Goal: Task Accomplishment & Management: Complete application form

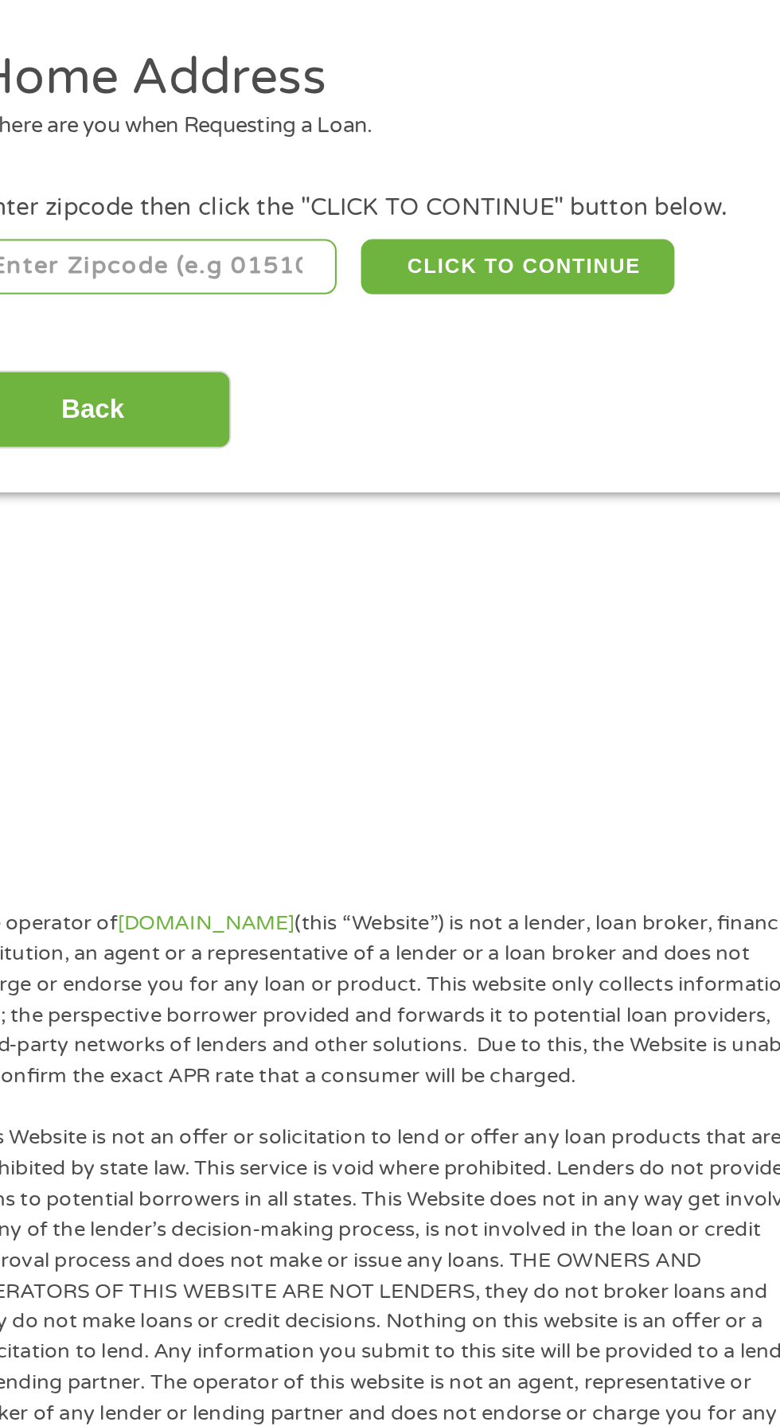
scroll to position [7, 0]
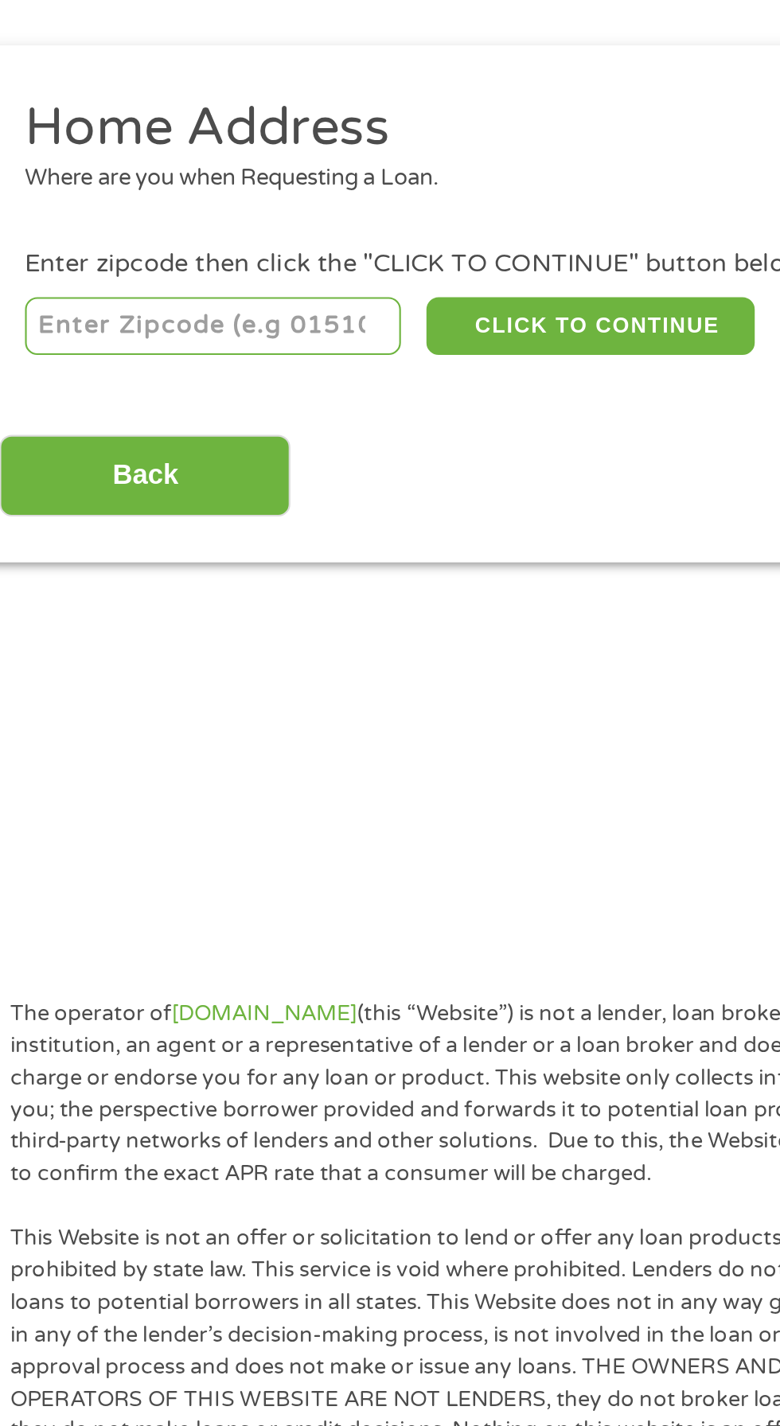
click at [131, 342] on input "number" at bounding box center [125, 345] width 177 height 27
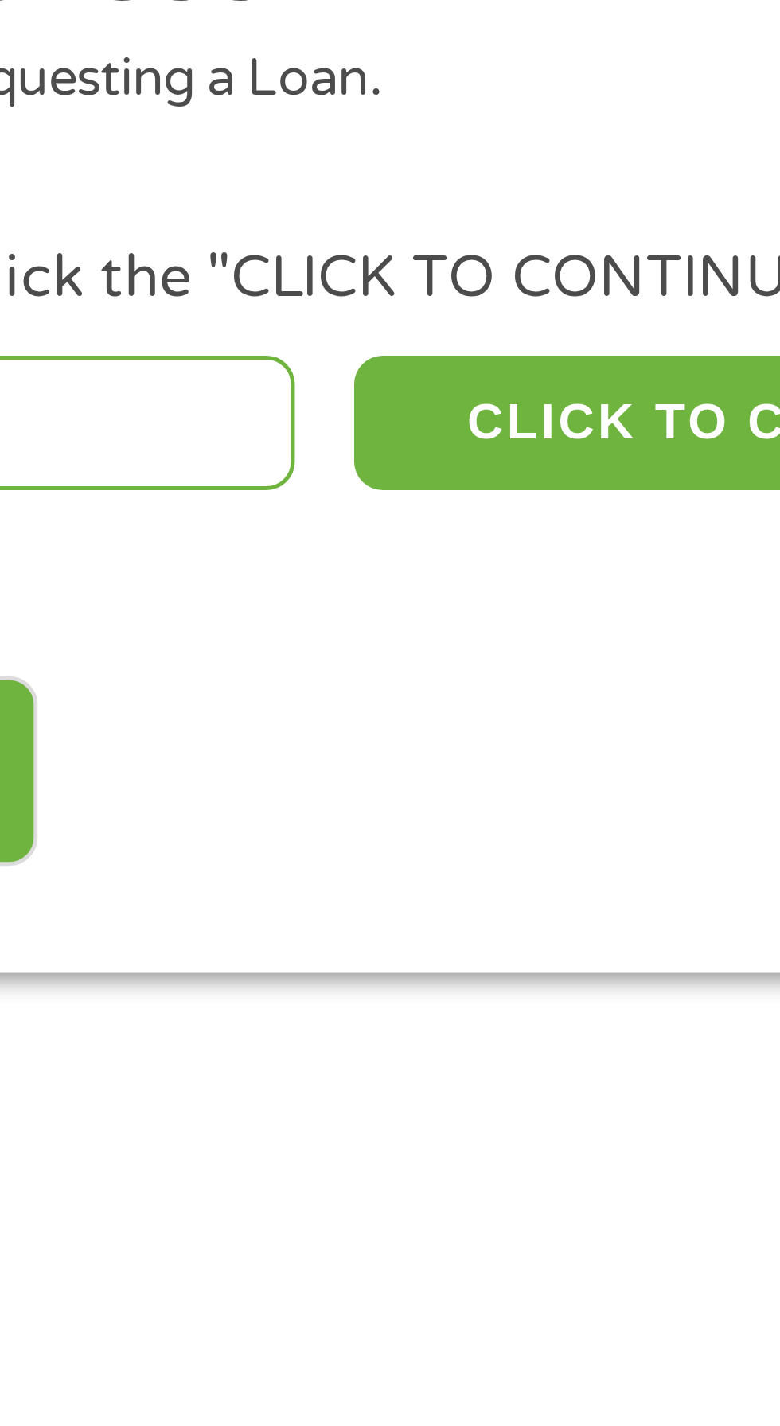
type input "93722"
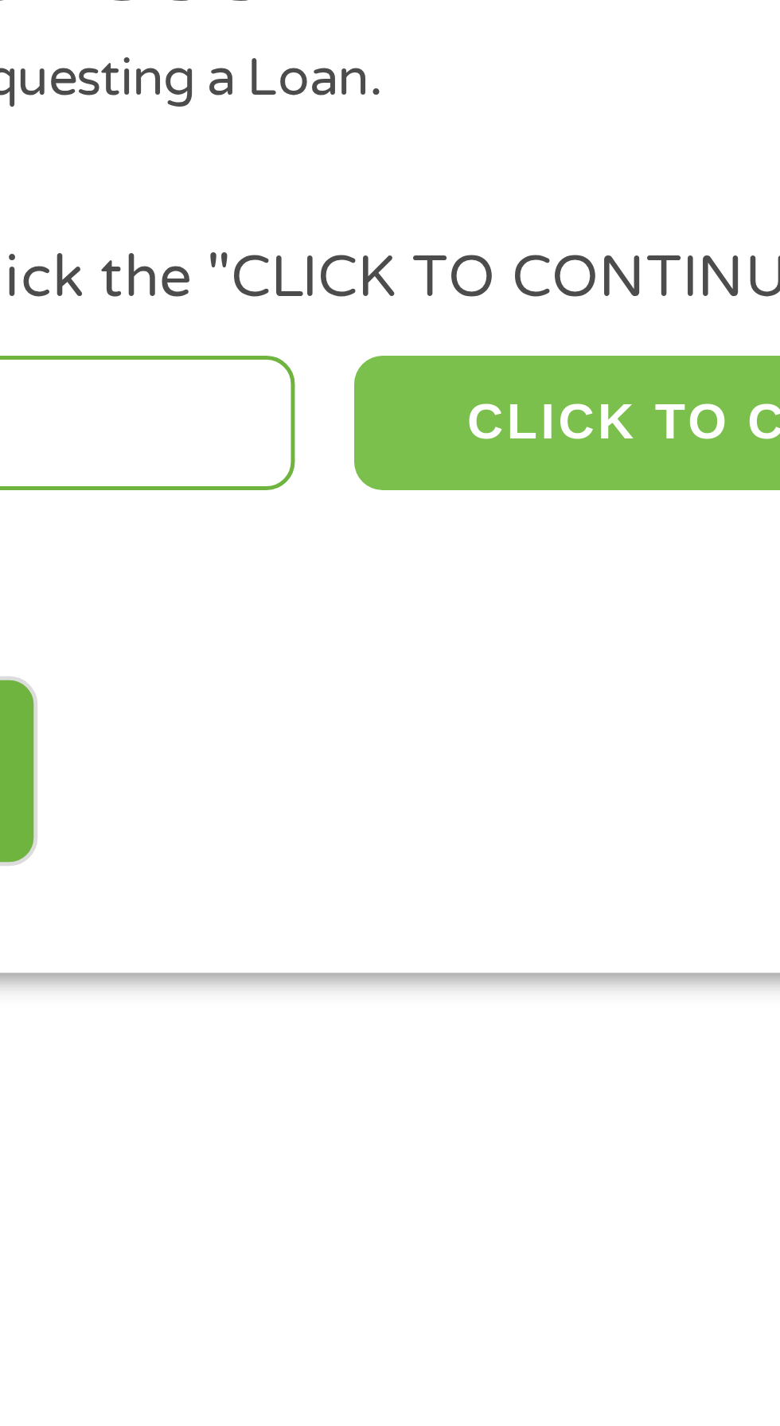
click at [266, 343] on button "CLICK TO CONTINUE" at bounding box center [302, 345] width 154 height 27
type input "93722"
type input "[GEOGRAPHIC_DATA]"
select select "[US_STATE]"
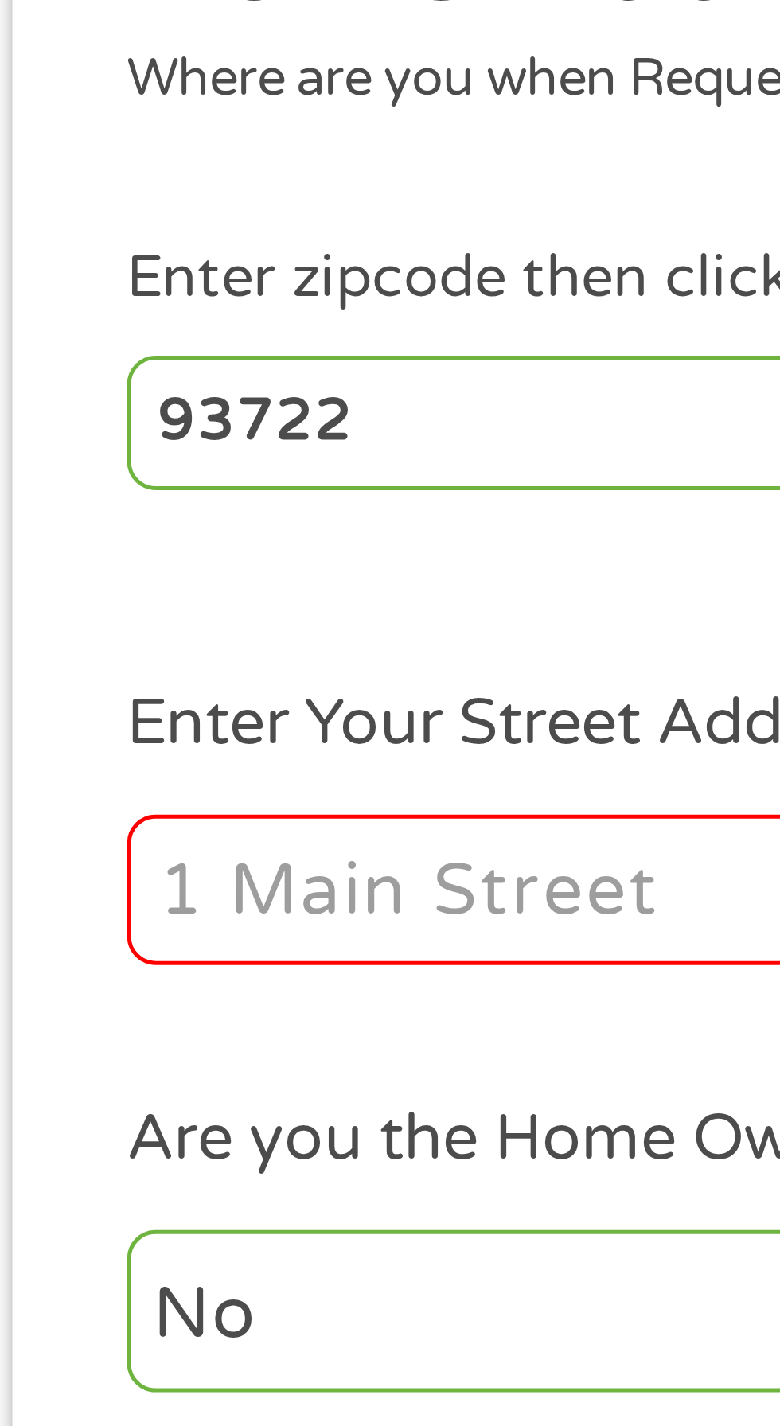
click at [106, 431] on input "Enter Your Street Address *" at bounding box center [207, 439] width 341 height 30
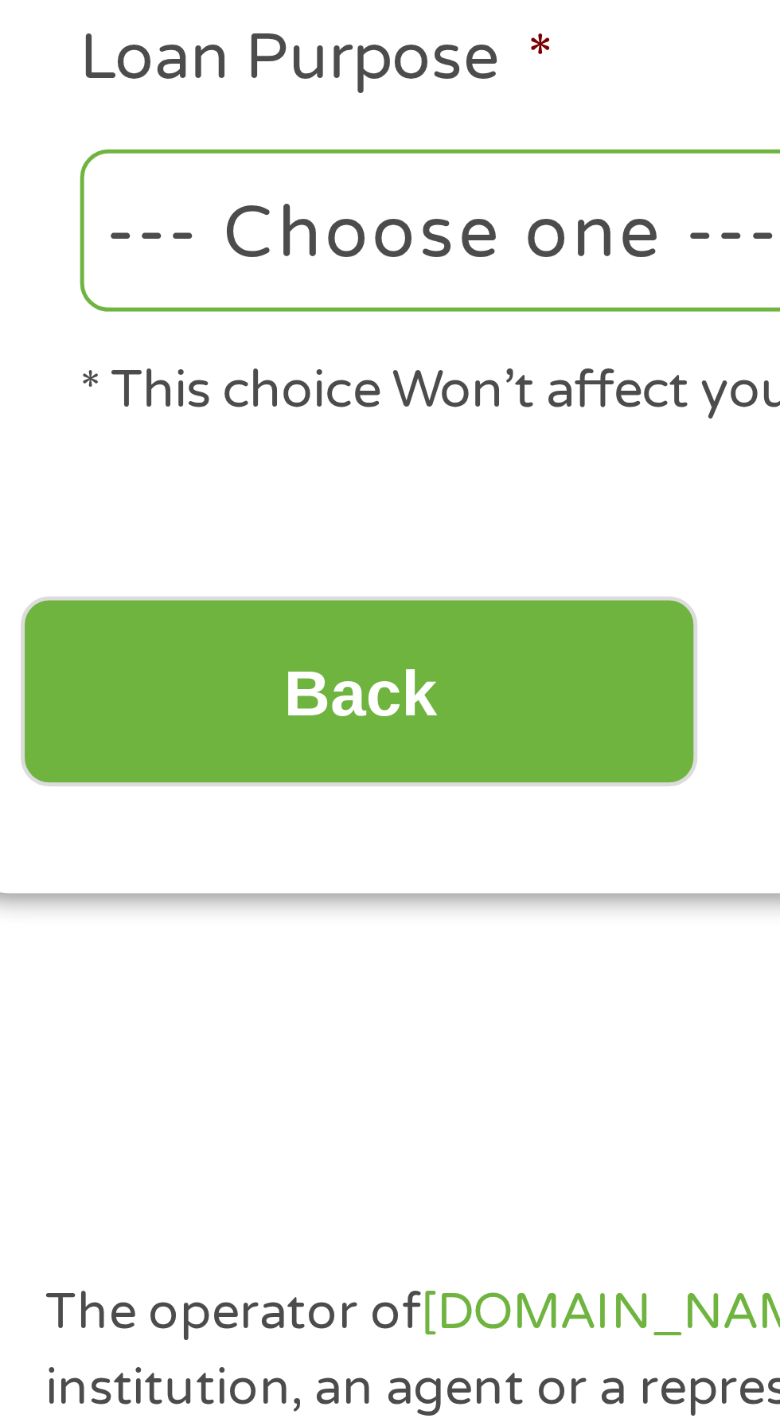
type input "5893:[PERSON_NAME][GEOGRAPHIC_DATA]"
click at [144, 613] on select "--- Choose one --- Pay Bills Debt Consolidation Home Improvement Major Purchase…" at bounding box center [207, 610] width 341 height 33
select select "paybills"
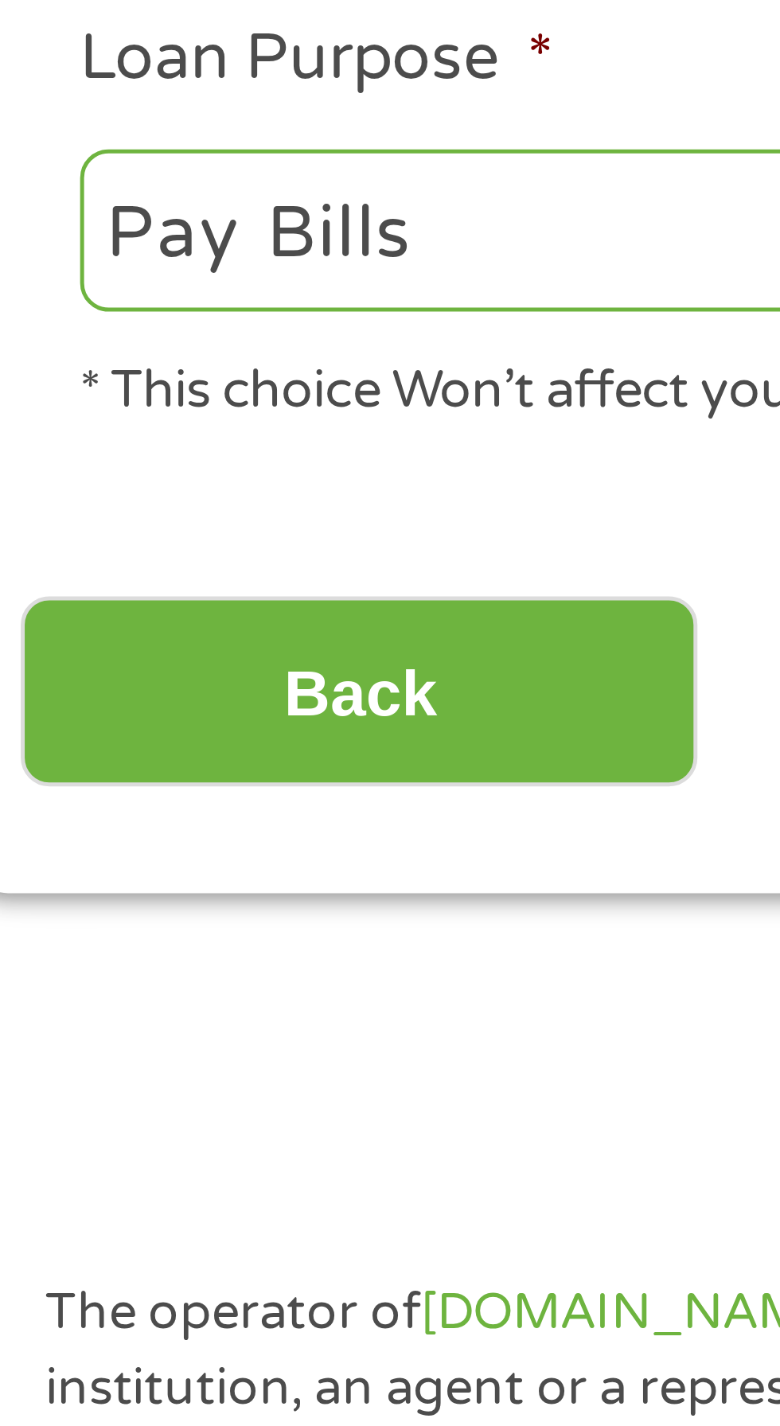
click at [37, 595] on select "--- Choose one --- Pay Bills Debt Consolidation Home Improvement Major Purchase…" at bounding box center [207, 610] width 341 height 33
click at [114, 698] on input "Back" at bounding box center [93, 703] width 136 height 39
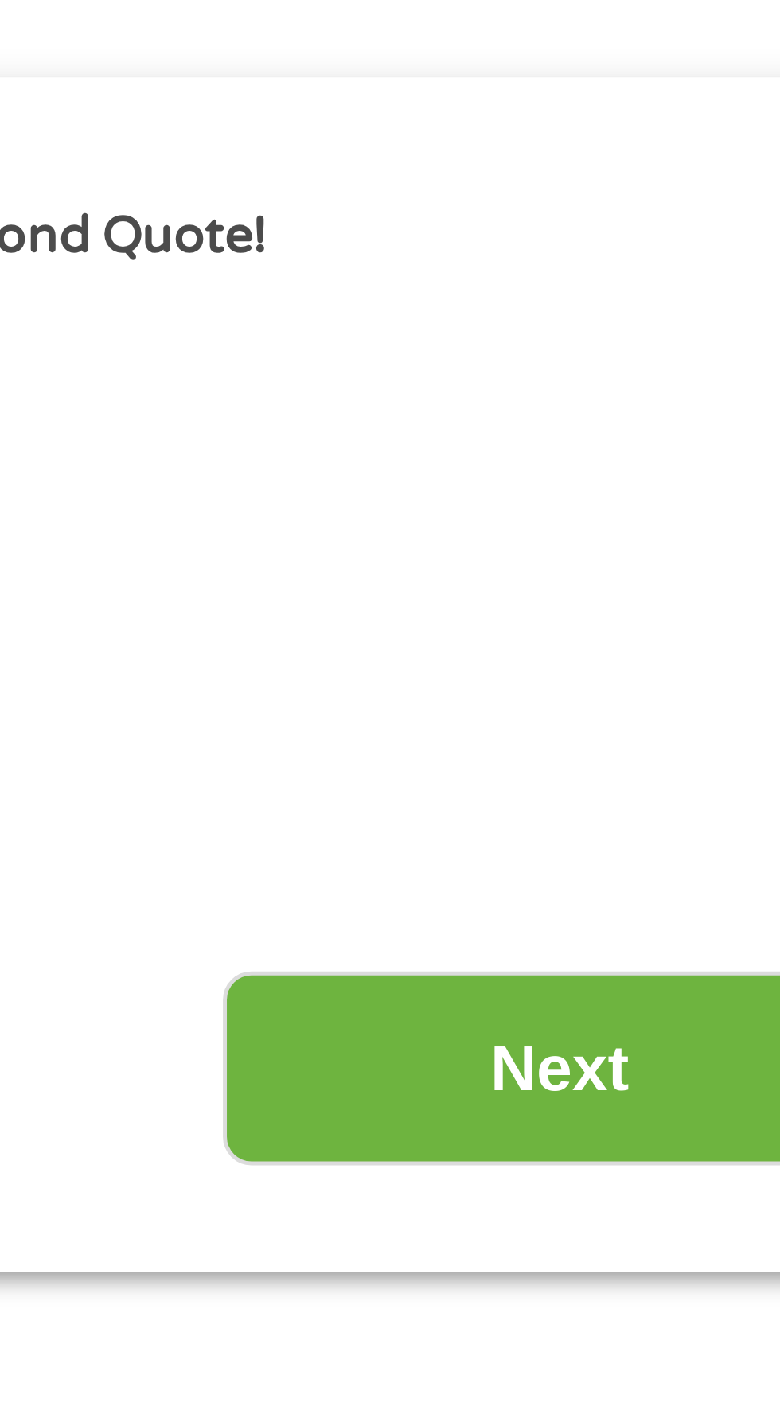
click at [693, 413] on input "Next" at bounding box center [686, 413] width 136 height 39
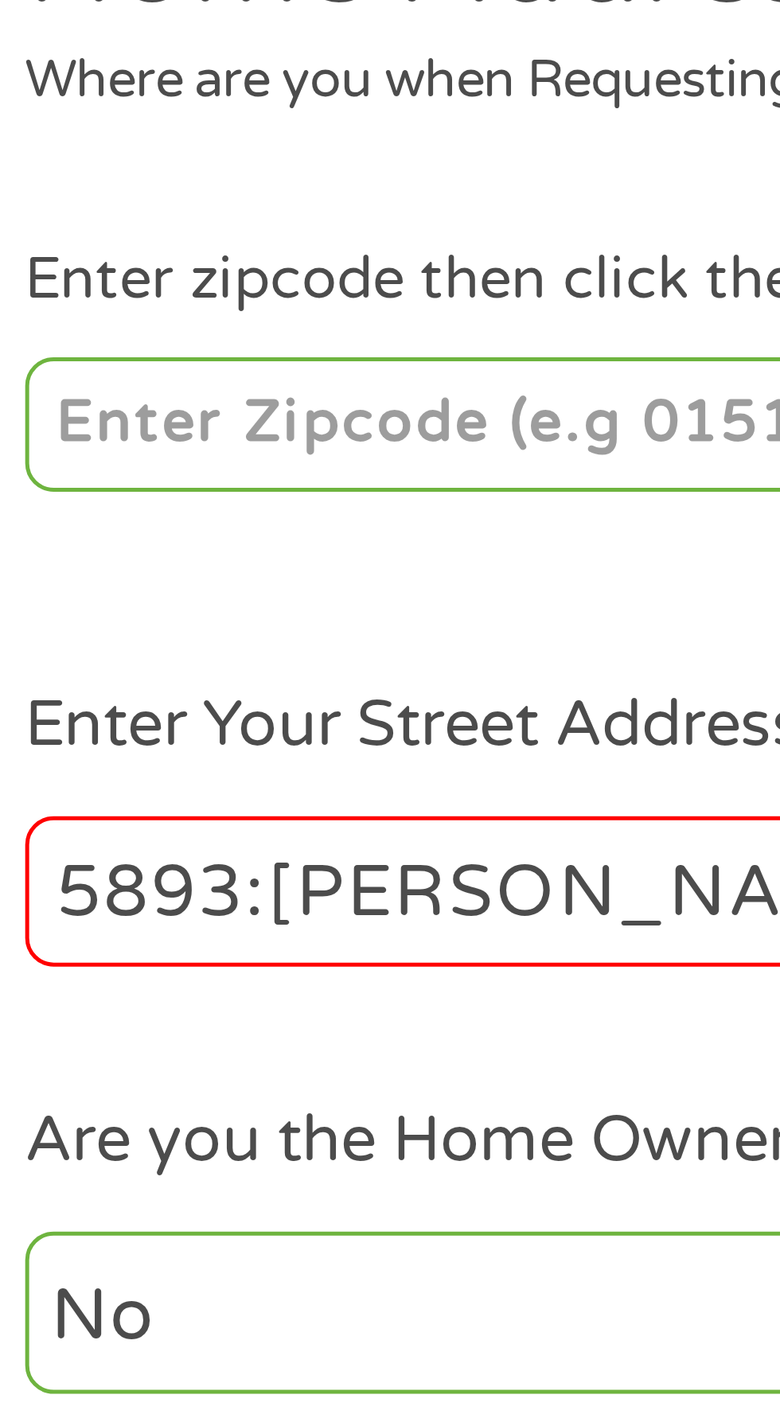
scroll to position [98, 0]
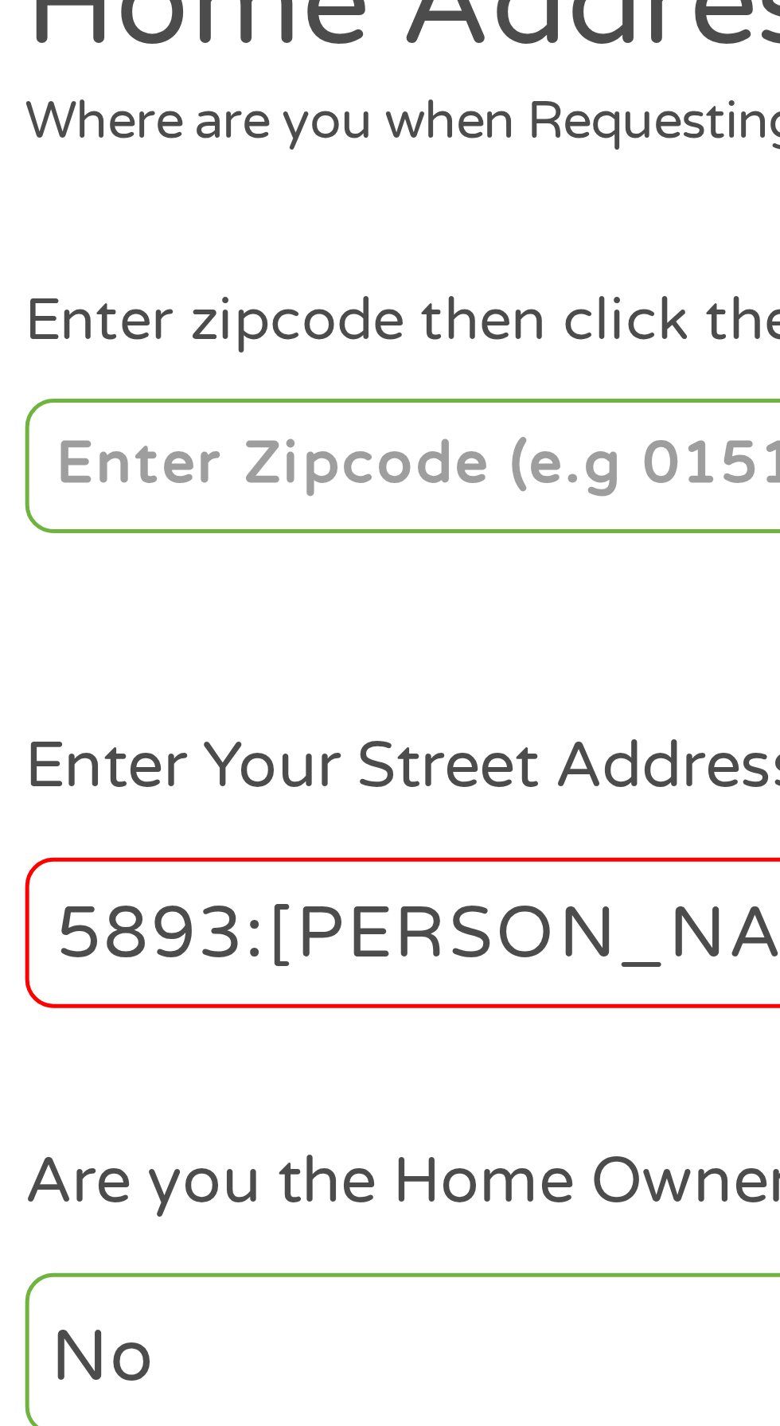
click at [114, 249] on input "number" at bounding box center [125, 254] width 177 height 27
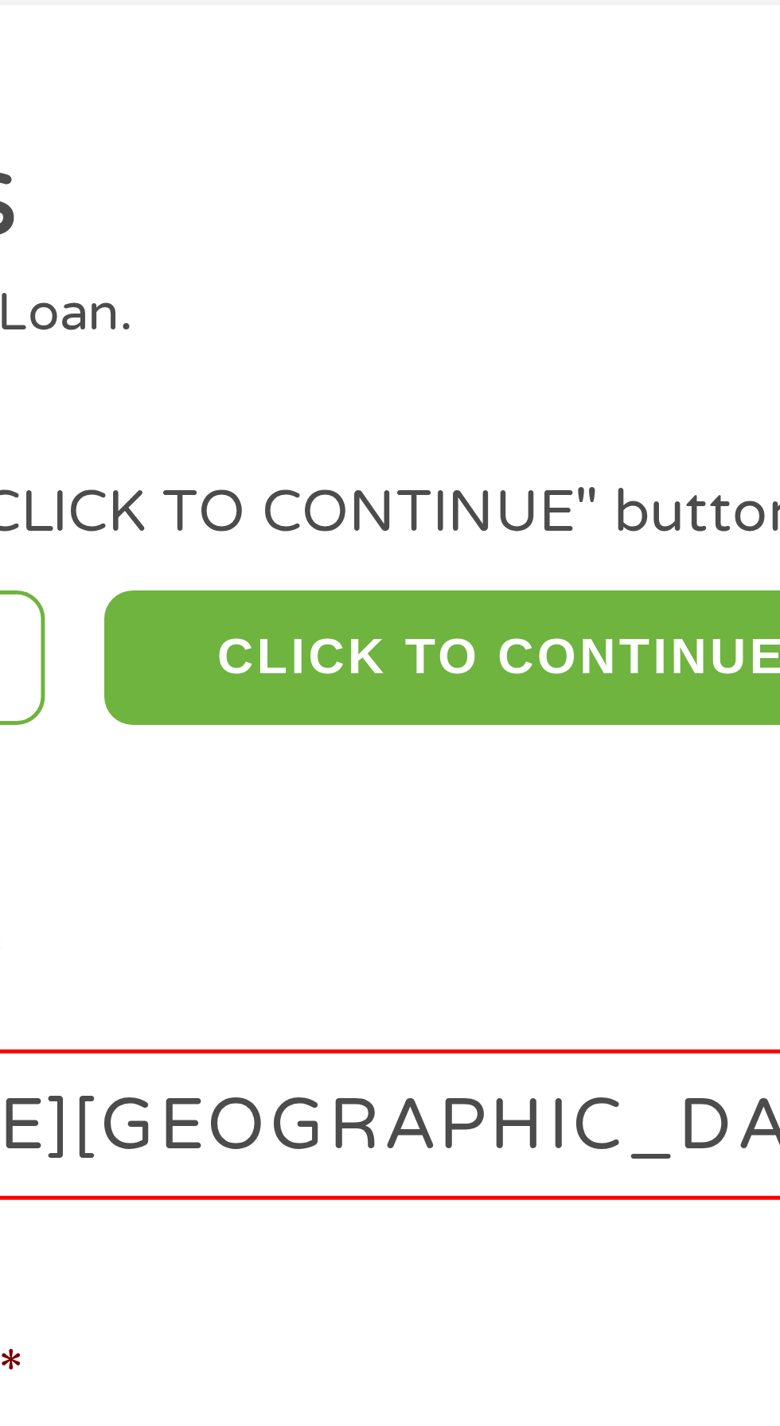
type input "93722"
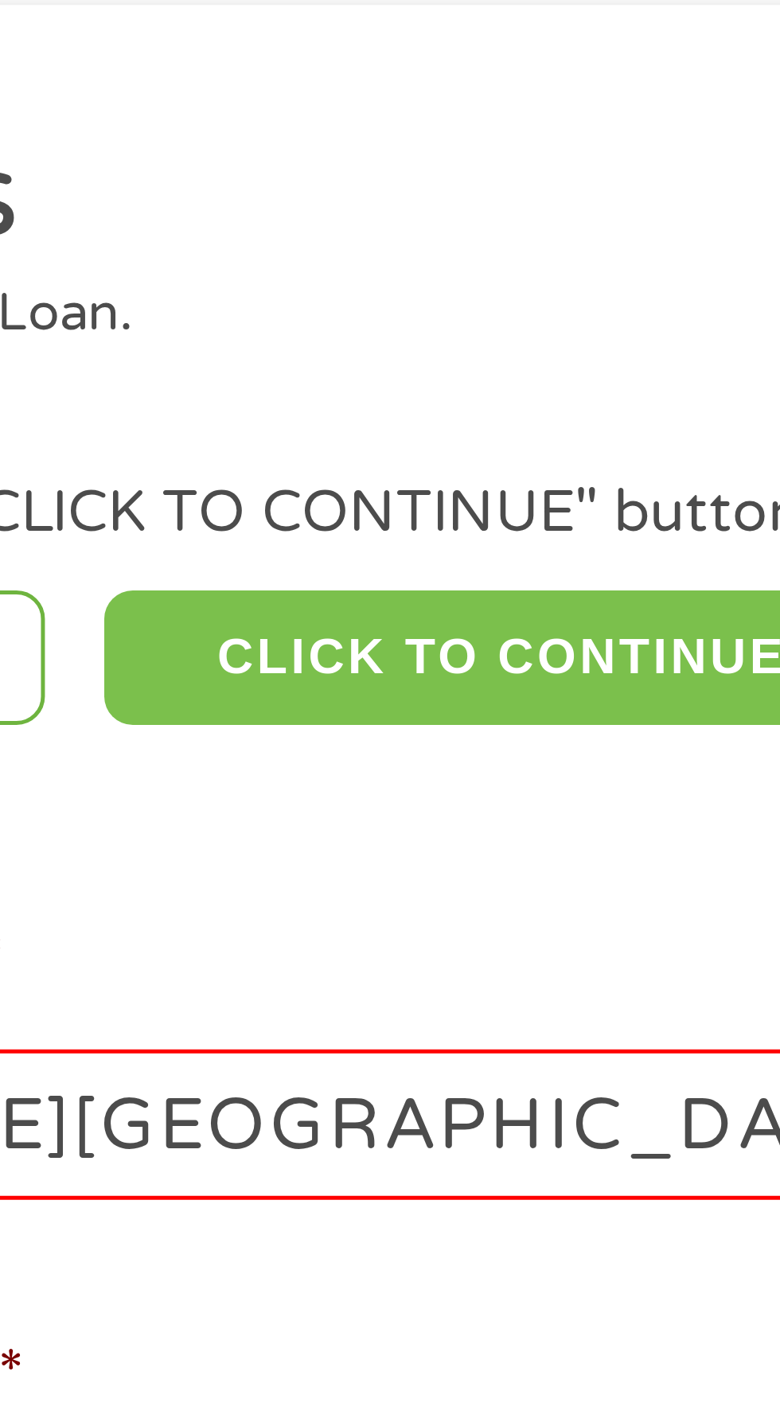
click at [304, 256] on button "CLICK TO CONTINUE" at bounding box center [302, 254] width 154 height 27
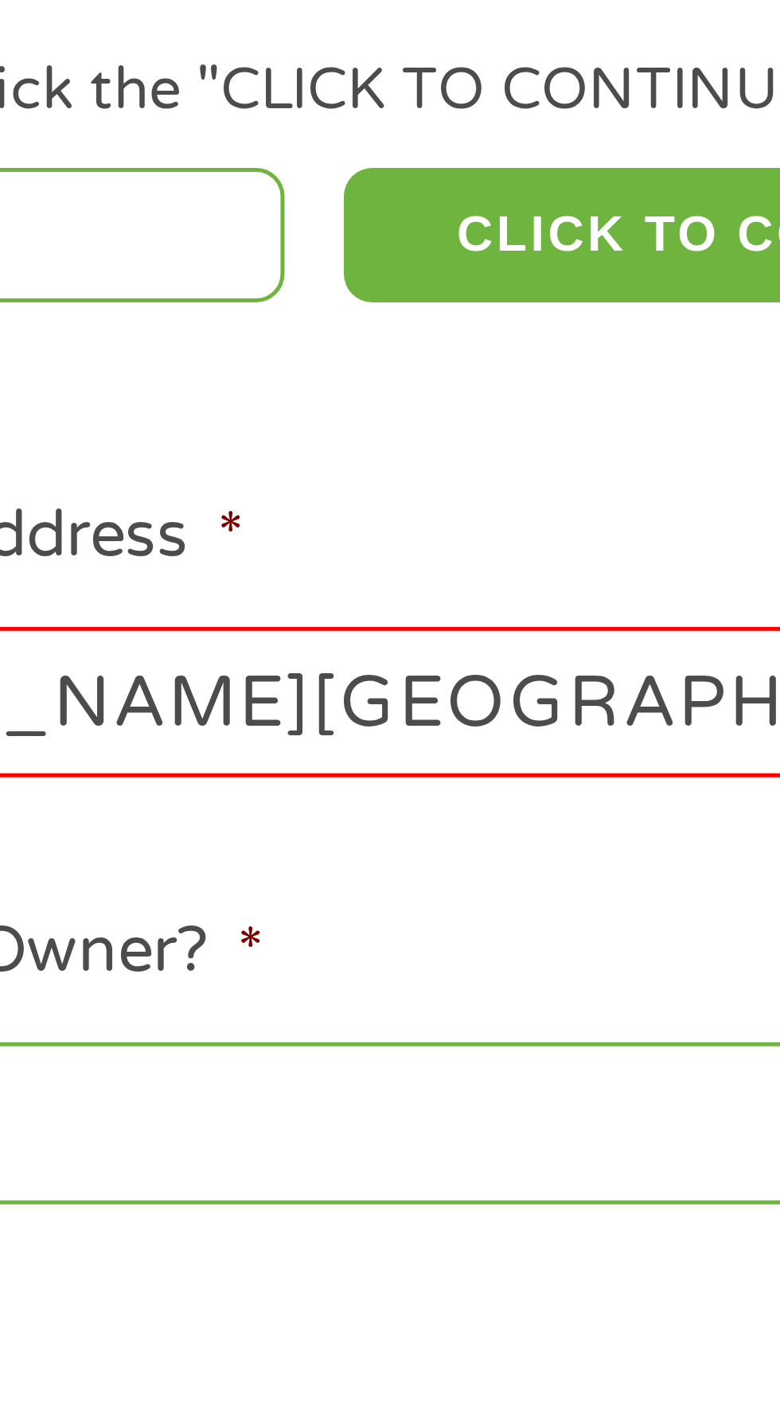
click at [179, 342] on input "5893:[PERSON_NAME][GEOGRAPHIC_DATA]" at bounding box center [207, 348] width 341 height 30
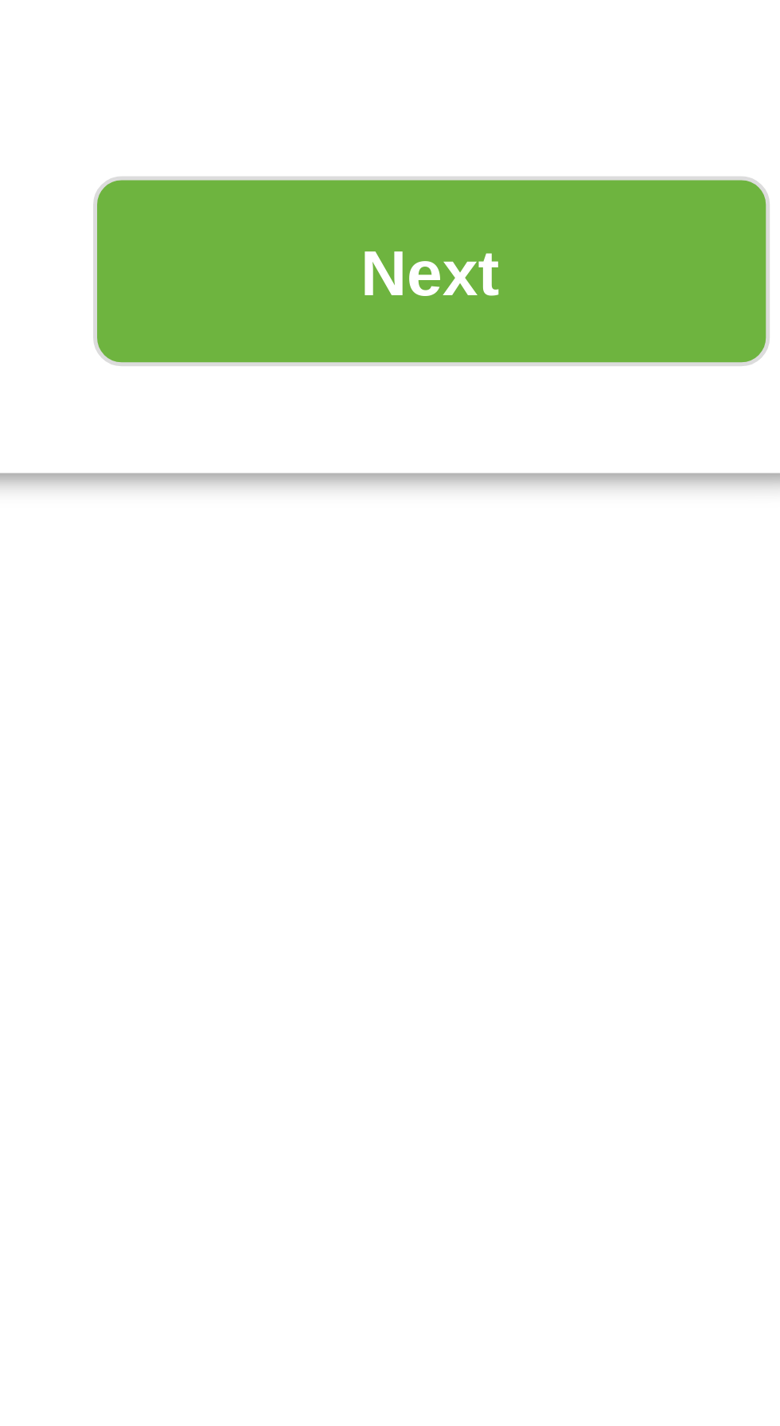
type input "5893:W [PERSON_NAME] [GEOGRAPHIC_DATA] ,[GEOGRAPHIC_DATA]"
click at [694, 618] on input "Next" at bounding box center [686, 612] width 136 height 39
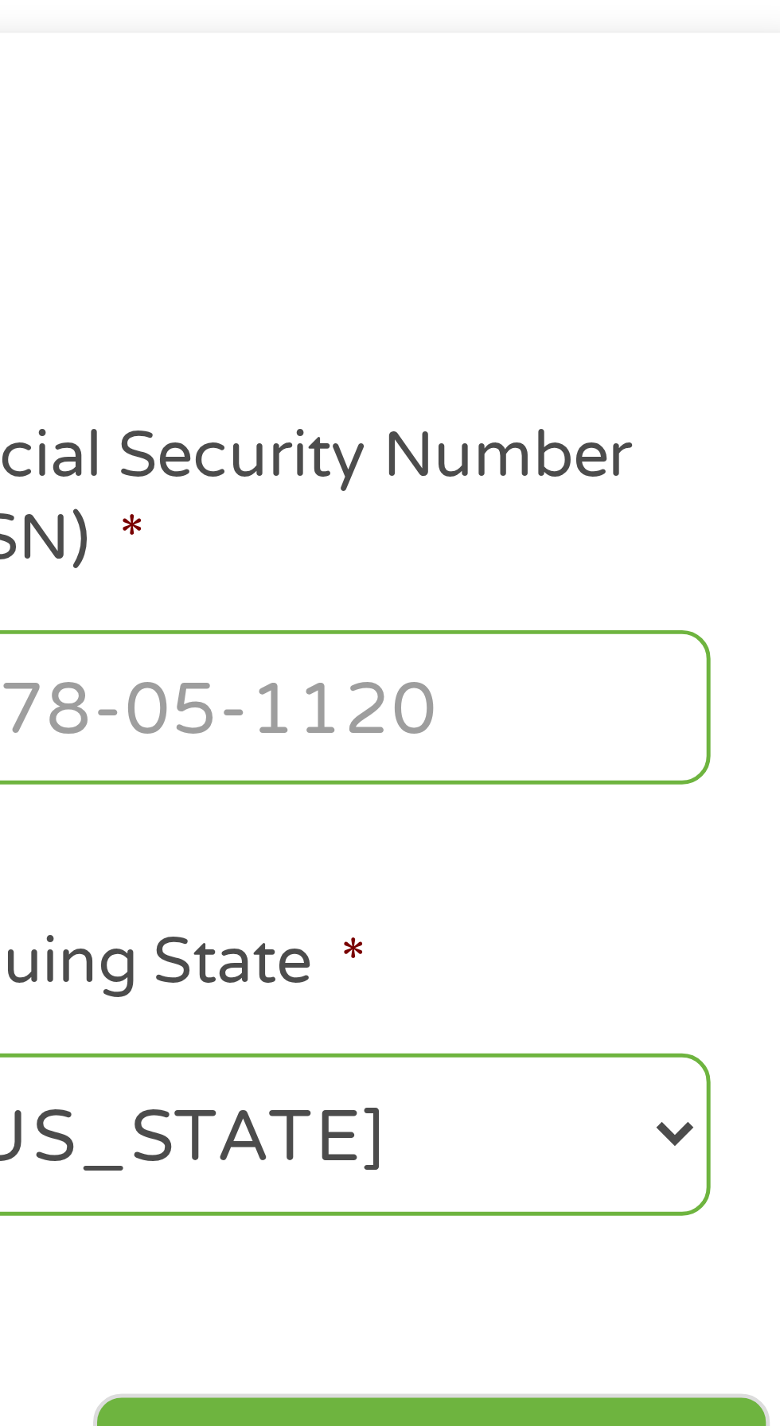
scroll to position [7, 0]
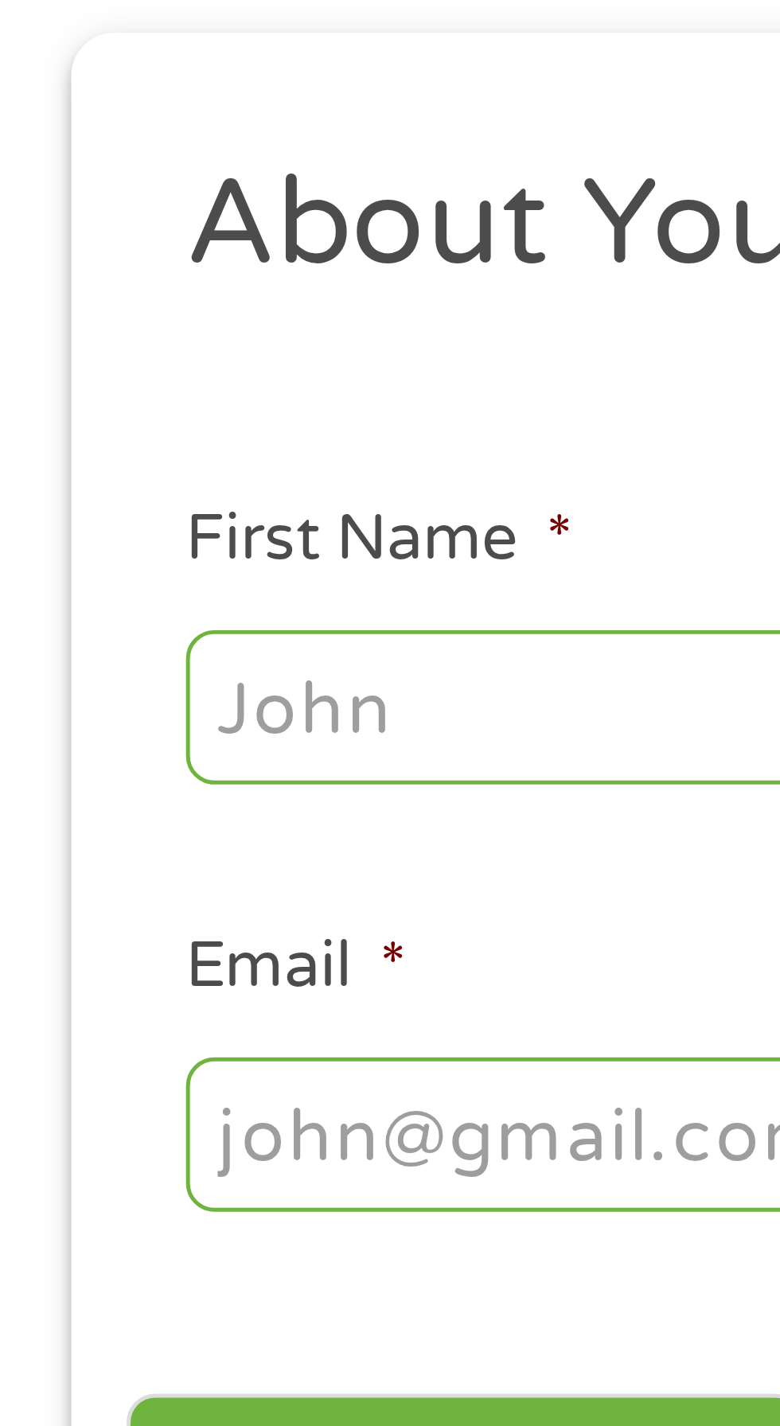
click at [98, 347] on input "First Name *" at bounding box center [116, 349] width 159 height 30
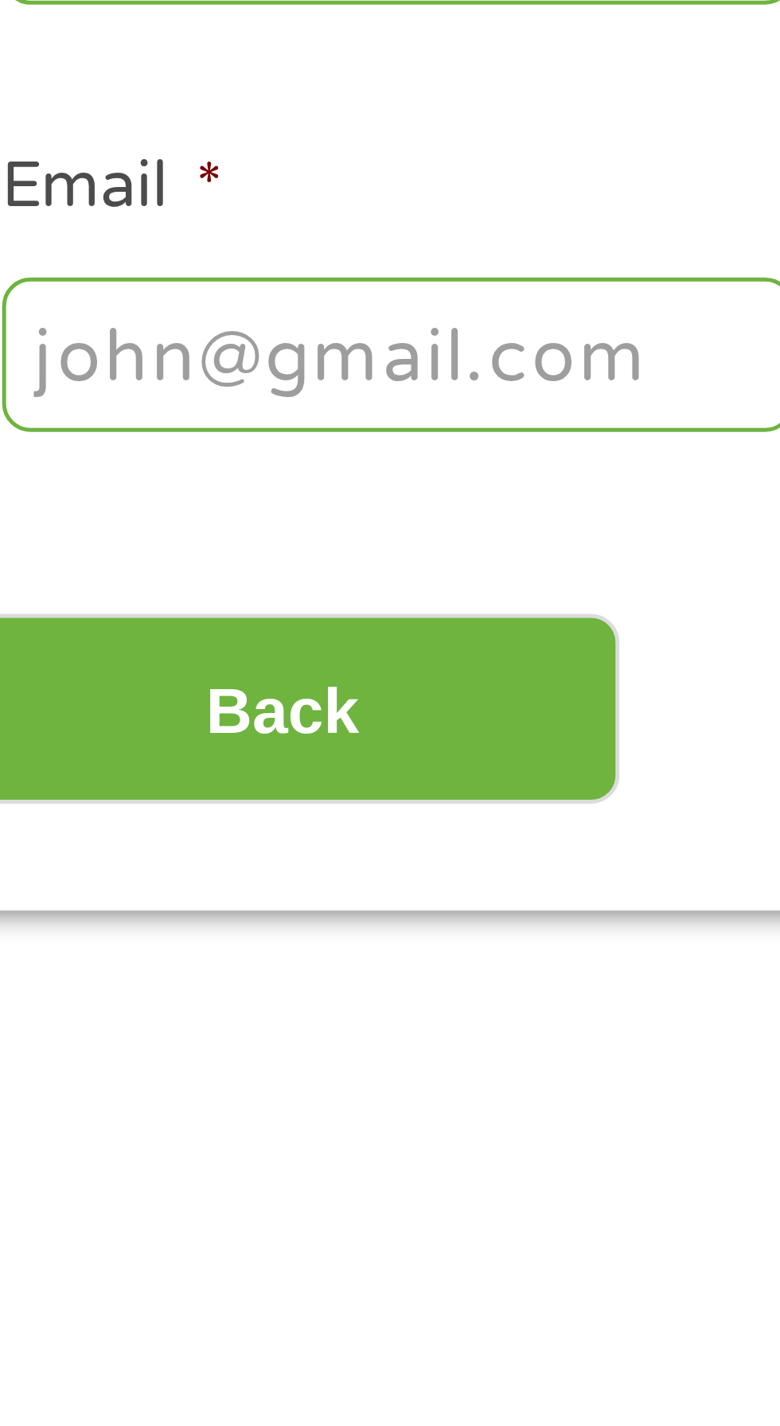
type input "[PERSON_NAME]"
click at [96, 443] on input "Email *" at bounding box center [116, 435] width 159 height 30
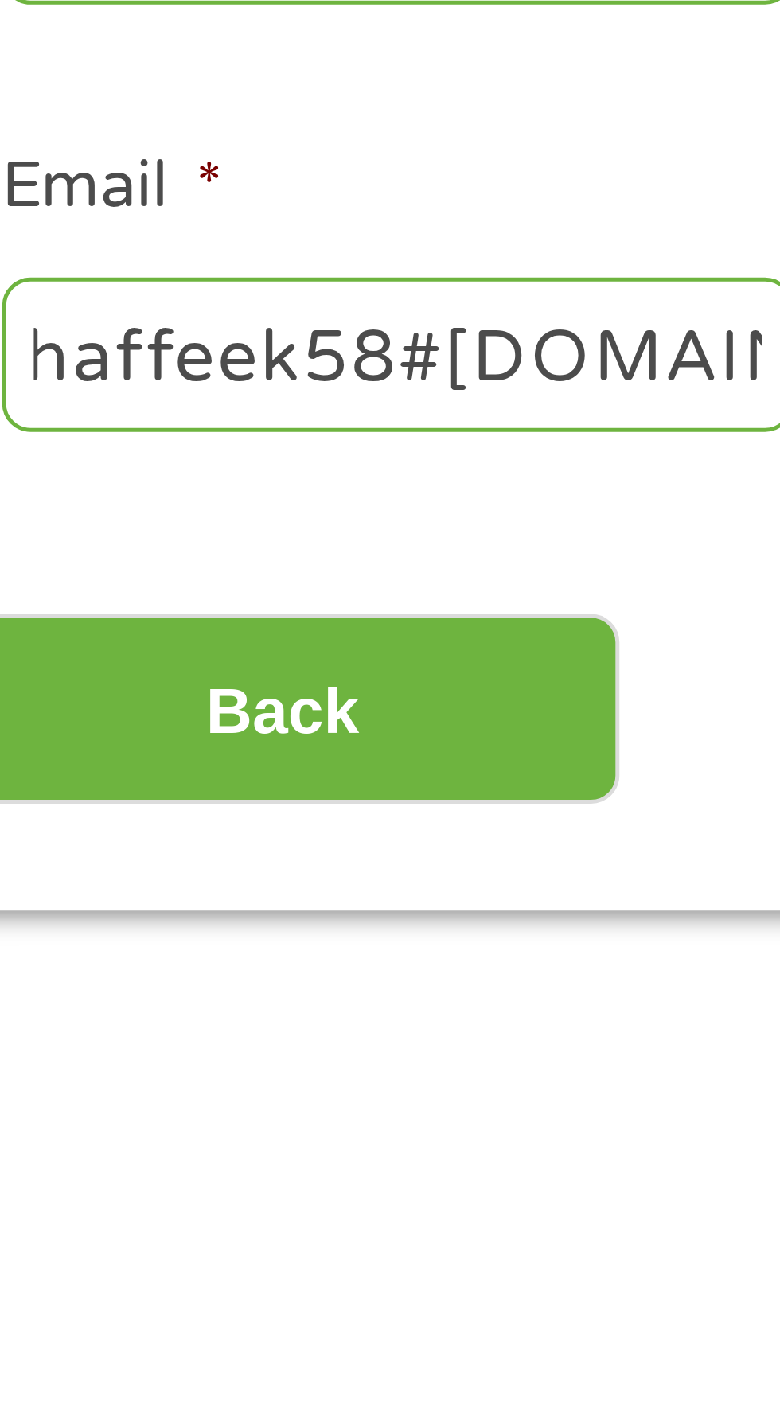
scroll to position [0, 27]
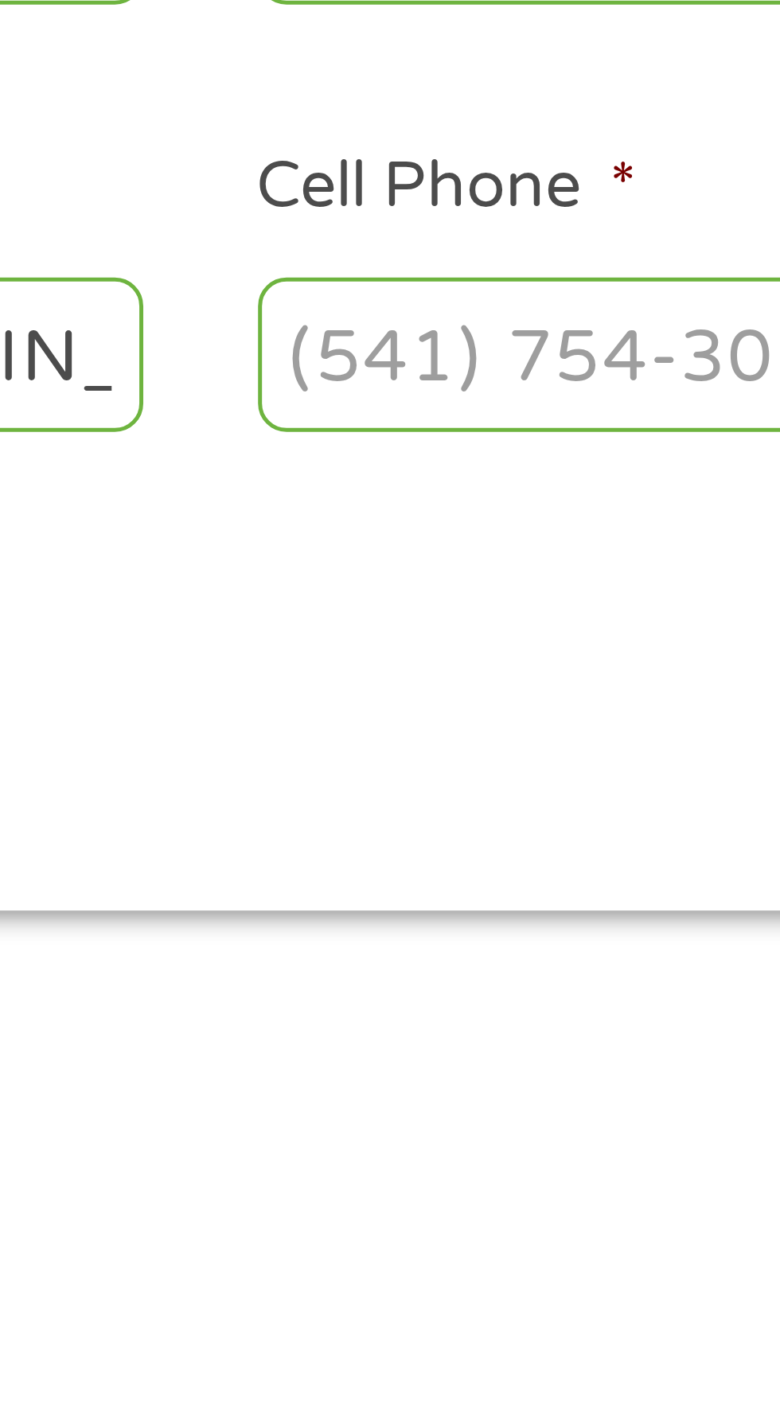
type input "chaffeek58#[DOMAIN_NAME]"
click at [269, 429] on input "Cell Phone *" at bounding box center [299, 435] width 159 height 30
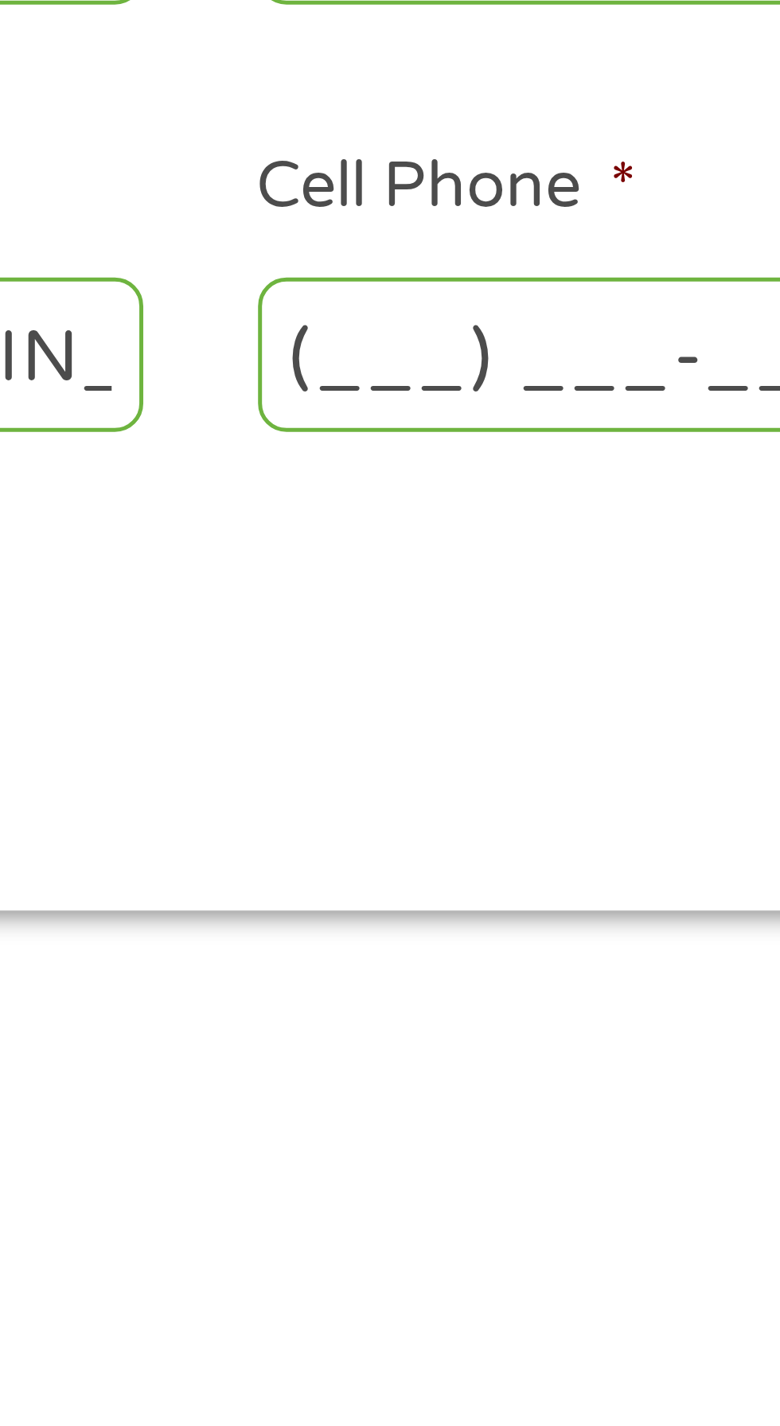
scroll to position [0, 0]
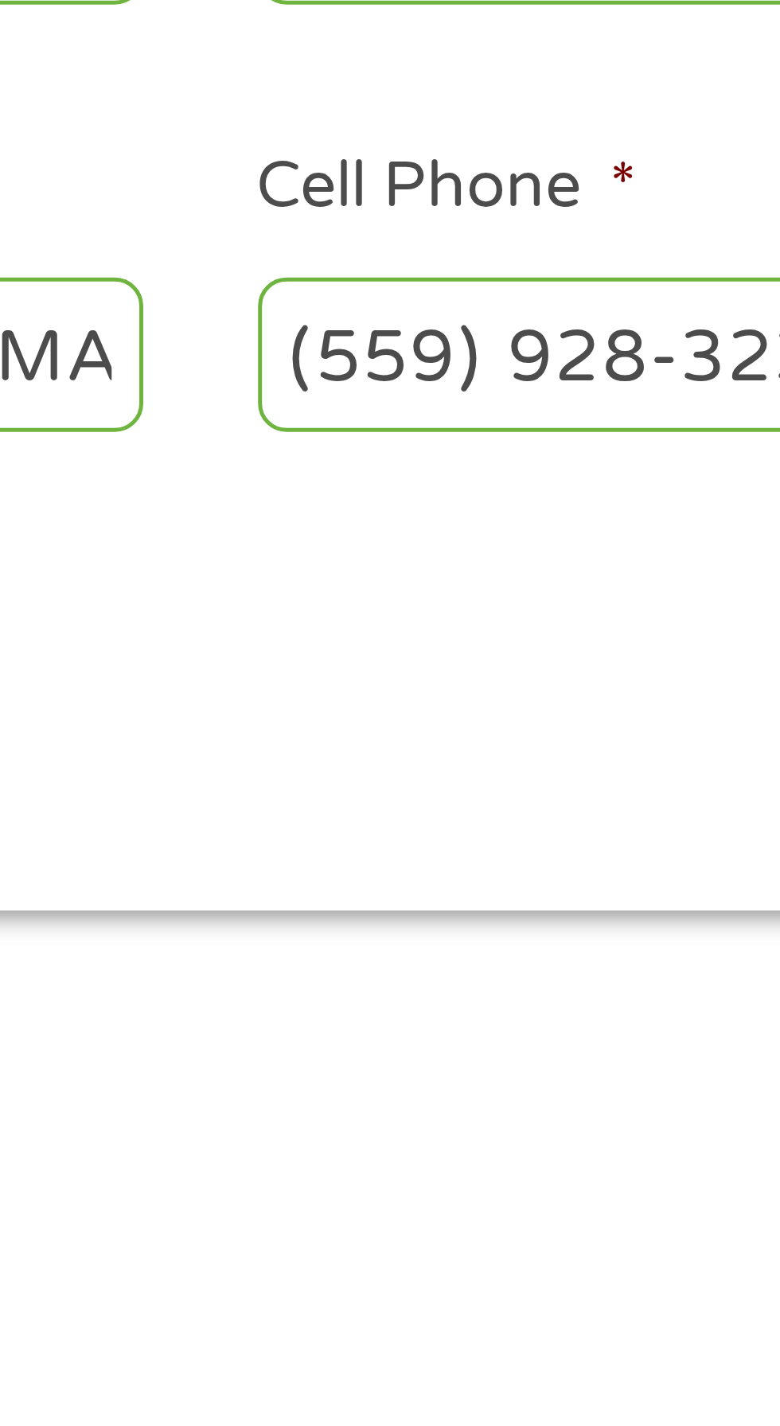
type input "[PHONE_NUMBER]"
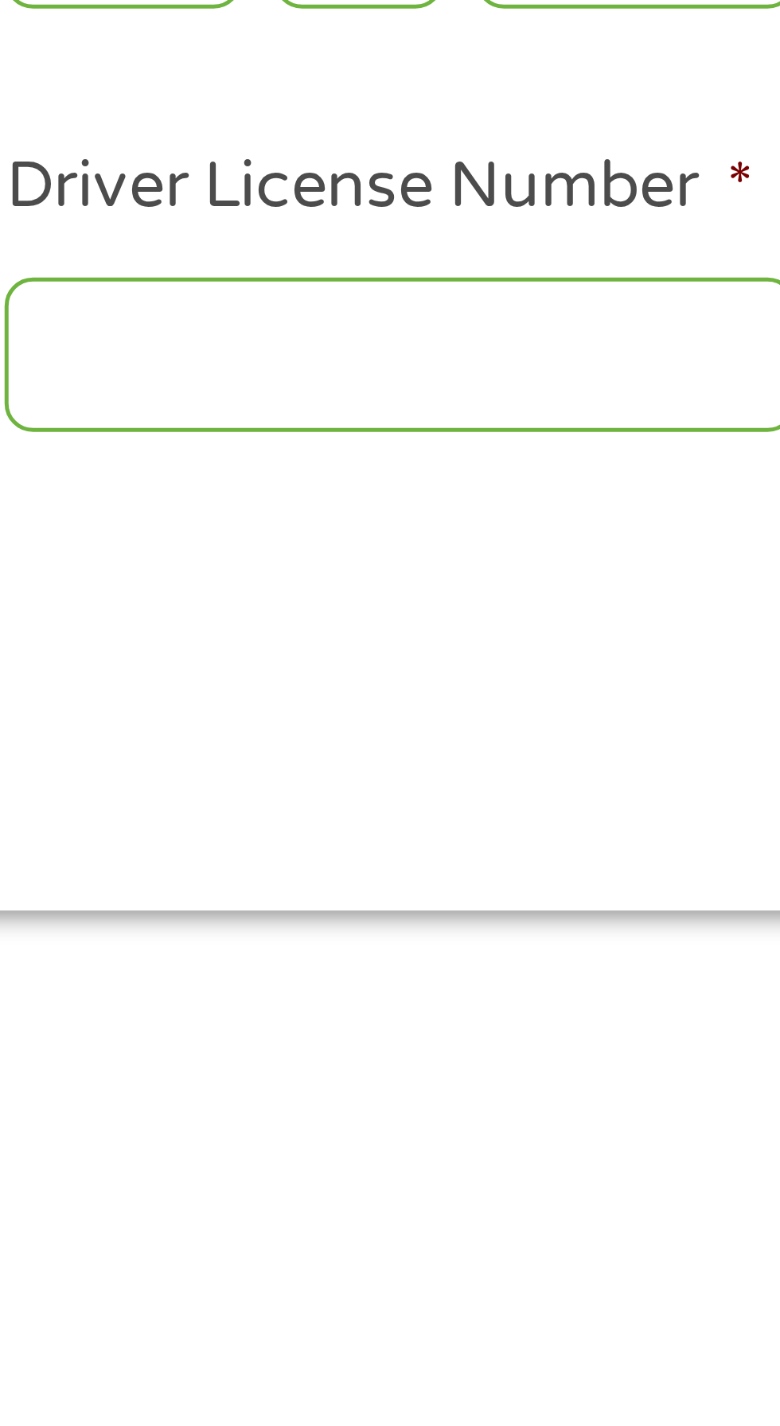
click at [473, 437] on input "Driver License Number *" at bounding box center [480, 435] width 159 height 30
click at [457, 431] on input "Driver License Number *" at bounding box center [480, 435] width 159 height 30
click at [457, 434] on input "946825" at bounding box center [480, 435] width 159 height 30
click at [454, 435] on input "946825" at bounding box center [480, 435] width 159 height 30
click at [471, 436] on input "946845" at bounding box center [480, 435] width 159 height 30
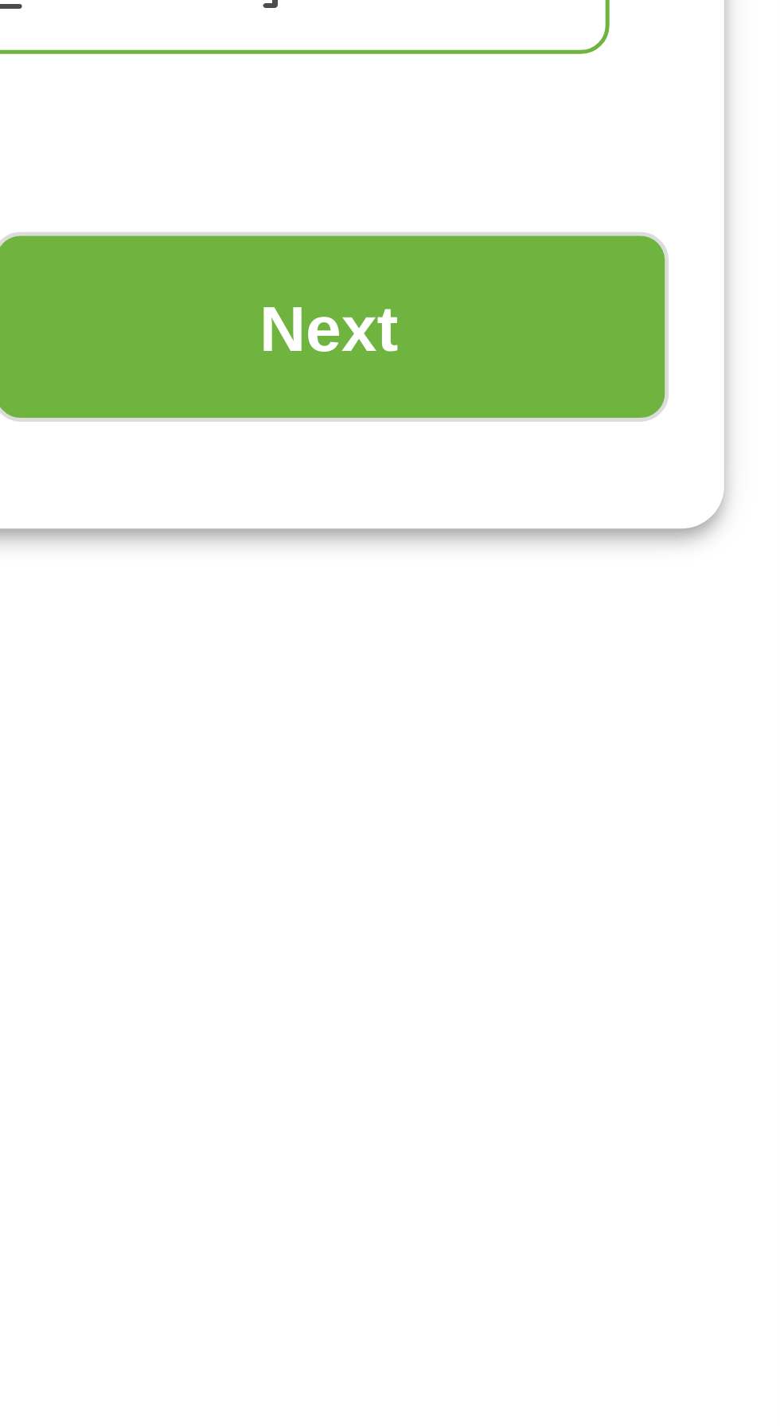
scroll to position [7, 0]
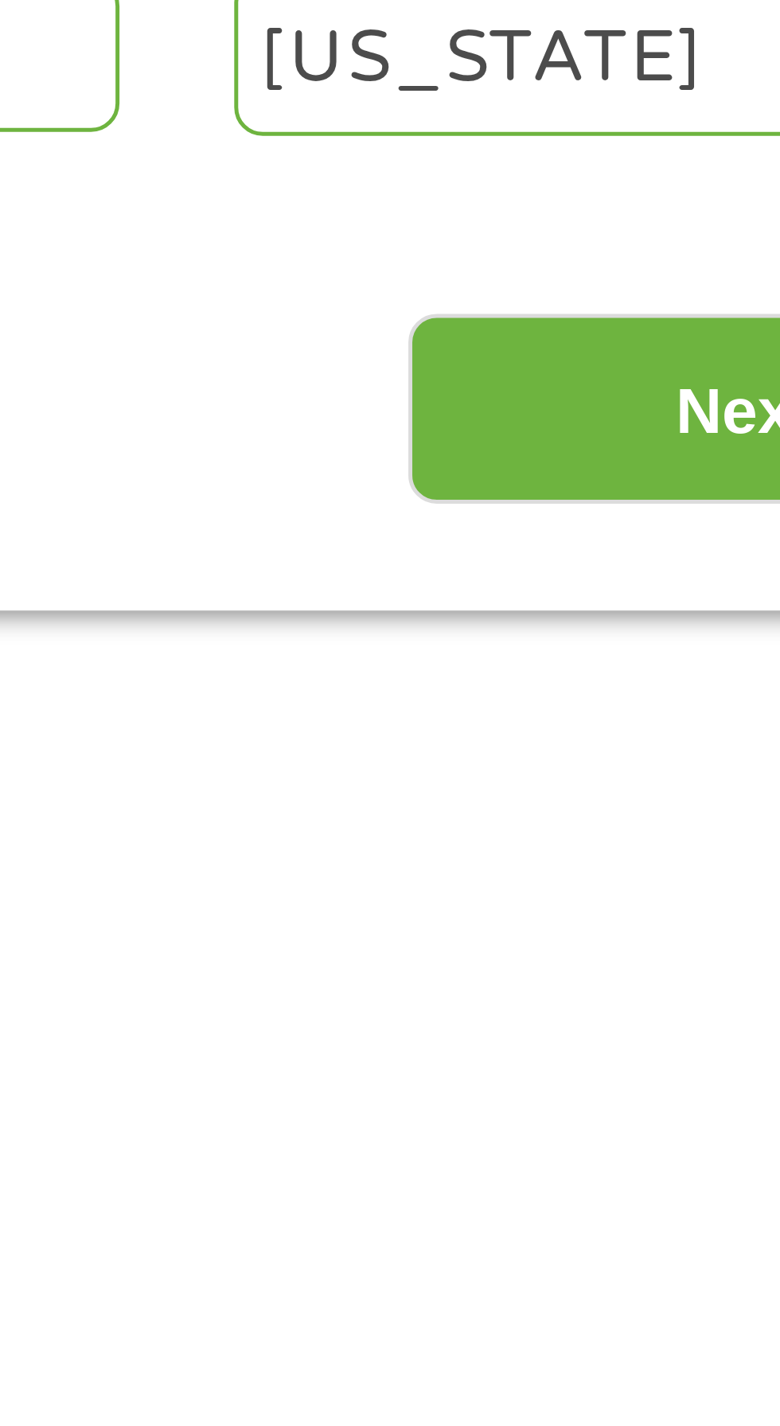
type input "94684574"
click at [640, 441] on select "[US_STATE] [US_STATE] [US_STATE] [US_STATE] [US_STATE] [US_STATE] [US_STATE] [U…" at bounding box center [662, 435] width 159 height 33
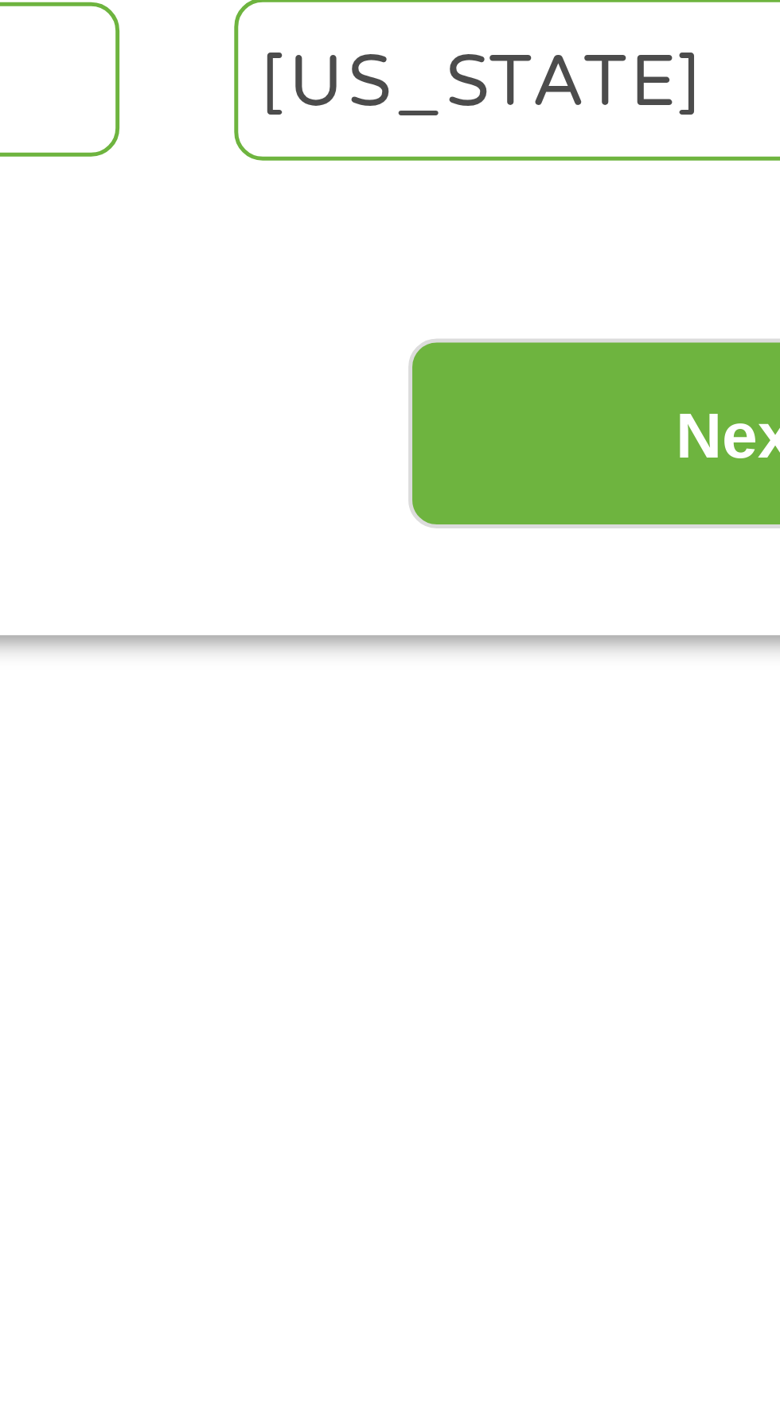
select select "[US_STATE]"
click at [583, 419] on select "[US_STATE] [US_STATE] [US_STATE] [US_STATE] [US_STATE] [US_STATE] [US_STATE] [U…" at bounding box center [662, 435] width 159 height 33
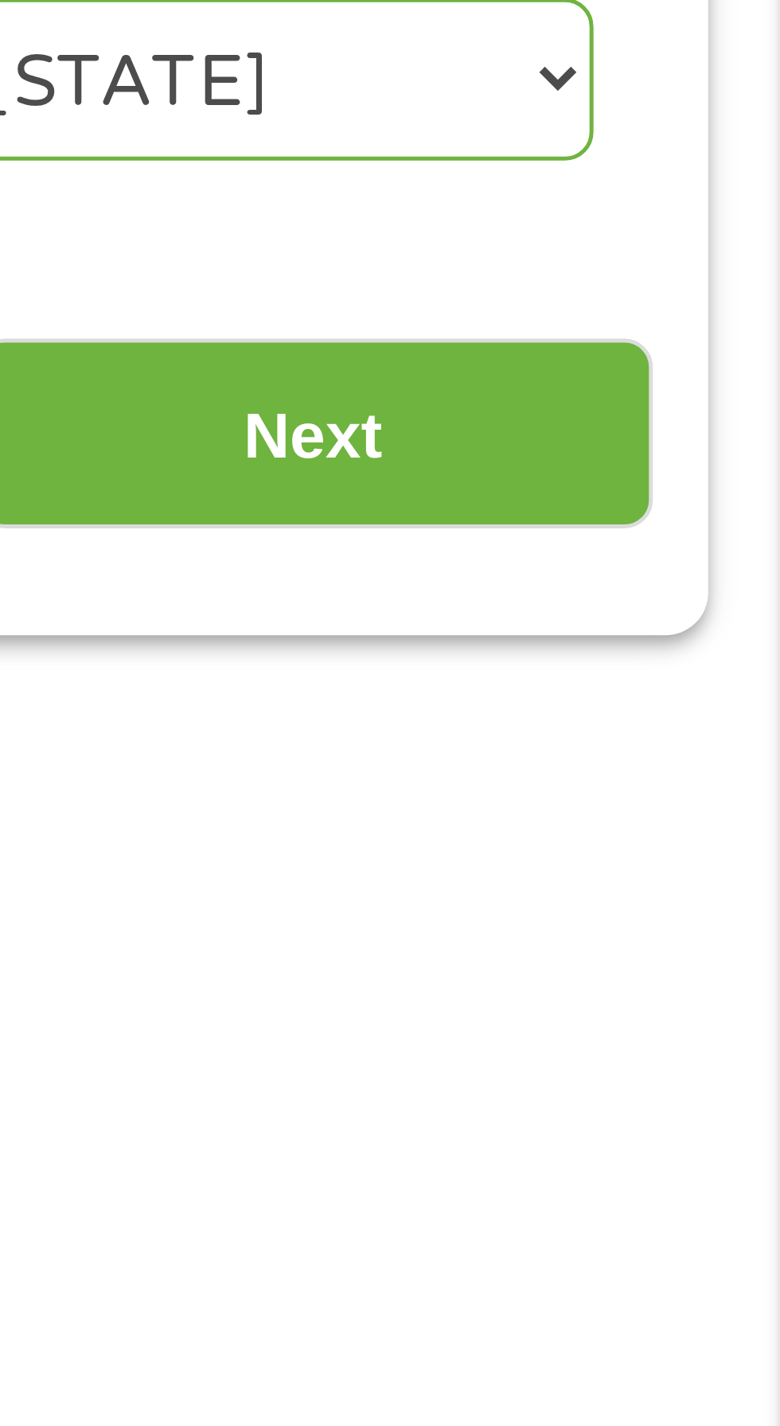
click at [694, 507] on input "Next" at bounding box center [686, 507] width 136 height 39
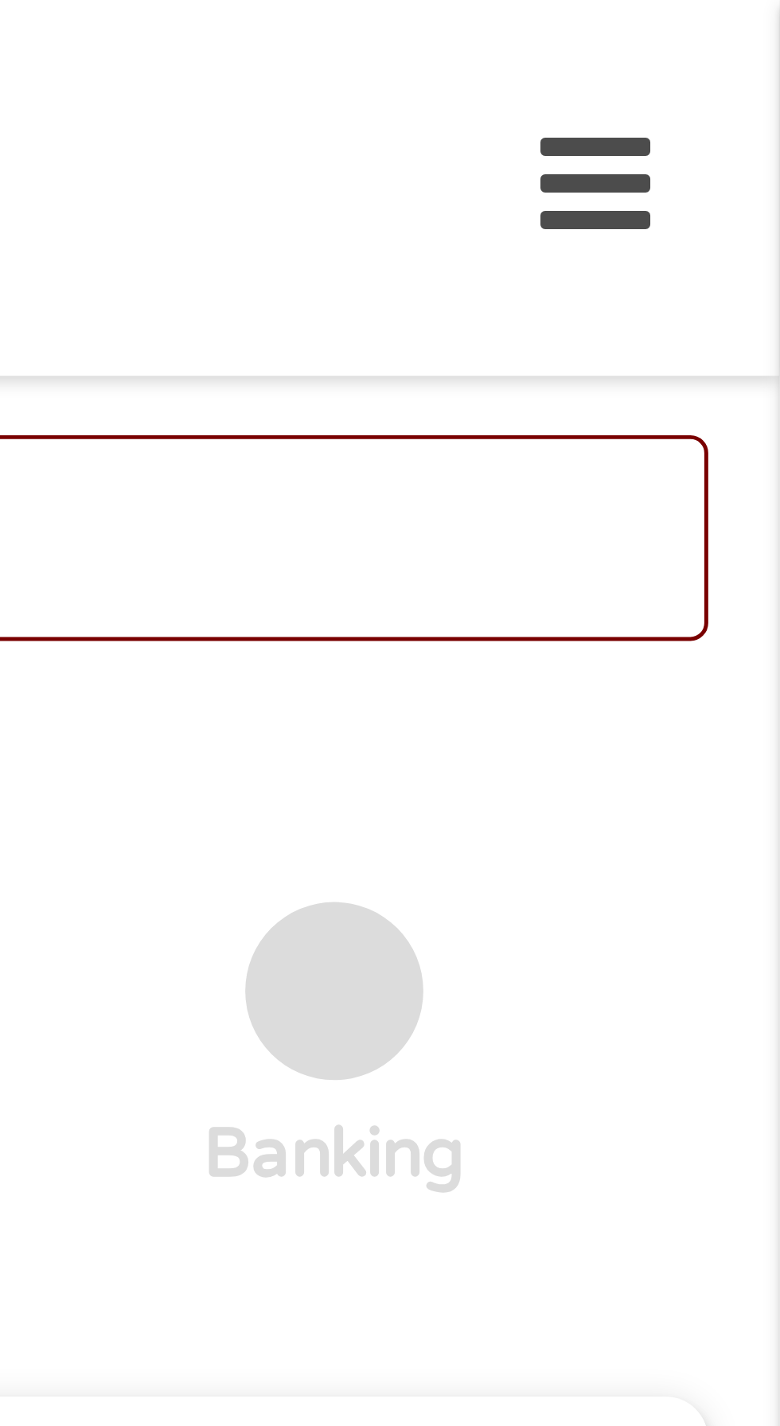
scroll to position [0, 0]
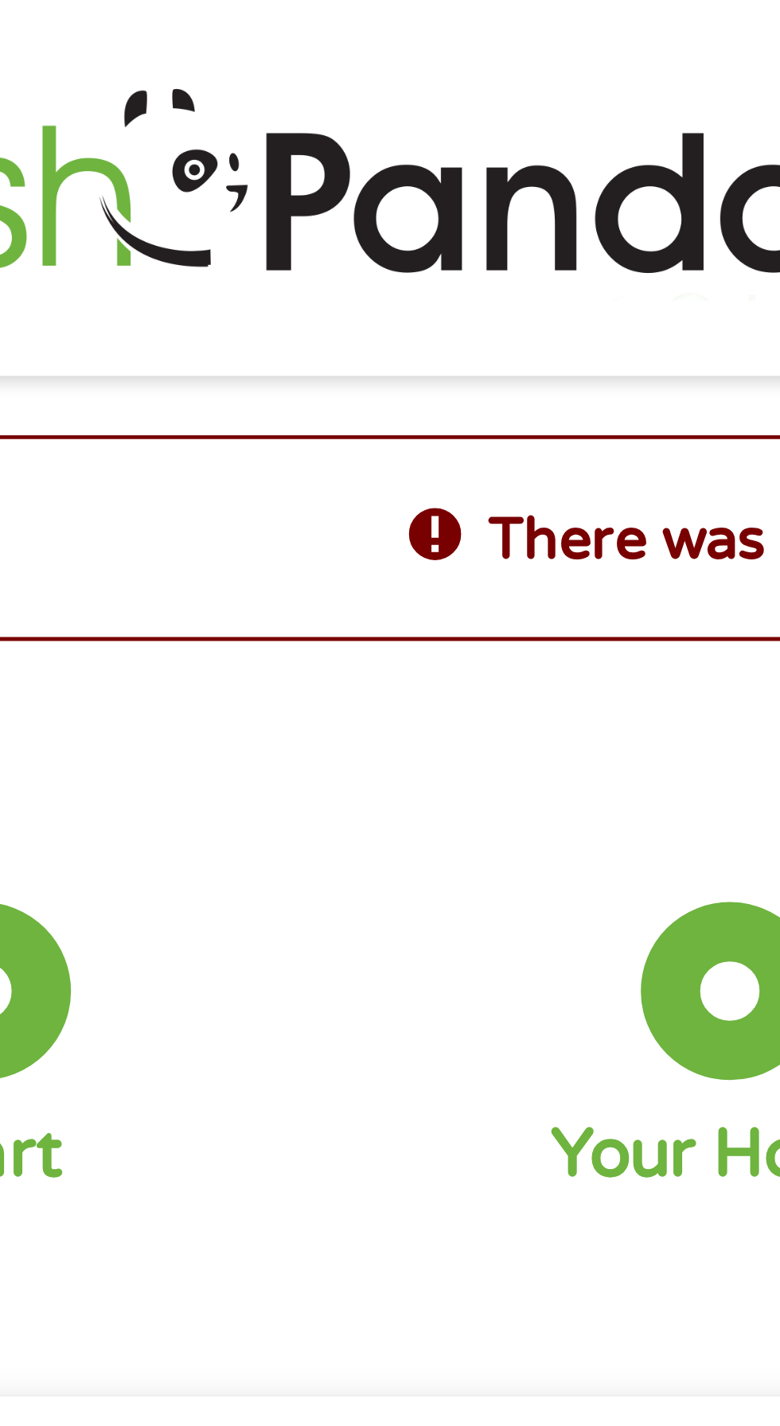
click at [165, 197] on div "2 Your Home" at bounding box center [240, 211] width 150 height 60
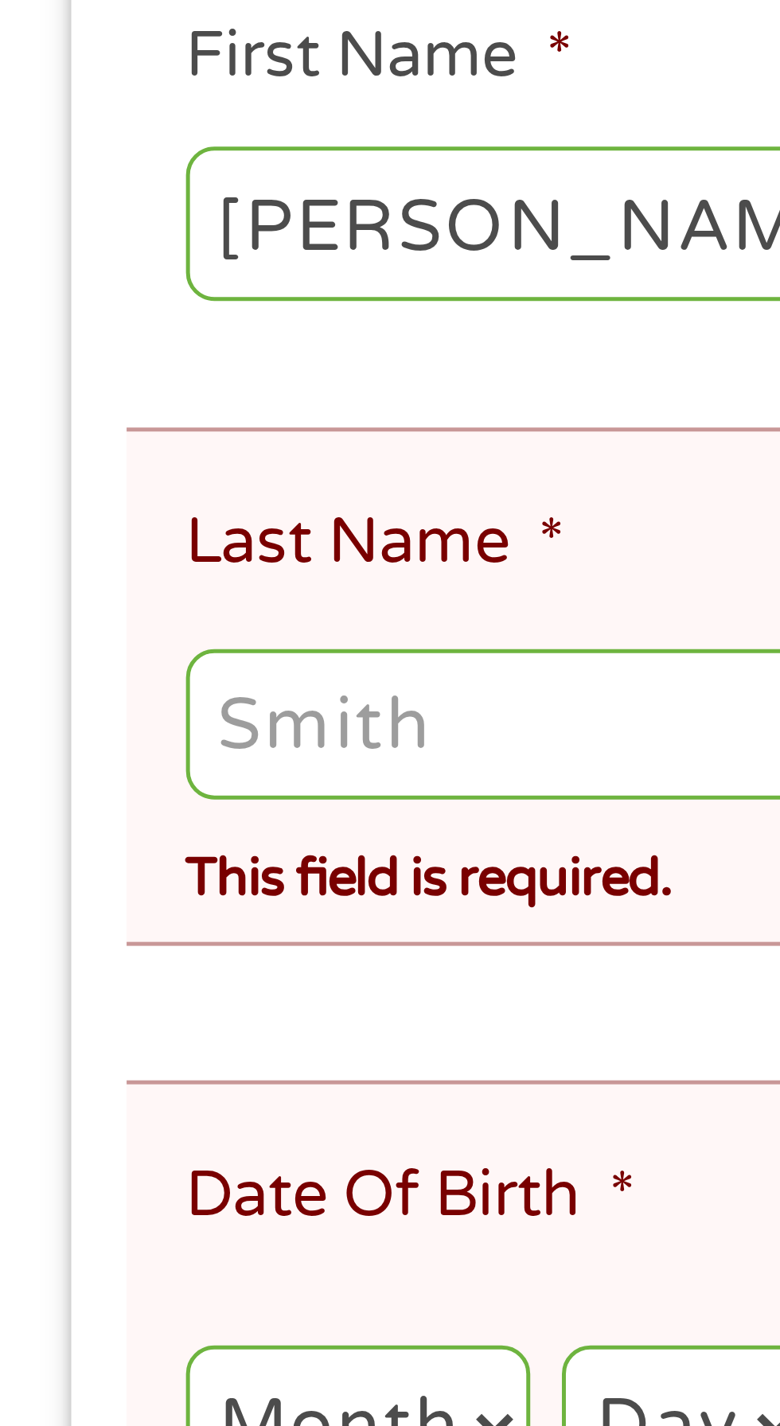
scroll to position [76, 0]
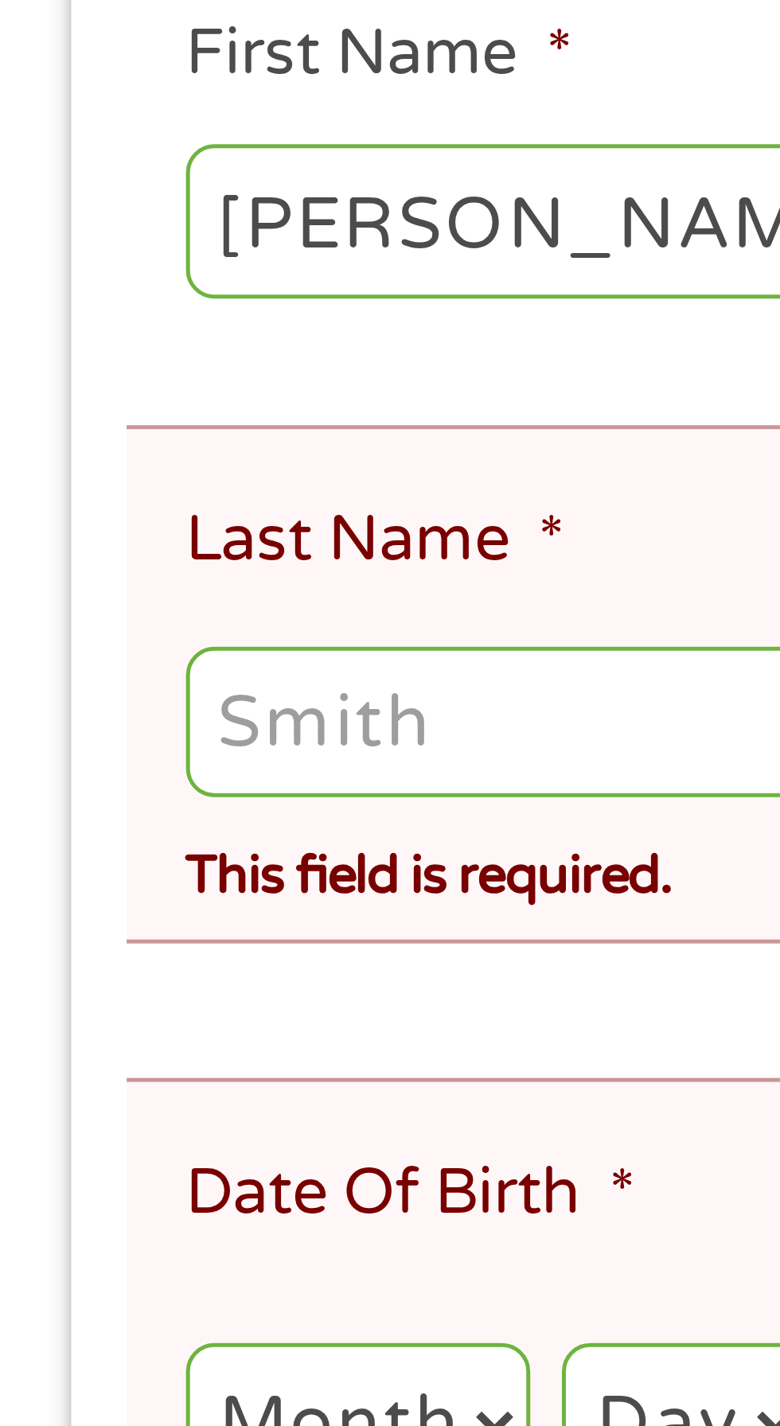
click at [68, 423] on input "Last Name *" at bounding box center [389, 426] width 705 height 30
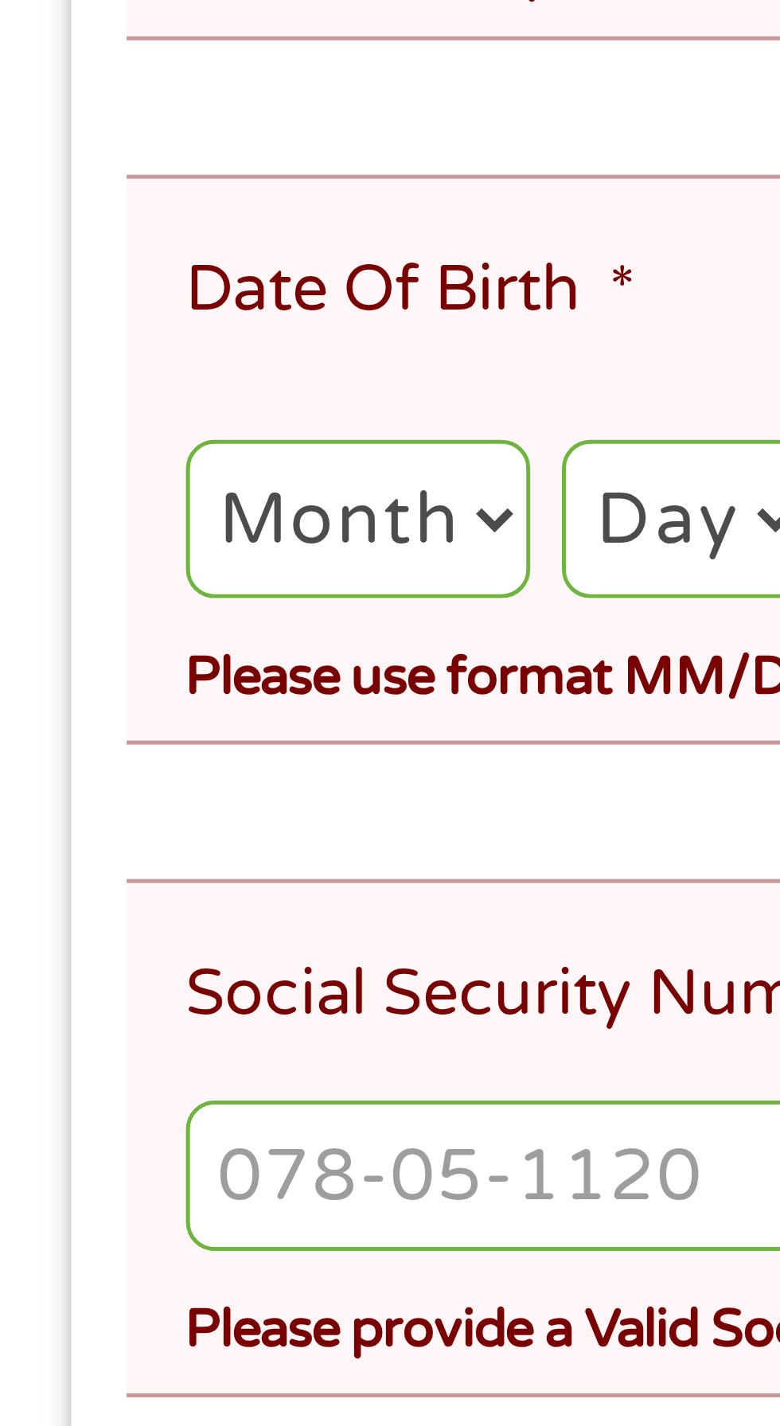
type input "[PERSON_NAME]"
click at [78, 555] on select "Month 1 2 3 4 5 6 7 8 9 10 11 12" at bounding box center [71, 567] width 69 height 33
select select "10"
click at [37, 551] on select "Month 1 2 3 4 5 6 7 8 9 10 11 12" at bounding box center [71, 567] width 69 height 33
click at [136, 555] on select "Day 1 2 3 4 5 6 7 8 9 10 11 12 13 14 15 16 17 18 19 20 21 22 23 24 25 26 27 28 …" at bounding box center [137, 567] width 49 height 33
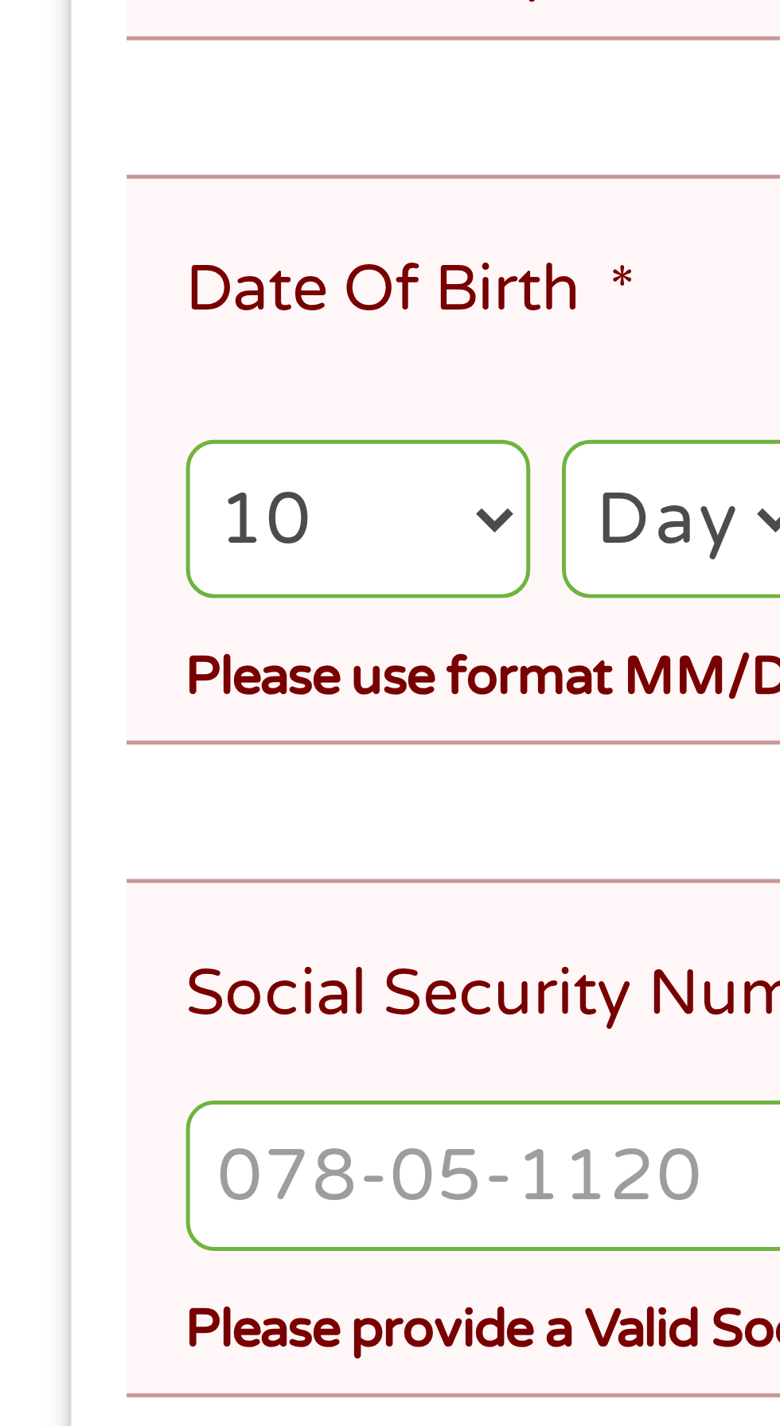
select select "4"
click at [115, 551] on select "Day 1 2 3 4 5 6 7 8 9 10 11 12 13 14 15 16 17 18 19 20 21 22 23 24 25 26 27 28 …" at bounding box center [137, 567] width 49 height 33
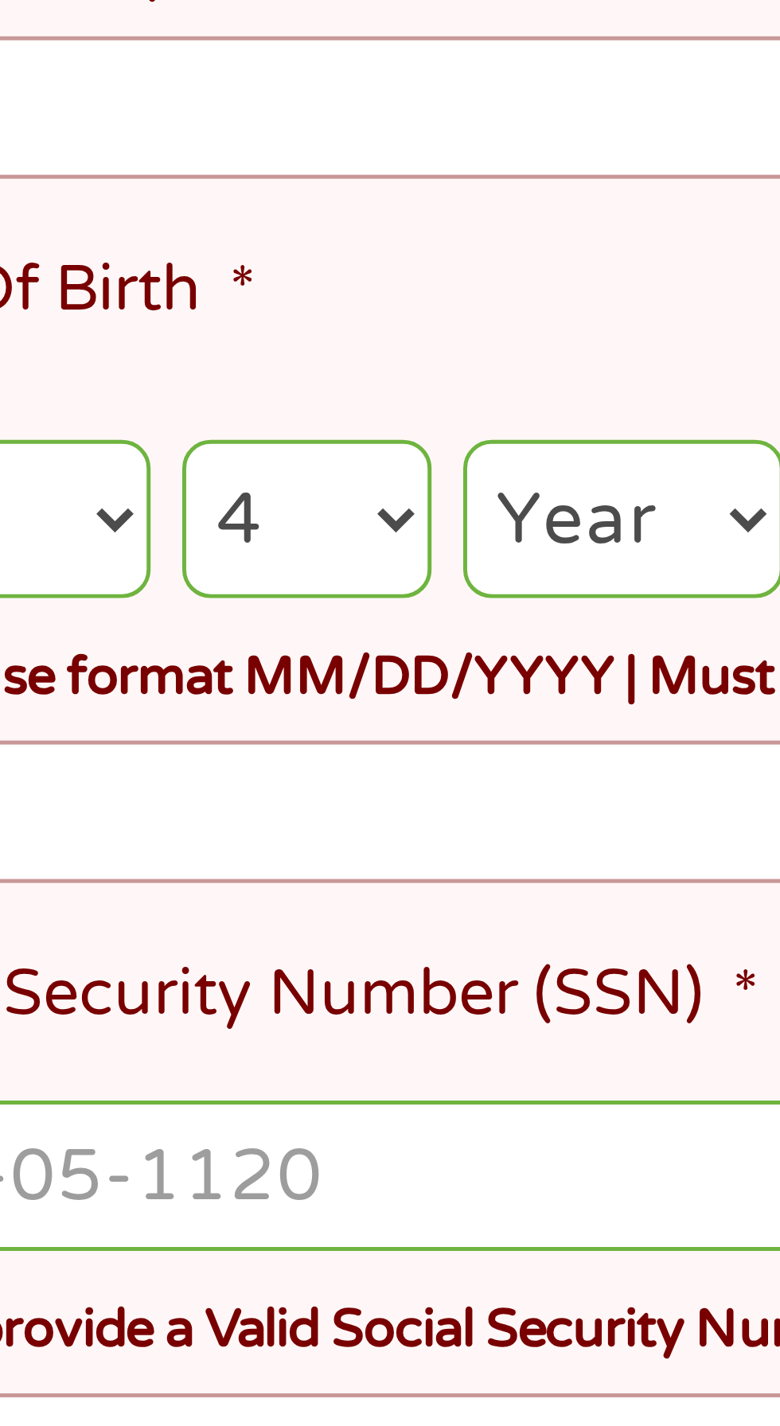
click at [205, 560] on select "Year [DATE] 2006 2005 2004 2003 2002 2001 2000 1999 1998 1997 1996 1995 1994 19…" at bounding box center [202, 567] width 64 height 33
select select "1958"
click at [171, 551] on select "Year [DATE] 2006 2005 2004 2003 2002 2001 2000 1999 1998 1997 1996 1995 1994 19…" at bounding box center [202, 567] width 64 height 33
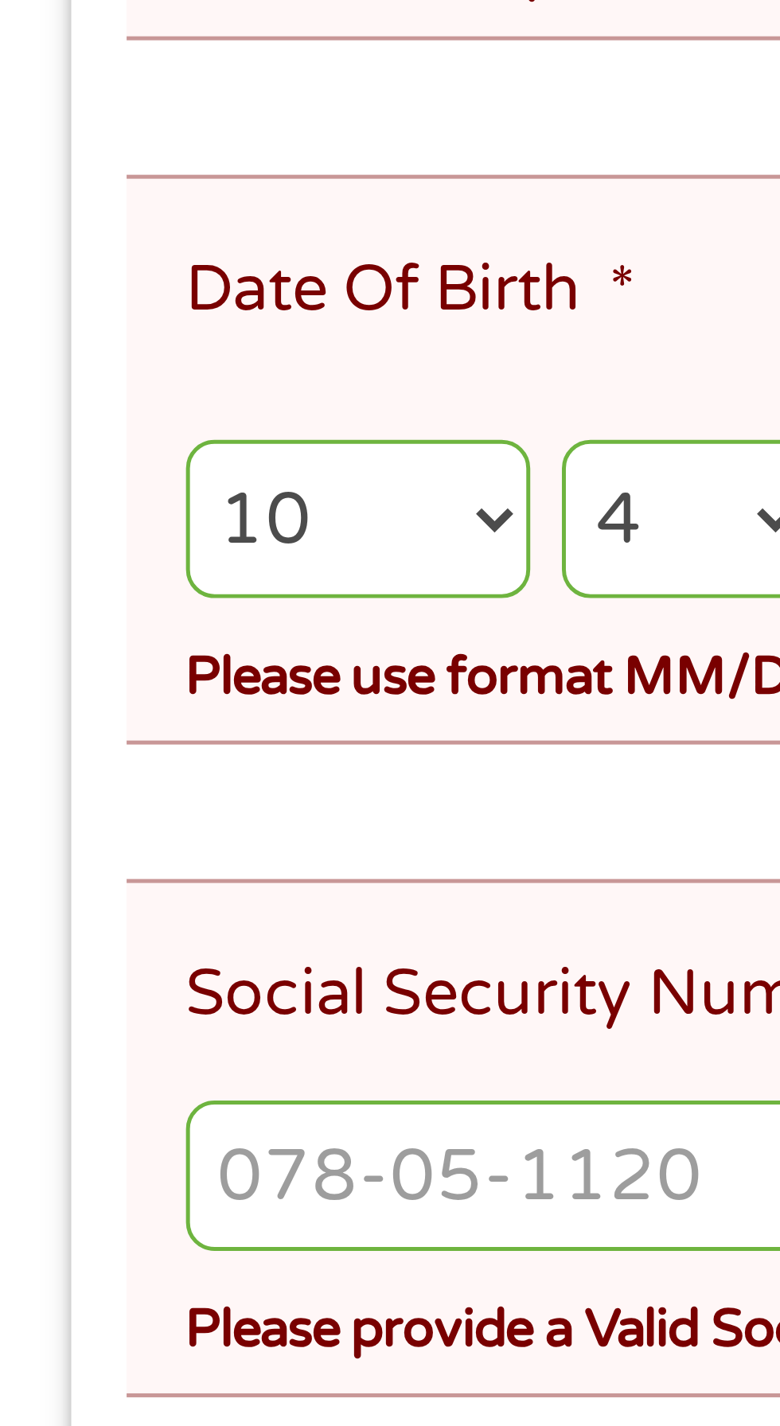
click at [65, 684] on input "Social Security Number (SSN) *" at bounding box center [389, 699] width 705 height 30
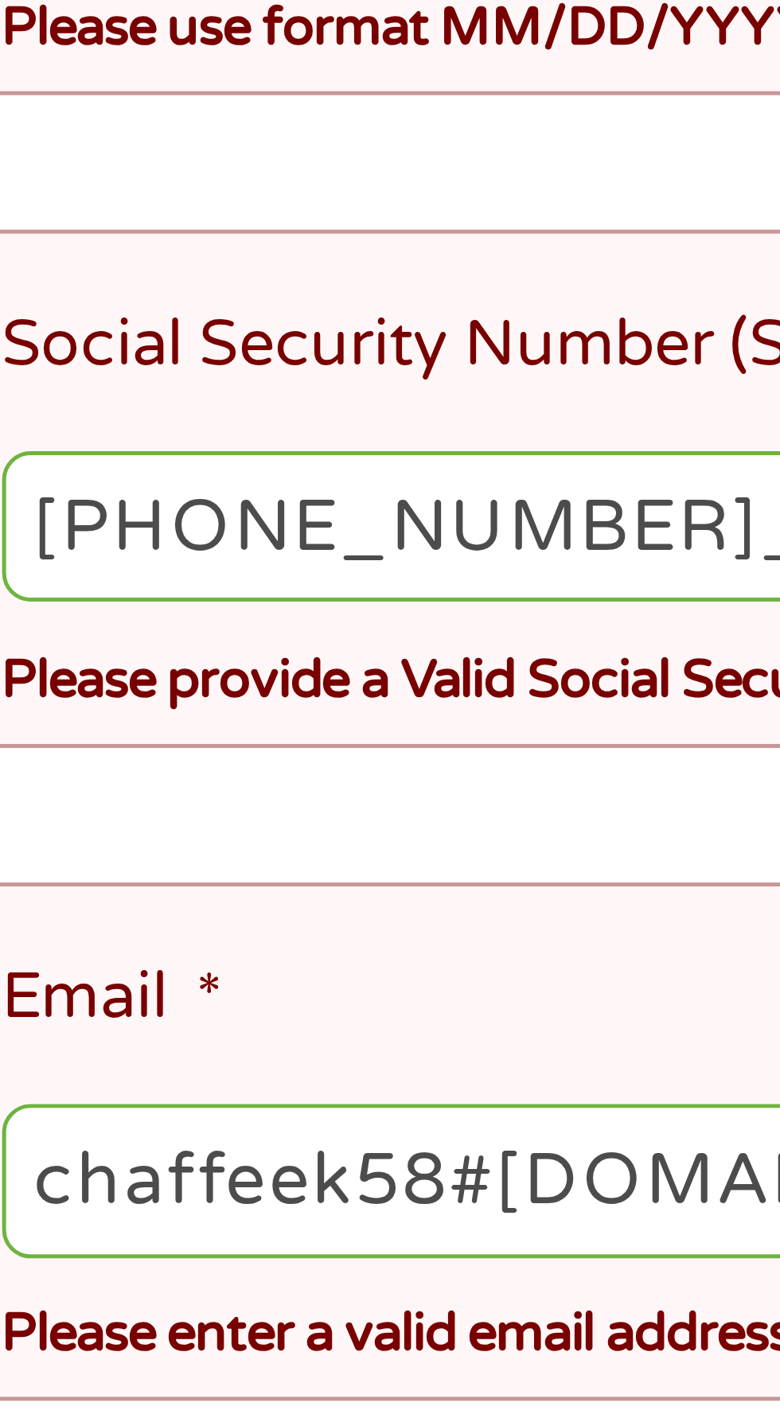
type input "548-04-1039"
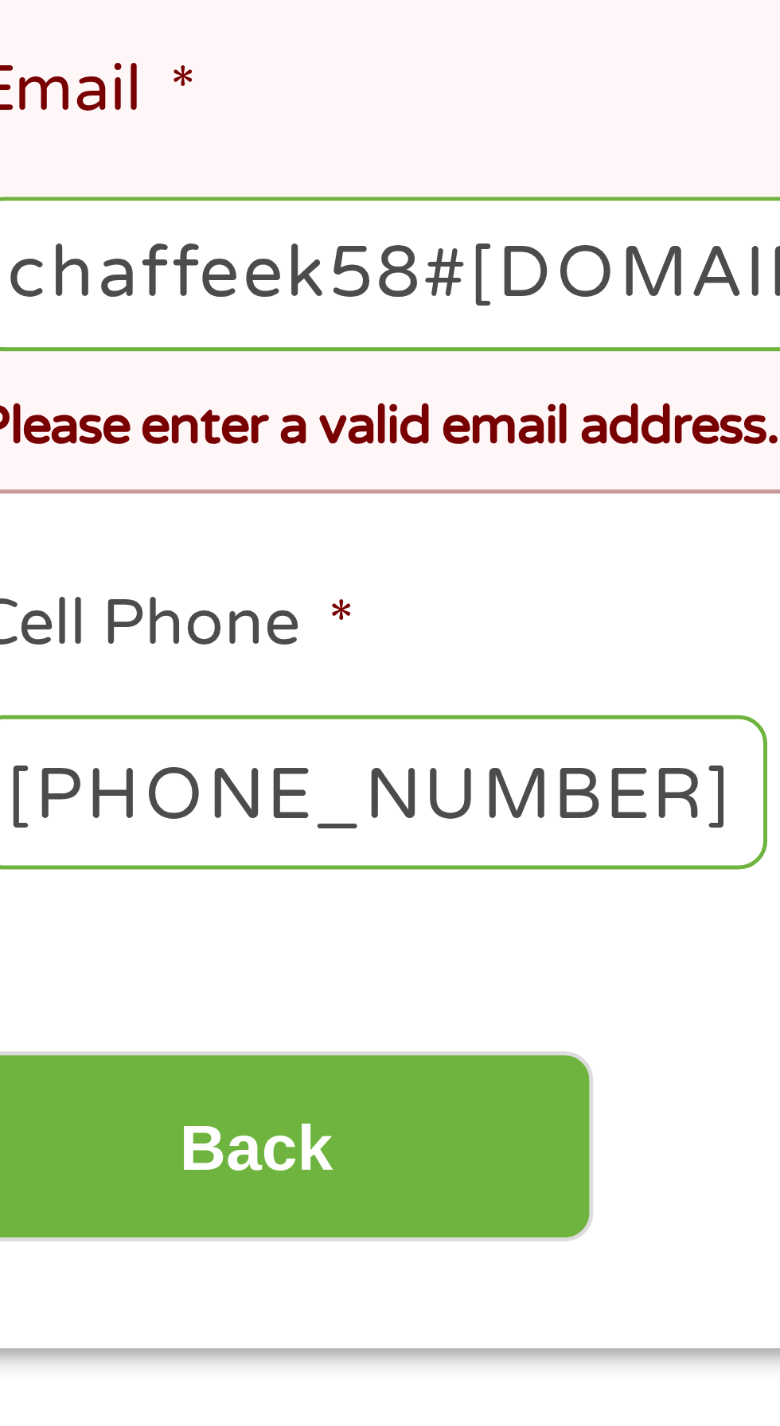
click at [132, 815] on input "chaffeek58#[DOMAIN_NAME]" at bounding box center [389, 830] width 705 height 30
click at [138, 815] on input "chaffeek58#[DOMAIN_NAME]" at bounding box center [389, 830] width 705 height 30
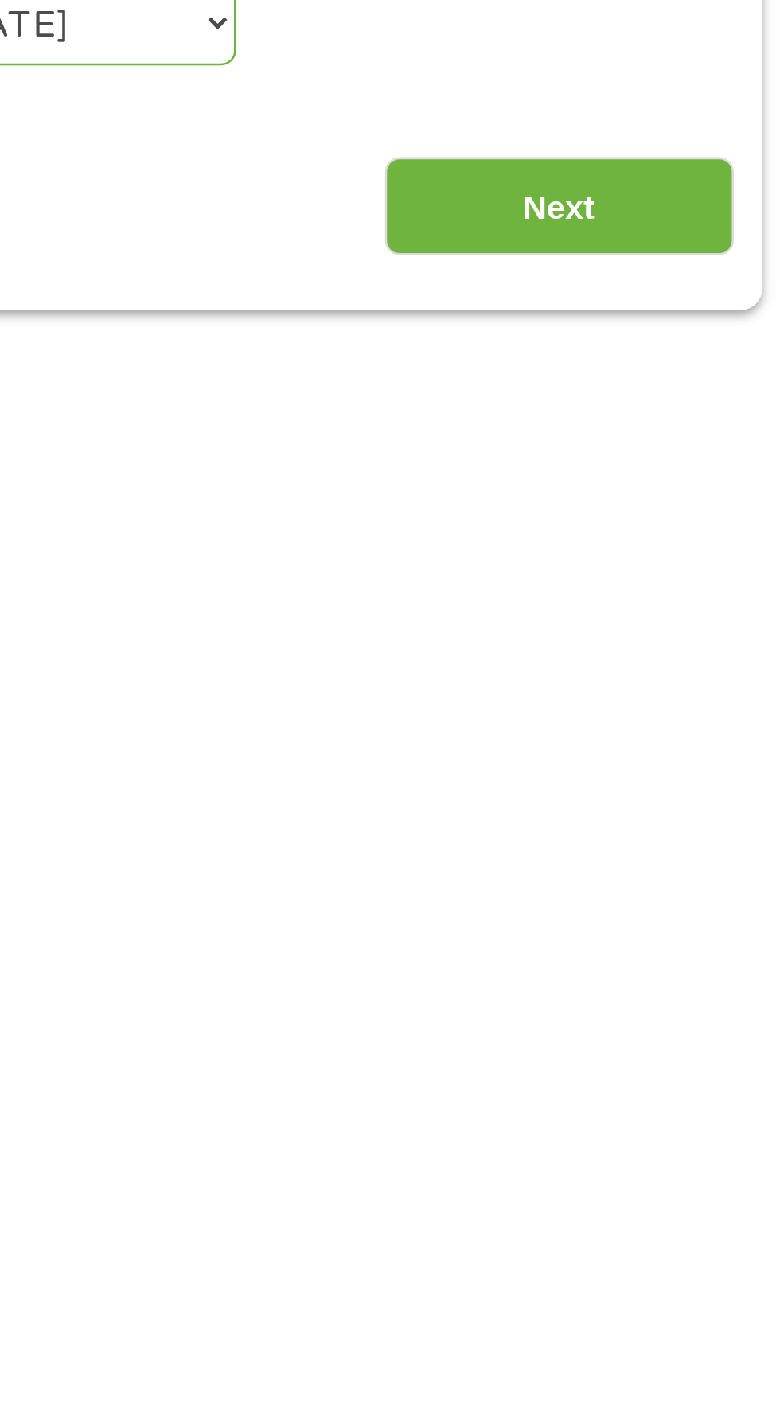
type input "[EMAIL_ADDRESS][DOMAIN_NAME]"
click at [697, 987] on input "Next" at bounding box center [686, 1006] width 136 height 39
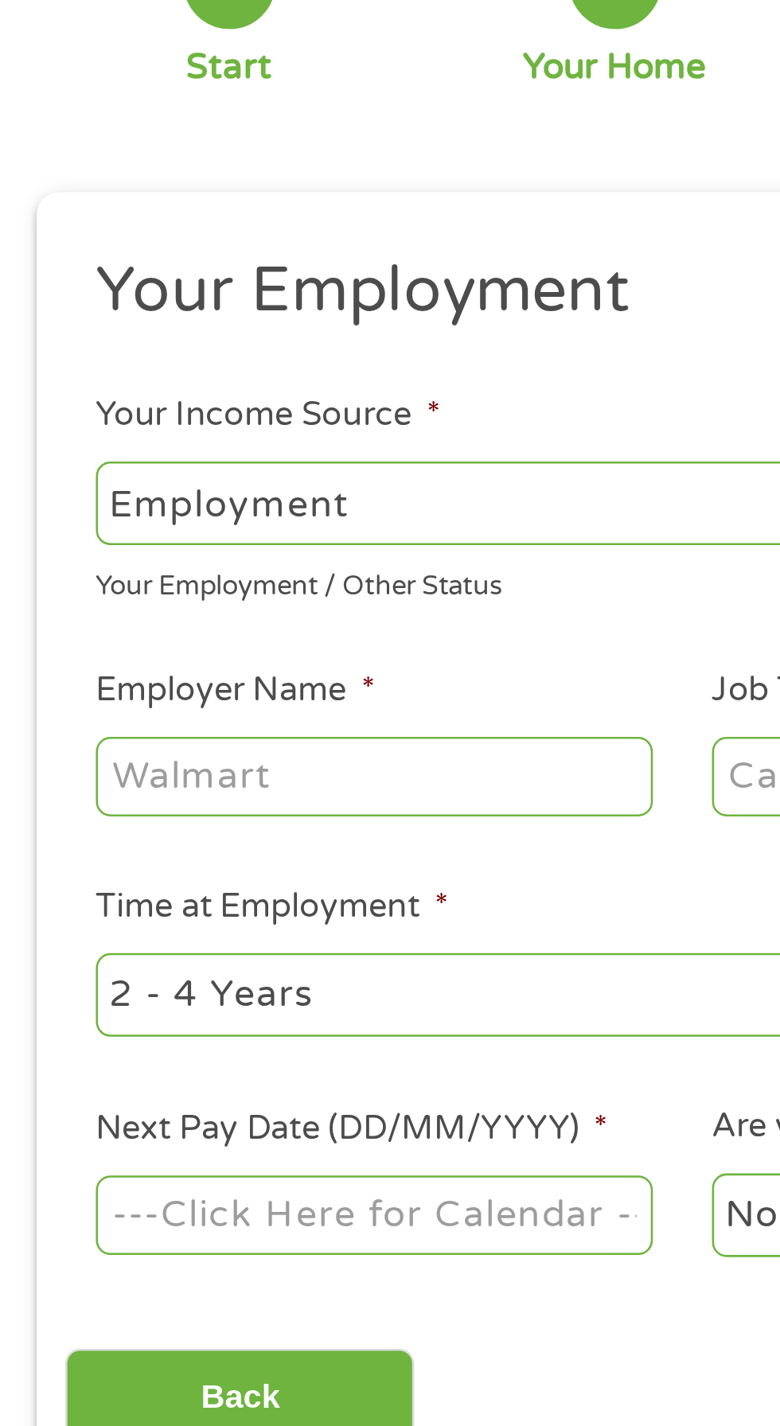
scroll to position [41, 0]
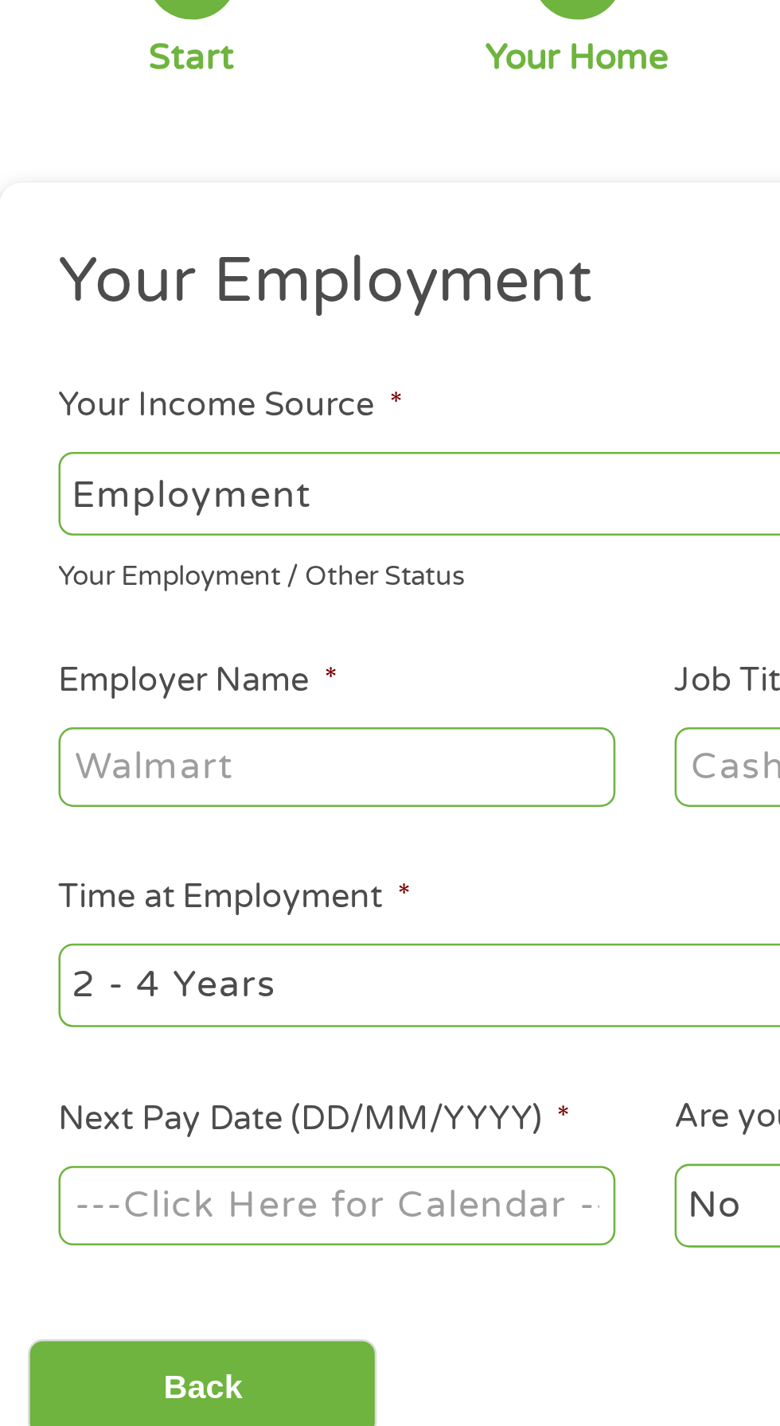
click at [138, 299] on select "--- Choose one --- Employment [DEMOGRAPHIC_DATA] Benefits" at bounding box center [207, 301] width 341 height 33
click at [37, 285] on select "--- Choose one --- Employment [DEMOGRAPHIC_DATA] Benefits" at bounding box center [207, 301] width 341 height 33
click at [151, 402] on input "Employer Name *" at bounding box center [145, 407] width 217 height 30
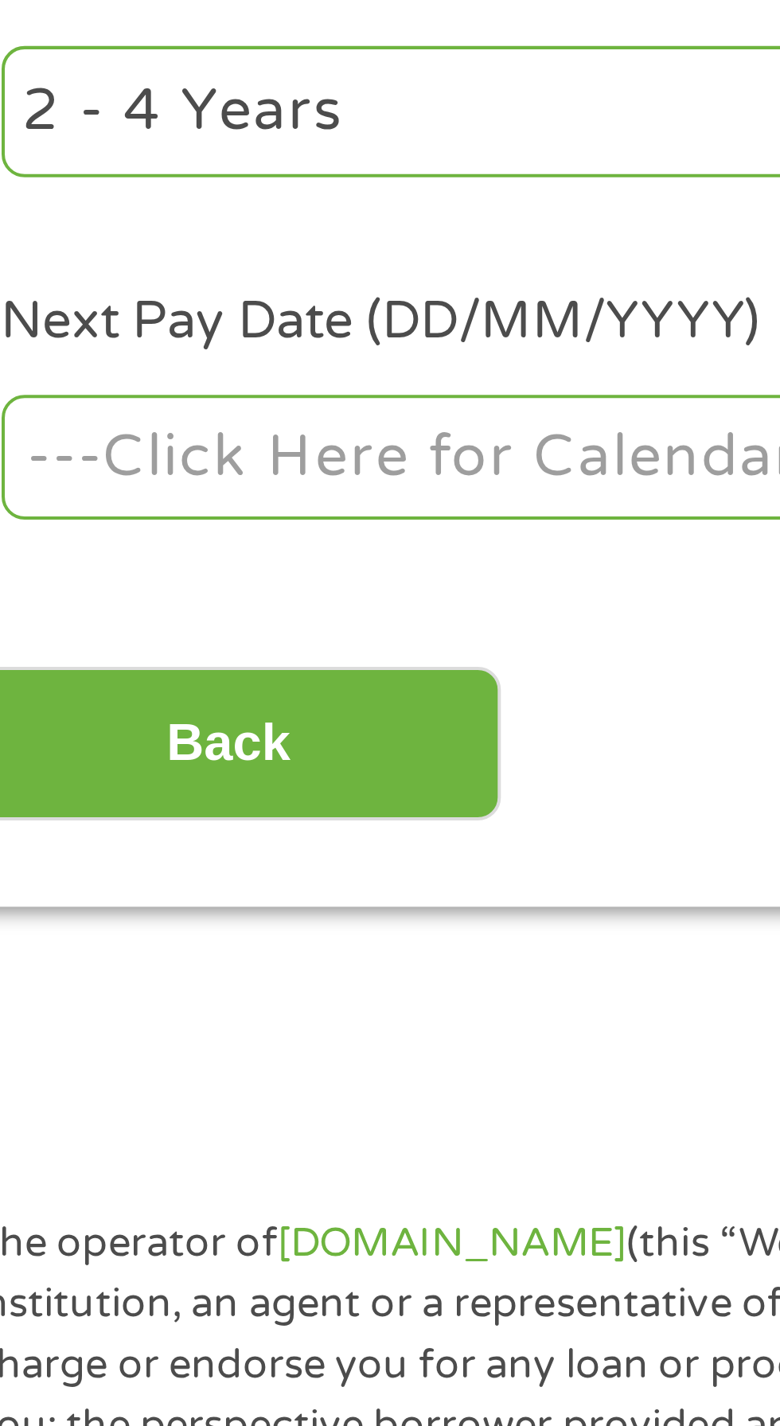
type input "Social Security Admin"
click at [140, 577] on body "Home Get Loan Offer How it works FAQs Blog Cash Loans Quick Loans Online Loans …" at bounding box center [390, 1172] width 780 height 2426
click at [167, 581] on input "Next Pay Date (DD/MM/YYYY) *" at bounding box center [145, 579] width 217 height 30
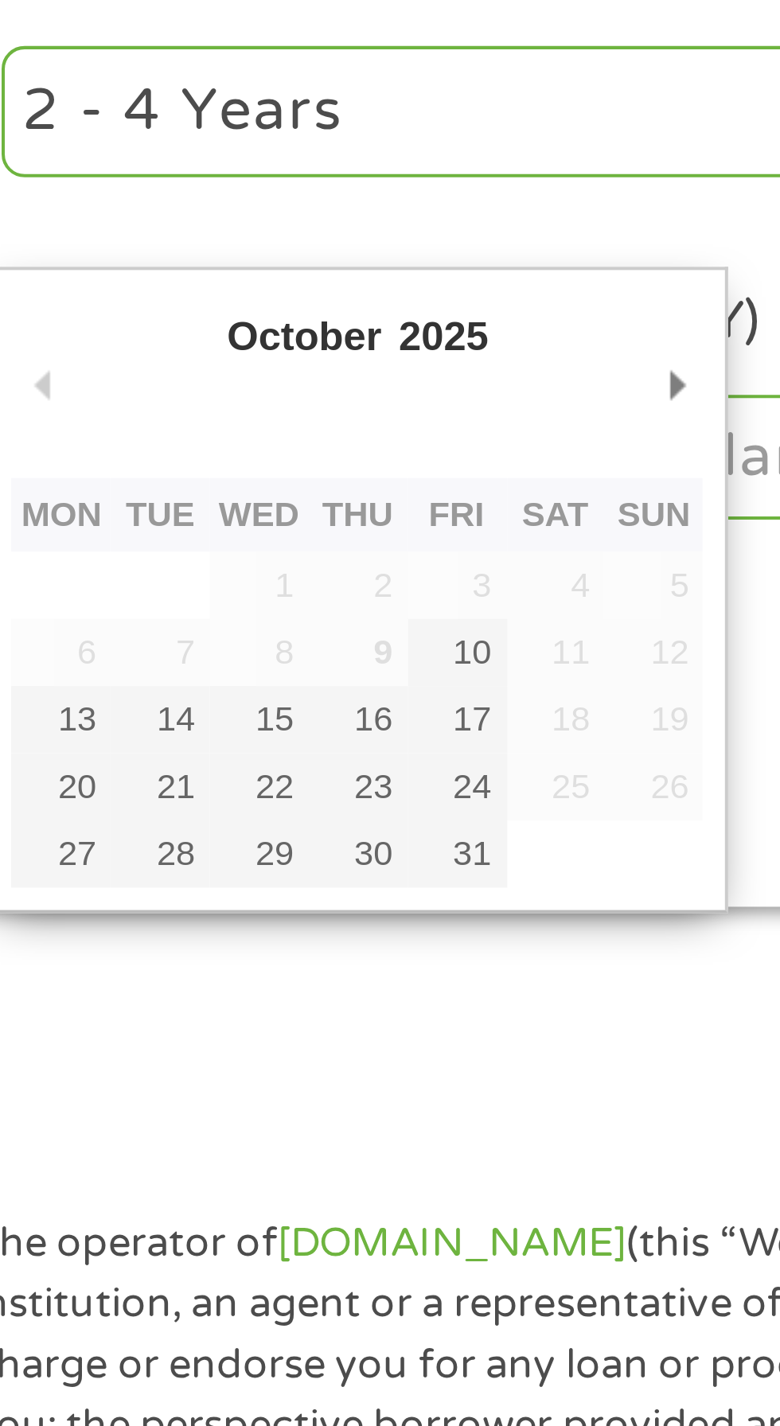
type input "[DATE]"
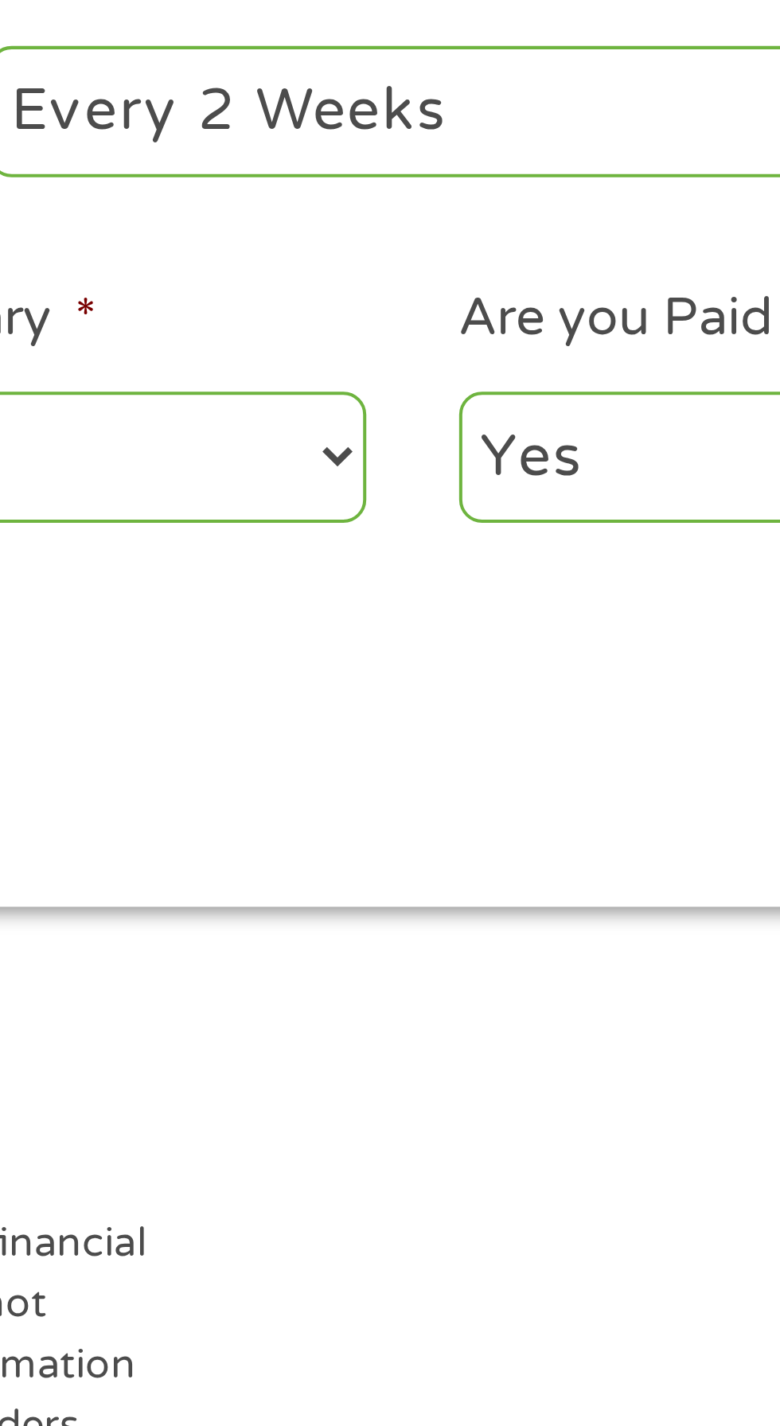
click at [537, 497] on select "--- Choose one --- Every 2 Weeks Every Week Monthly Semi-Monthly" at bounding box center [571, 493] width 341 height 33
select select "monthly"
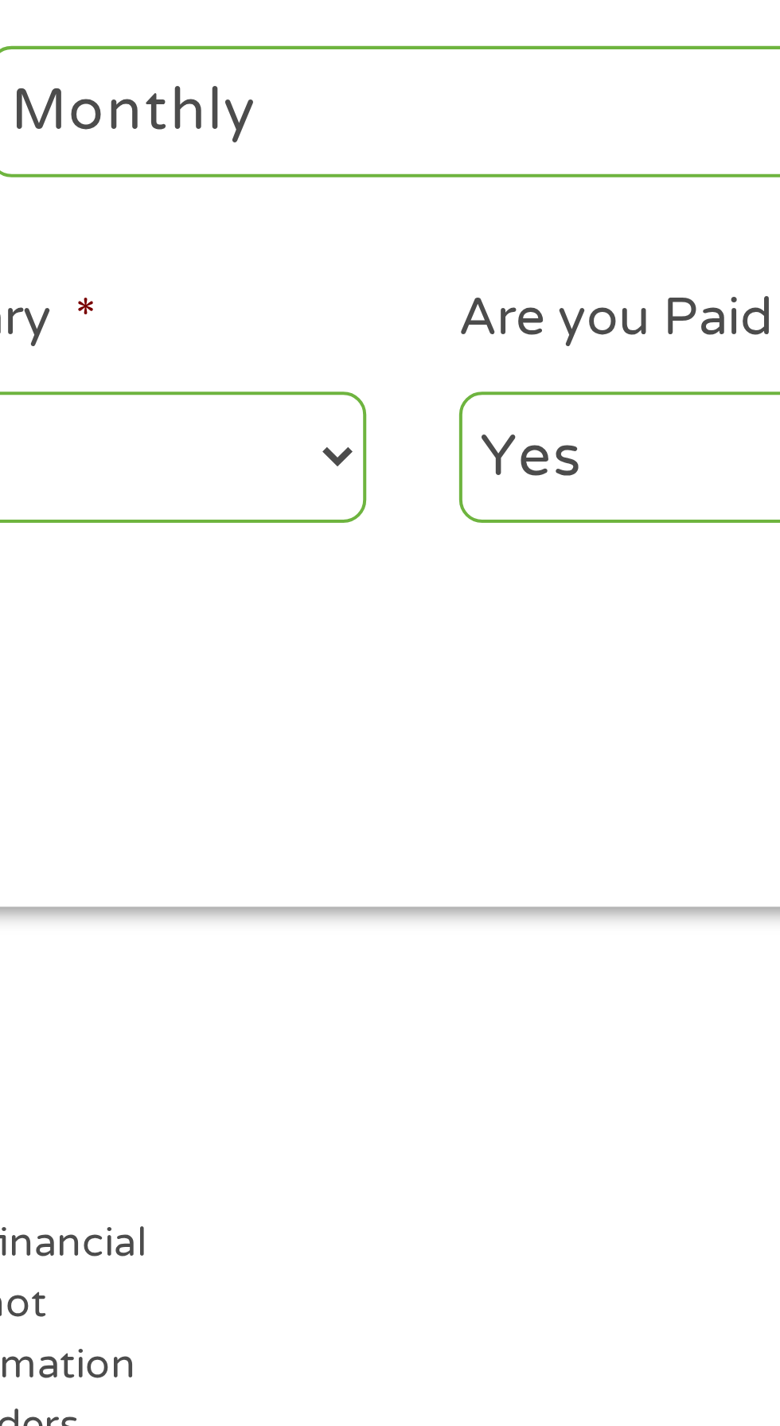
click at [401, 477] on select "--- Choose one --- Every 2 Weeks Every Week Monthly Semi-Monthly" at bounding box center [571, 493] width 341 height 33
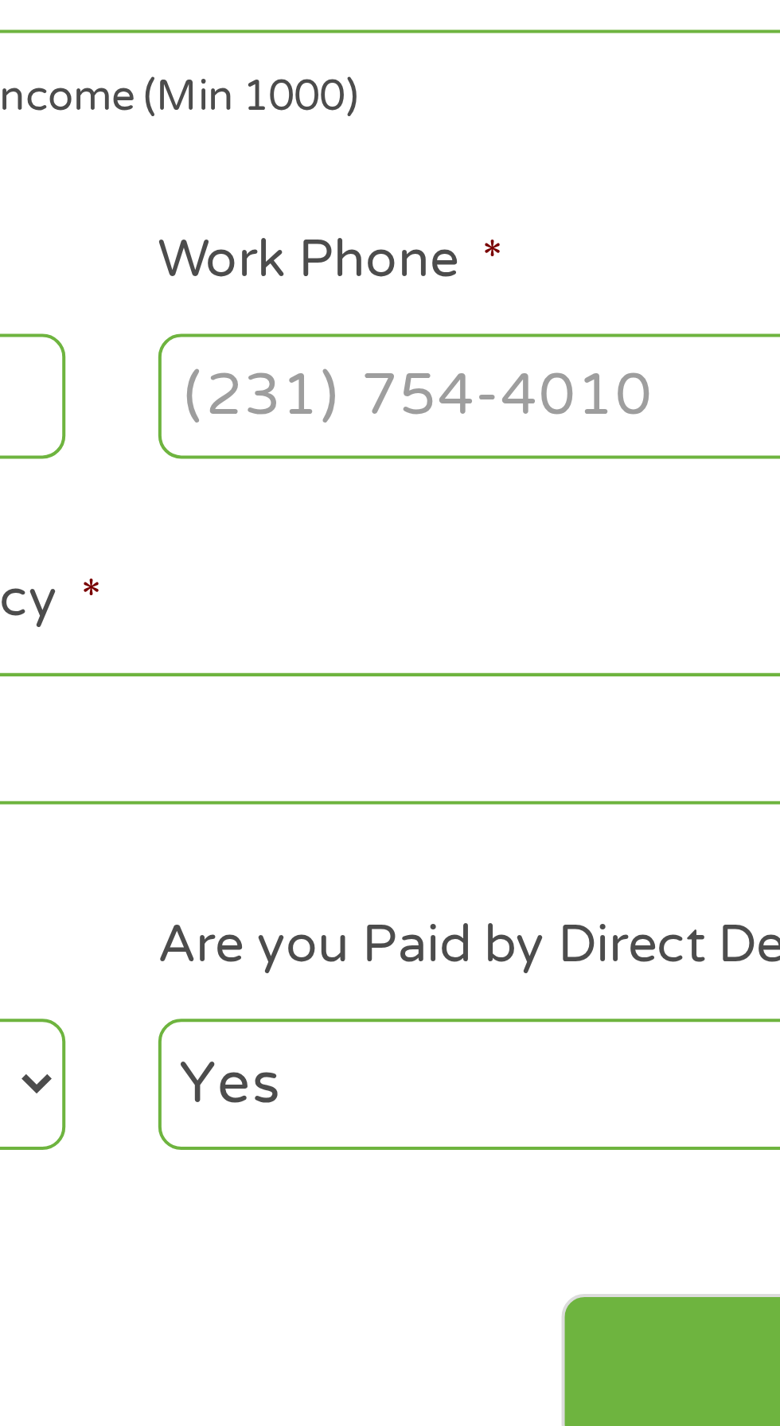
click at [559, 405] on input "Work Phone *" at bounding box center [626, 407] width 217 height 30
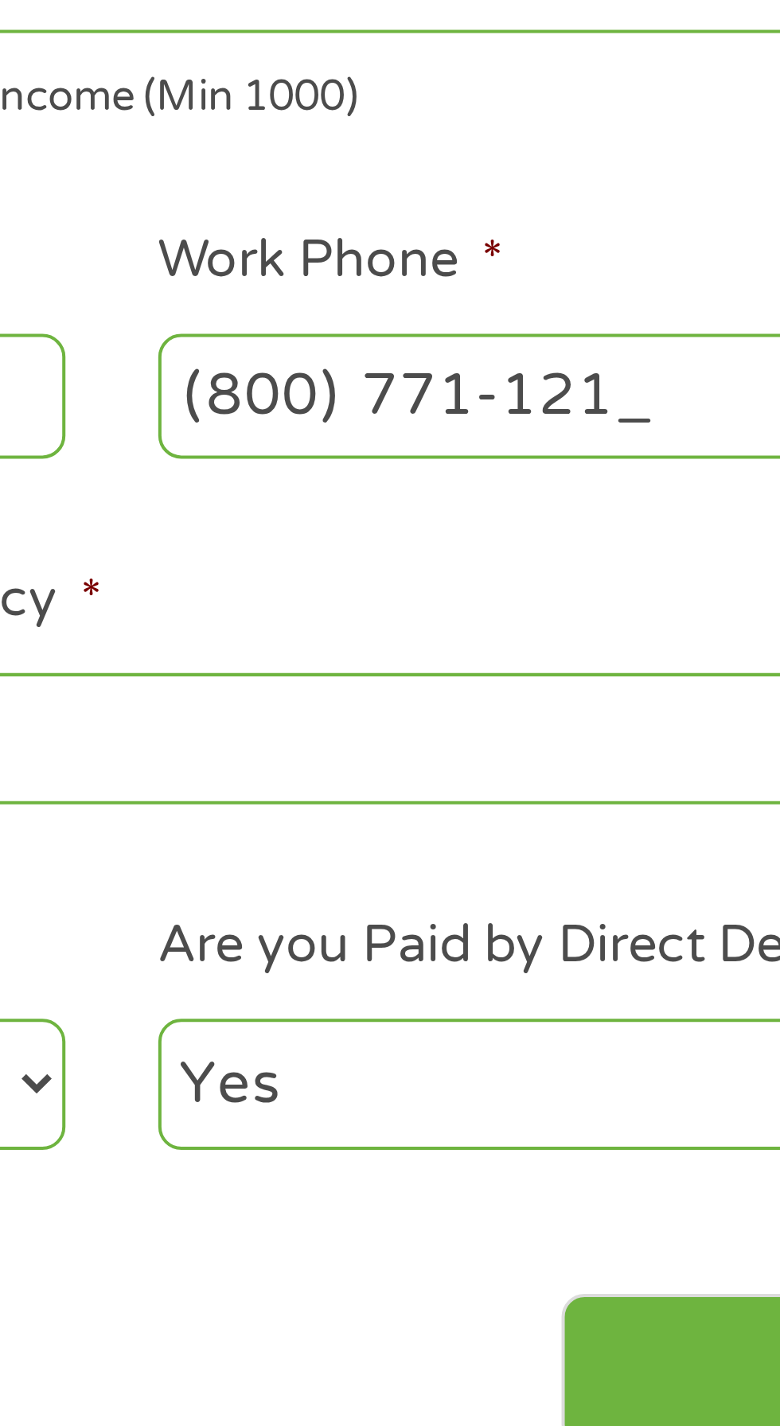
type input "[PHONE_NUMBER]"
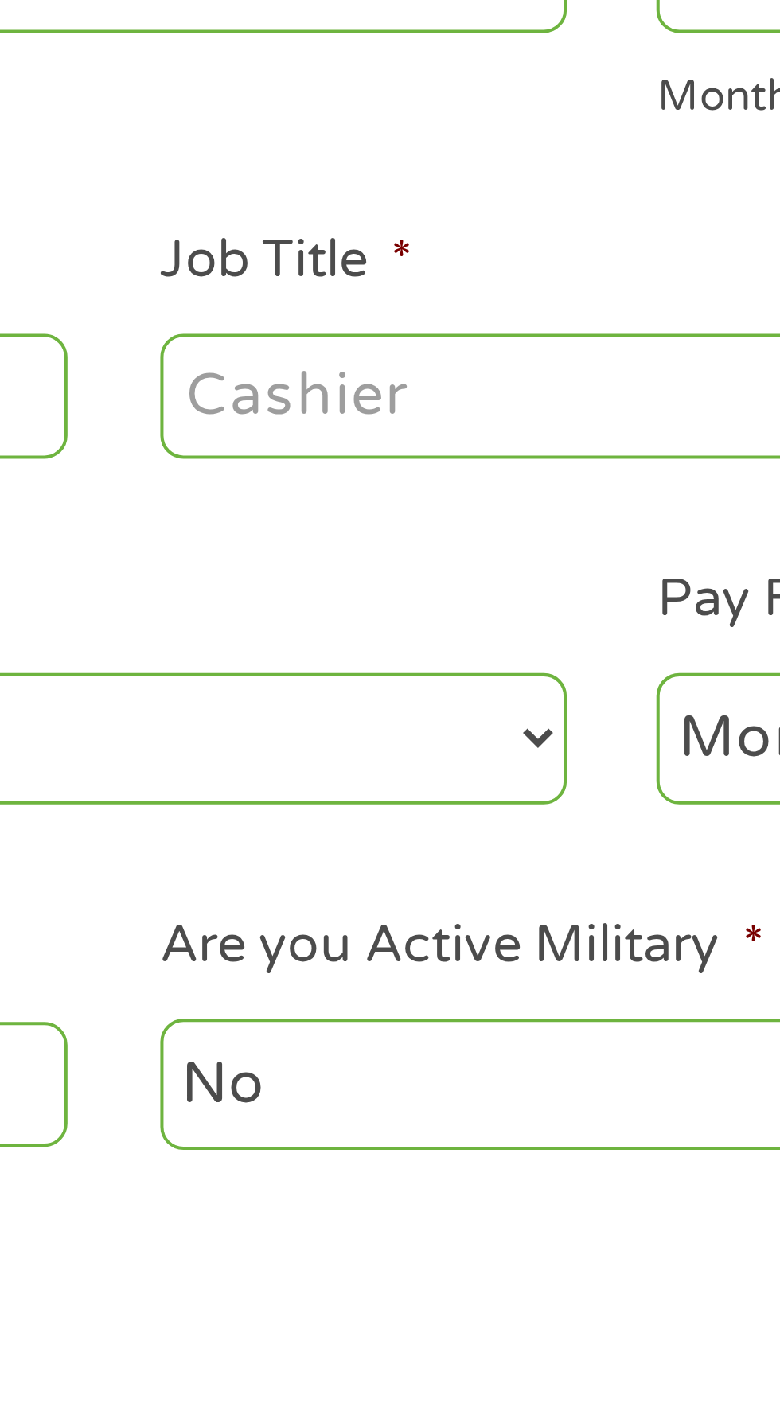
click at [322, 400] on input "Job Title *" at bounding box center [386, 407] width 217 height 30
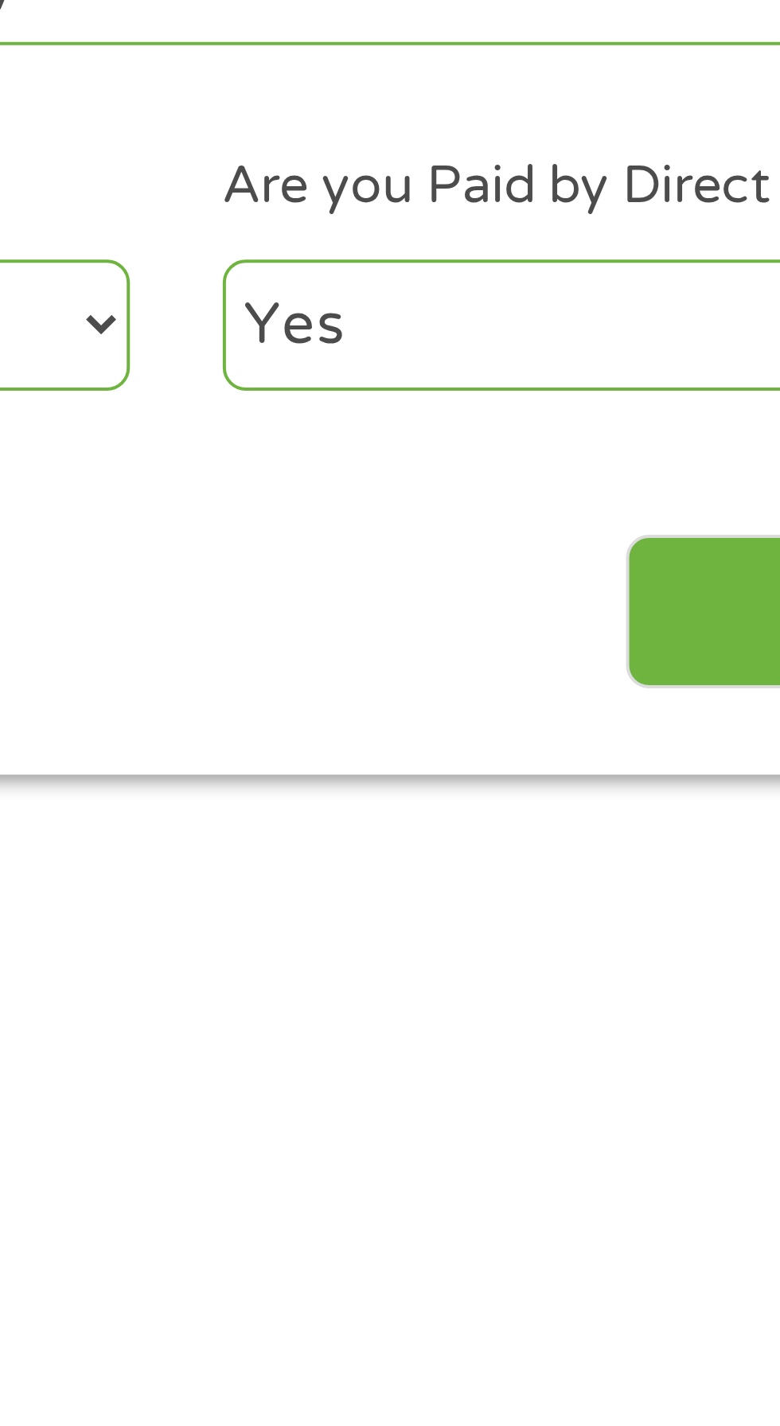
type input "Retiree"
click at [578, 628] on div "Back Next" at bounding box center [389, 644] width 728 height 50
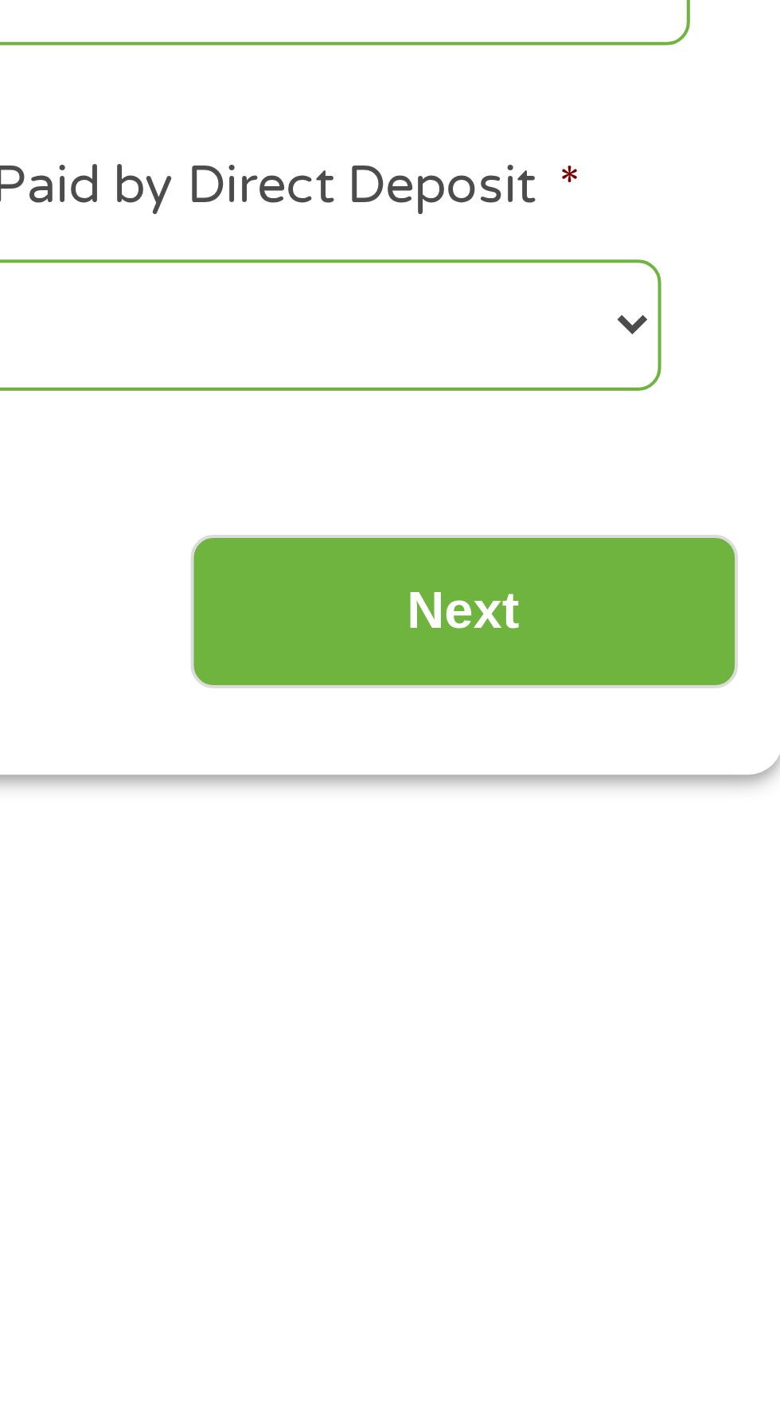
click at [692, 652] on input "Next" at bounding box center [686, 650] width 136 height 39
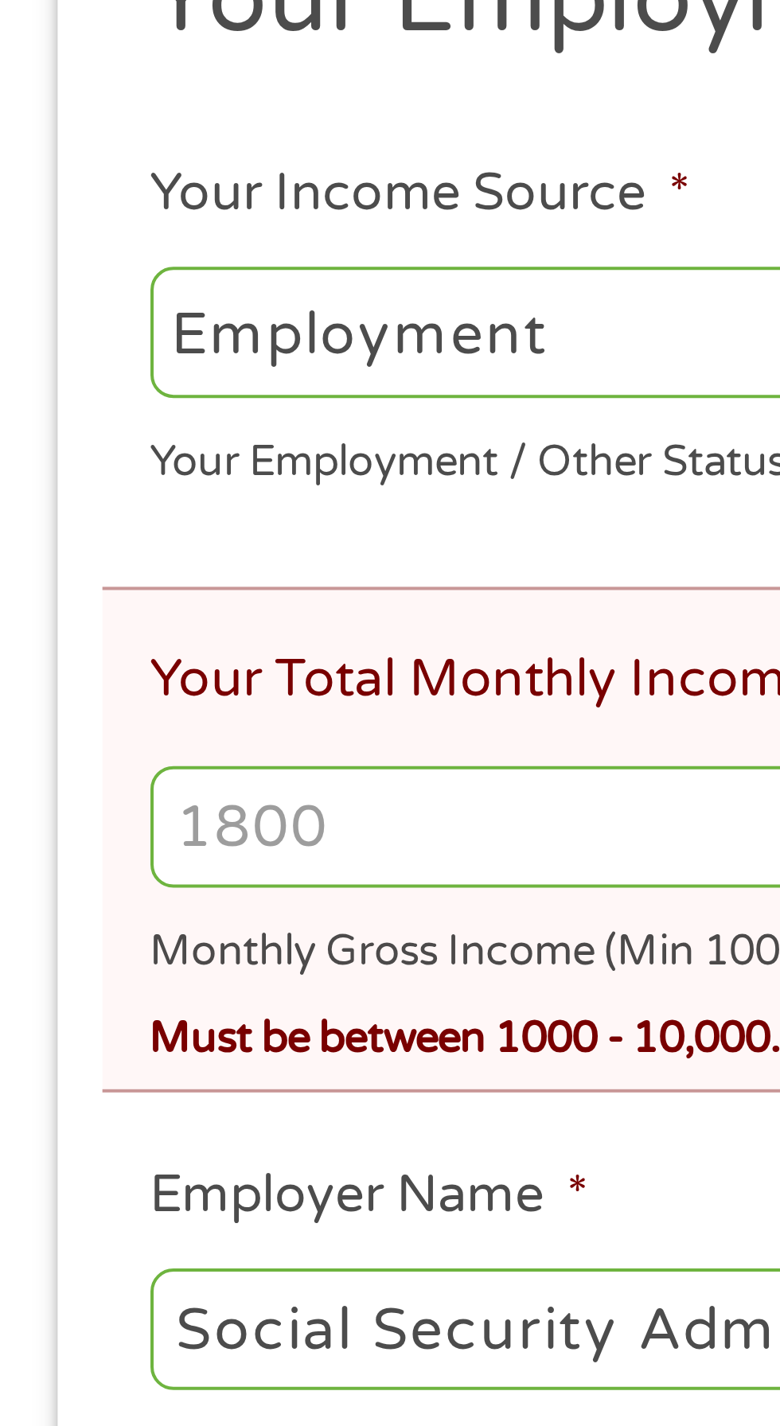
scroll to position [40, 0]
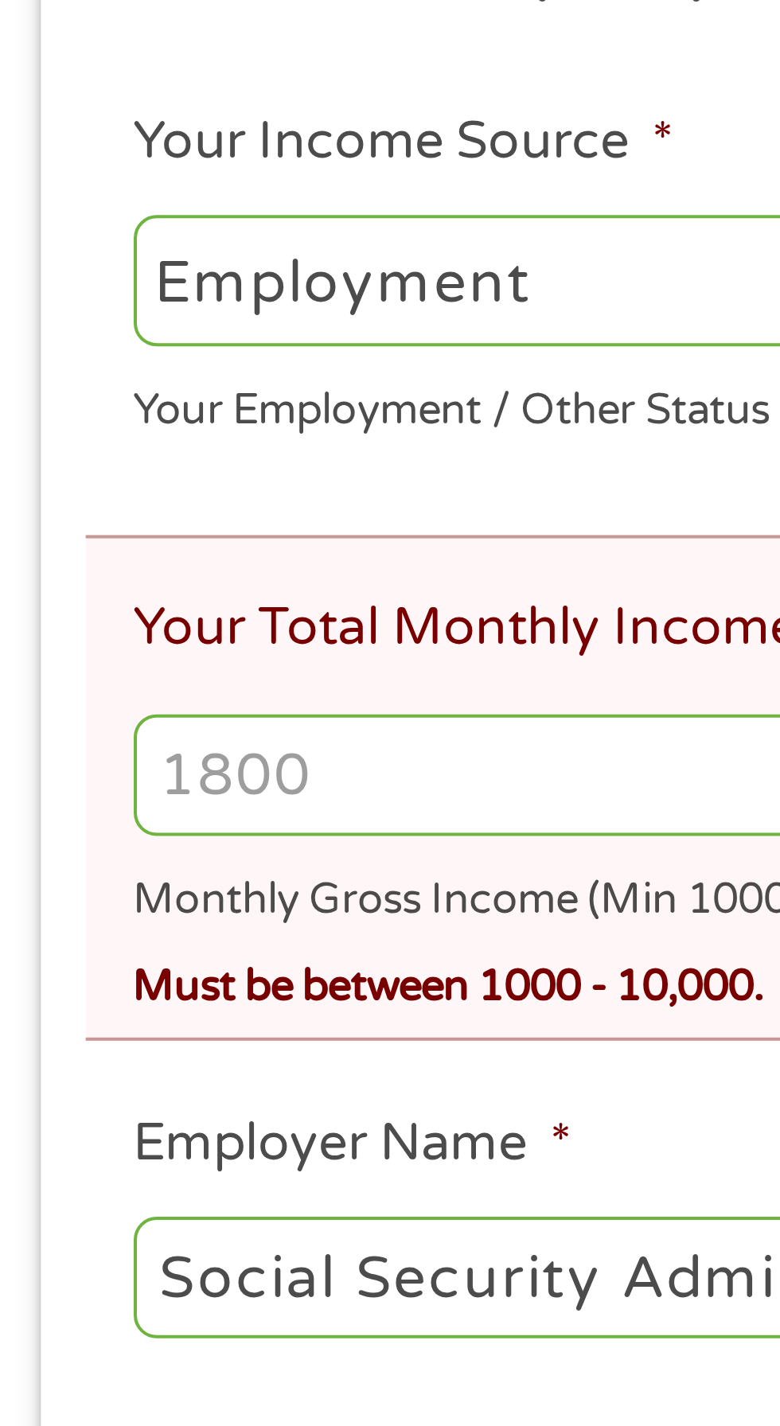
click at [69, 486] on input "Your Total Monthly Income *" at bounding box center [389, 485] width 705 height 30
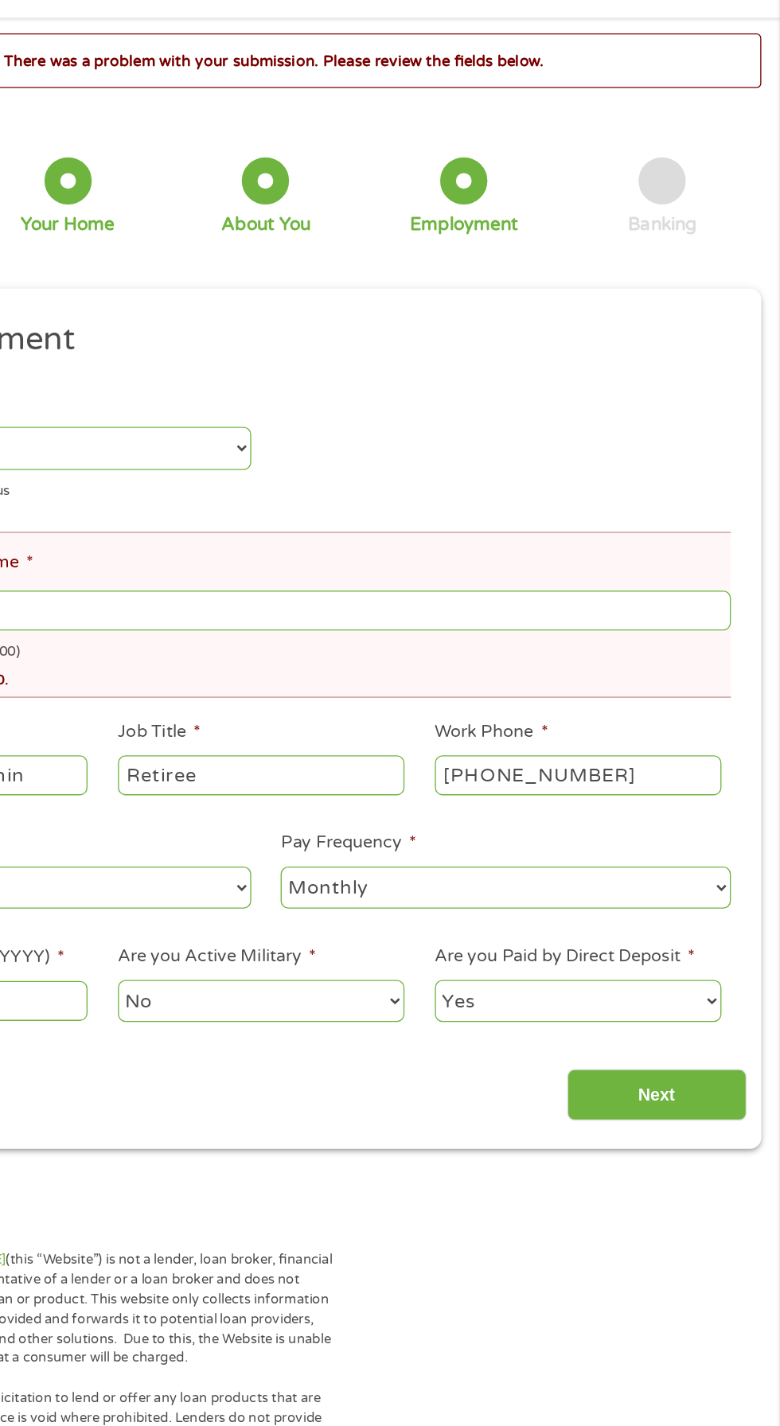
scroll to position [0, 0]
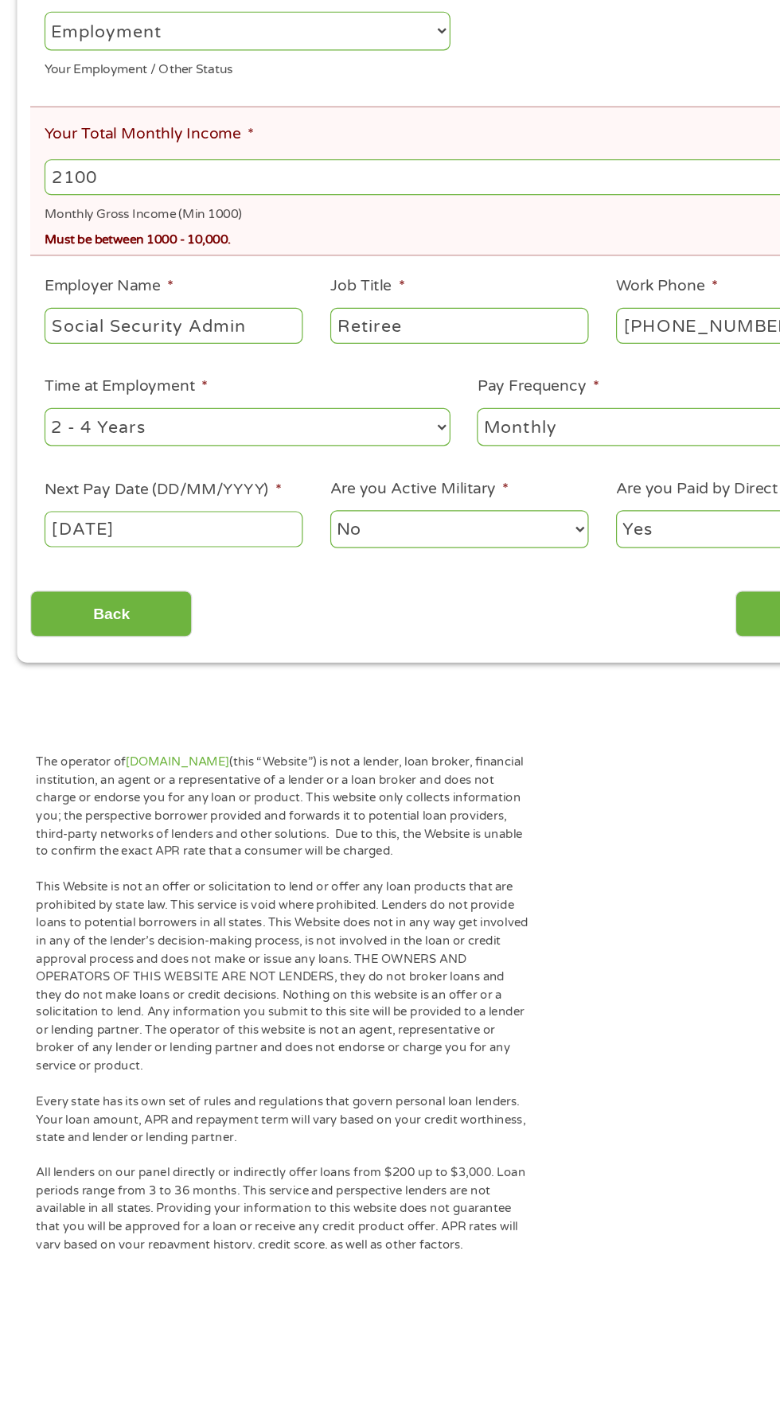
type input "2100"
click at [629, 878] on input "Next" at bounding box center [686, 892] width 136 height 39
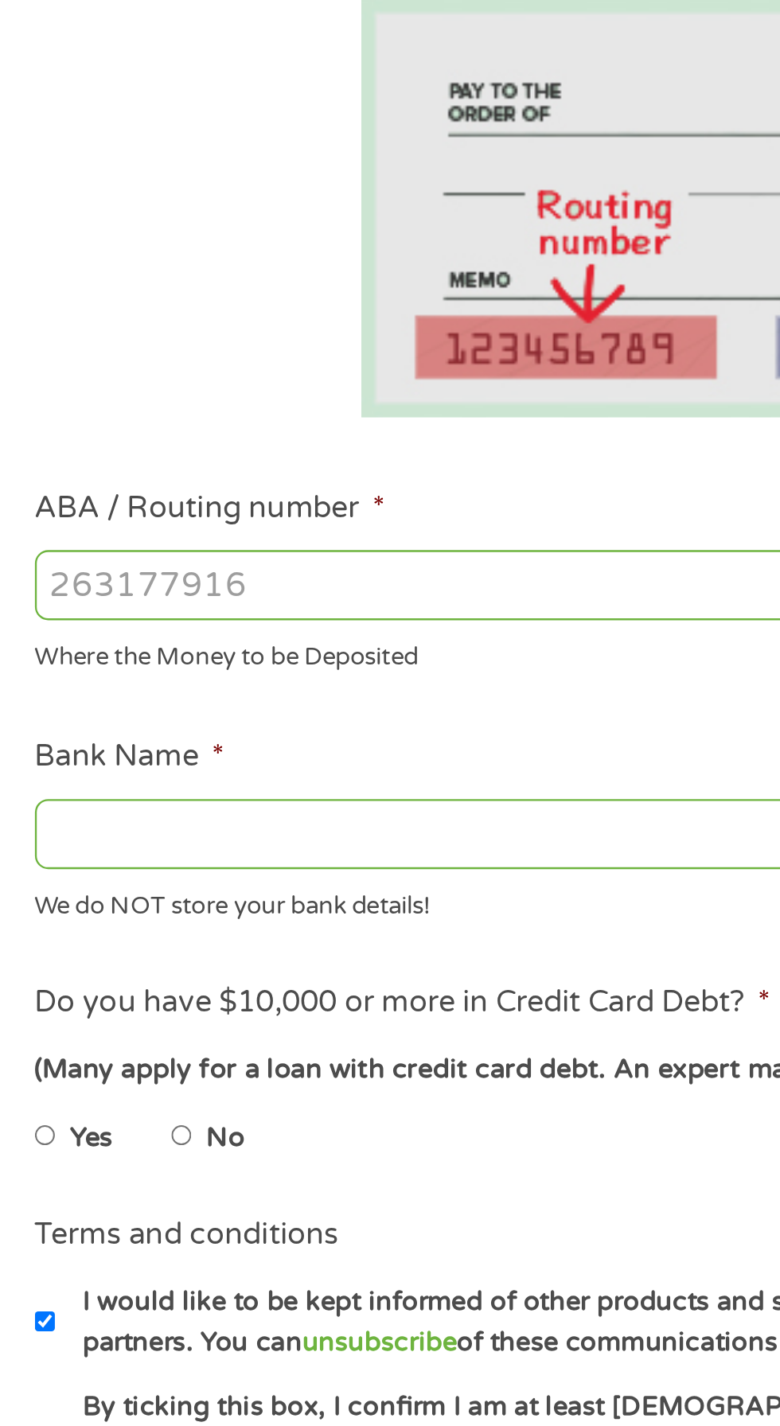
click at [137, 669] on input "Bank Name *" at bounding box center [207, 676] width 341 height 30
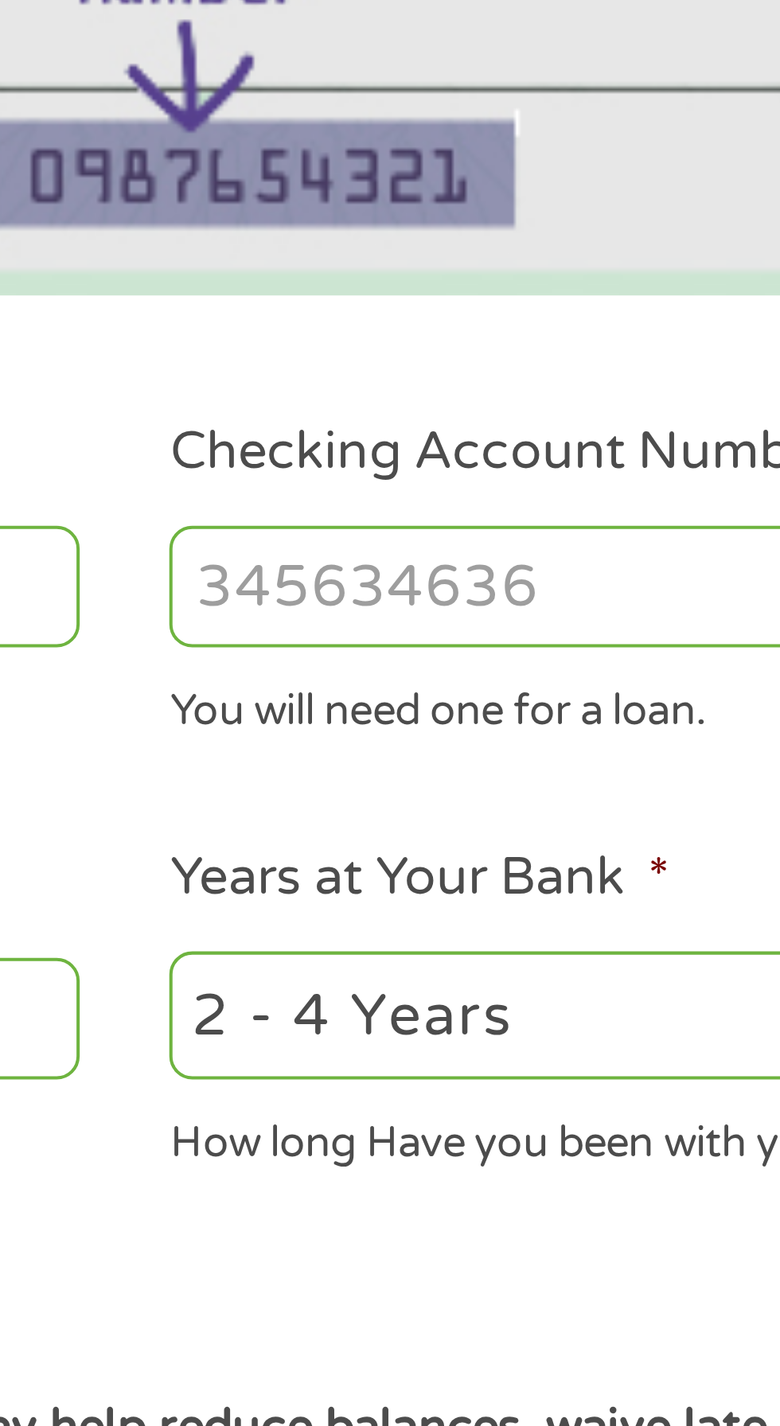
type input "Discover Bank"
click at [446, 564] on input "Checking Account Number *" at bounding box center [571, 568] width 341 height 30
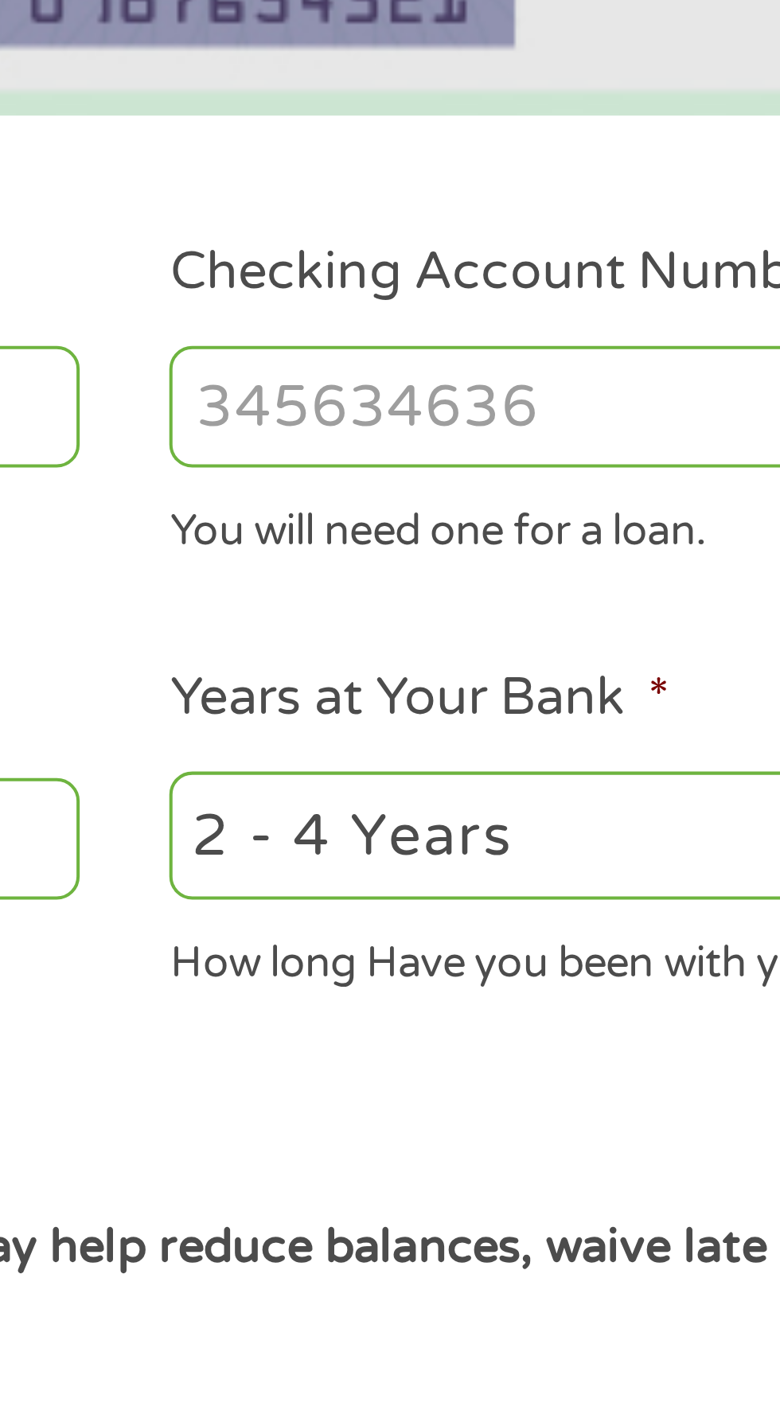
click at [431, 569] on input "Checking Account Number *" at bounding box center [571, 568] width 341 height 30
click at [424, 565] on input "Checking Account Number *" at bounding box center [571, 568] width 341 height 30
type input "7058100452"
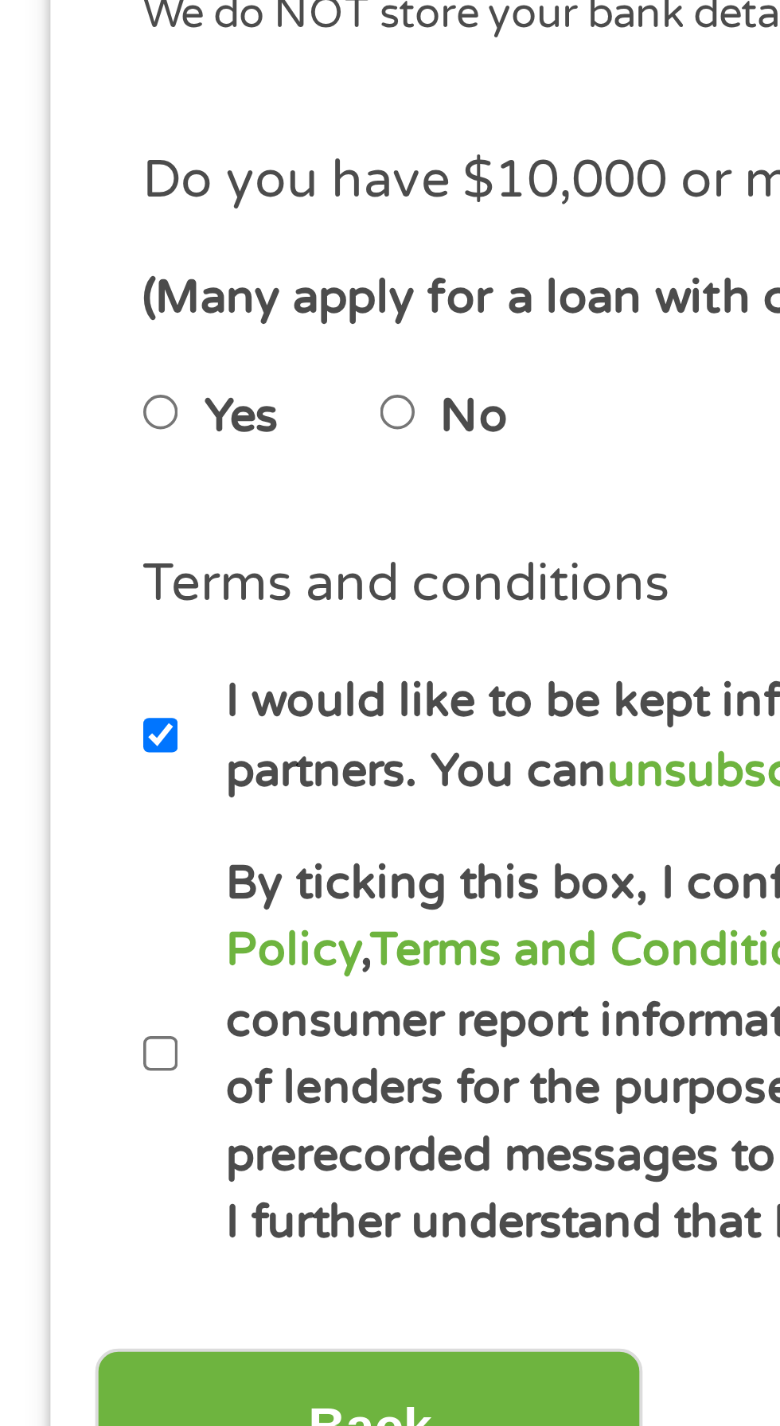
click at [106, 809] on input "No" at bounding box center [101, 806] width 10 height 25
radio input "true"
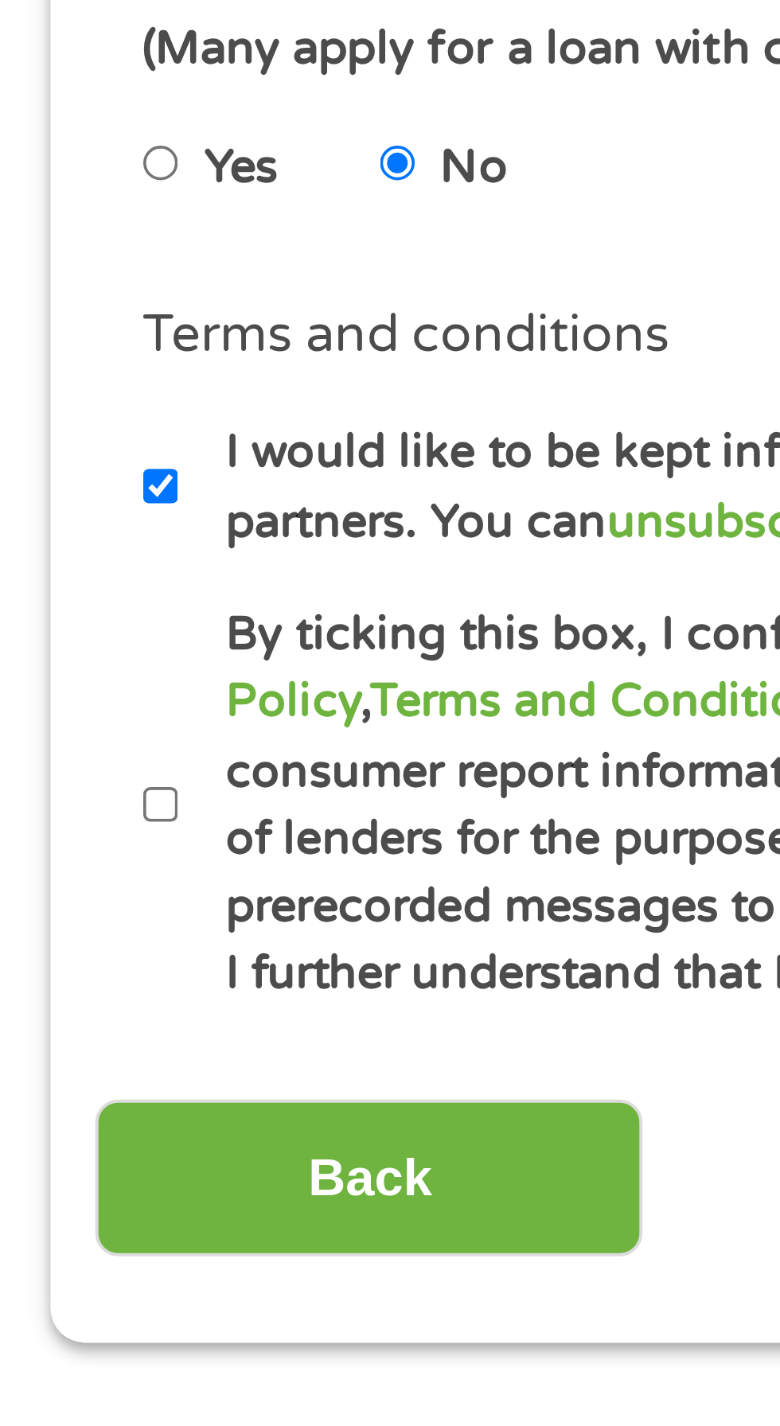
click at [39, 973] on input "By ticking this box, I confirm I am at least [DEMOGRAPHIC_DATA]. I confirm I ha…" at bounding box center [42, 965] width 10 height 25
checkbox input "true"
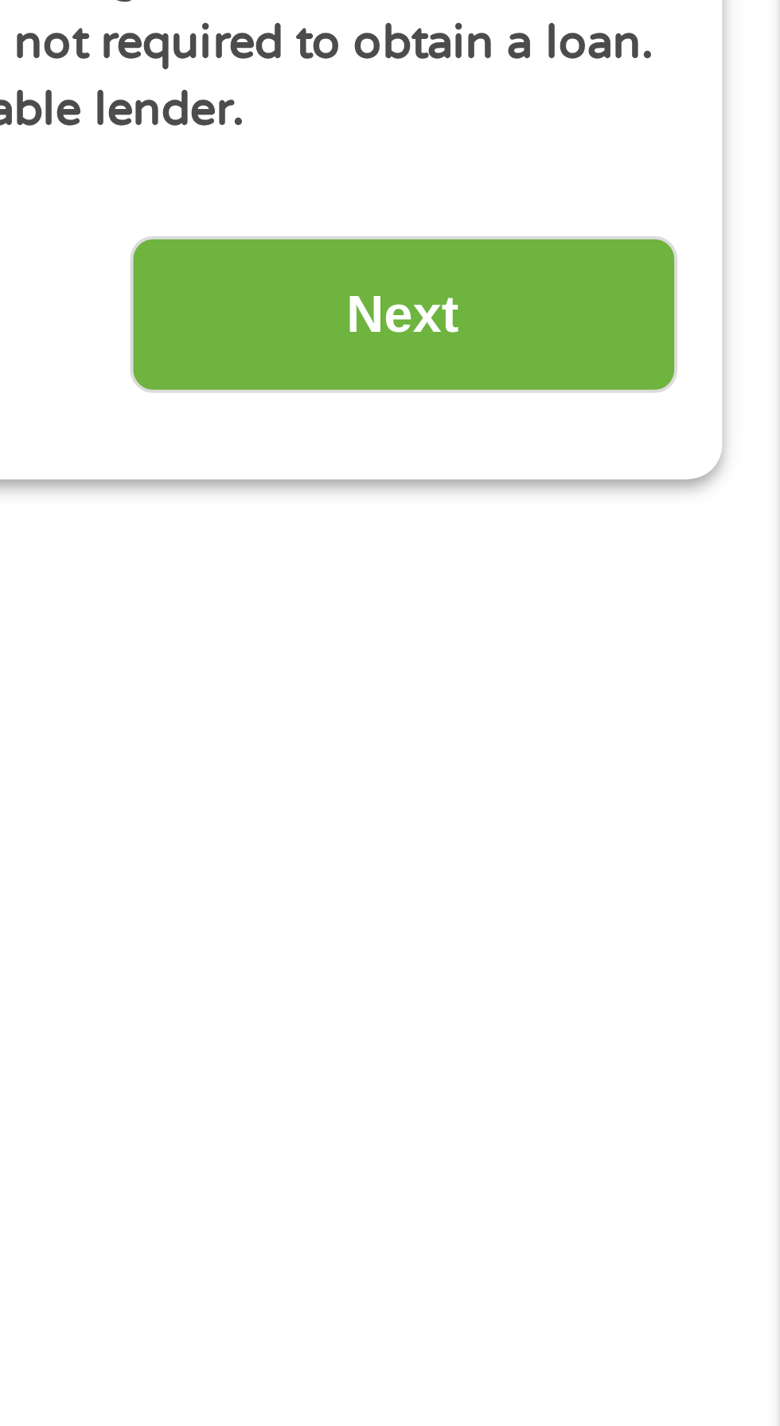
click at [689, 1063] on input "Next" at bounding box center [686, 1058] width 136 height 39
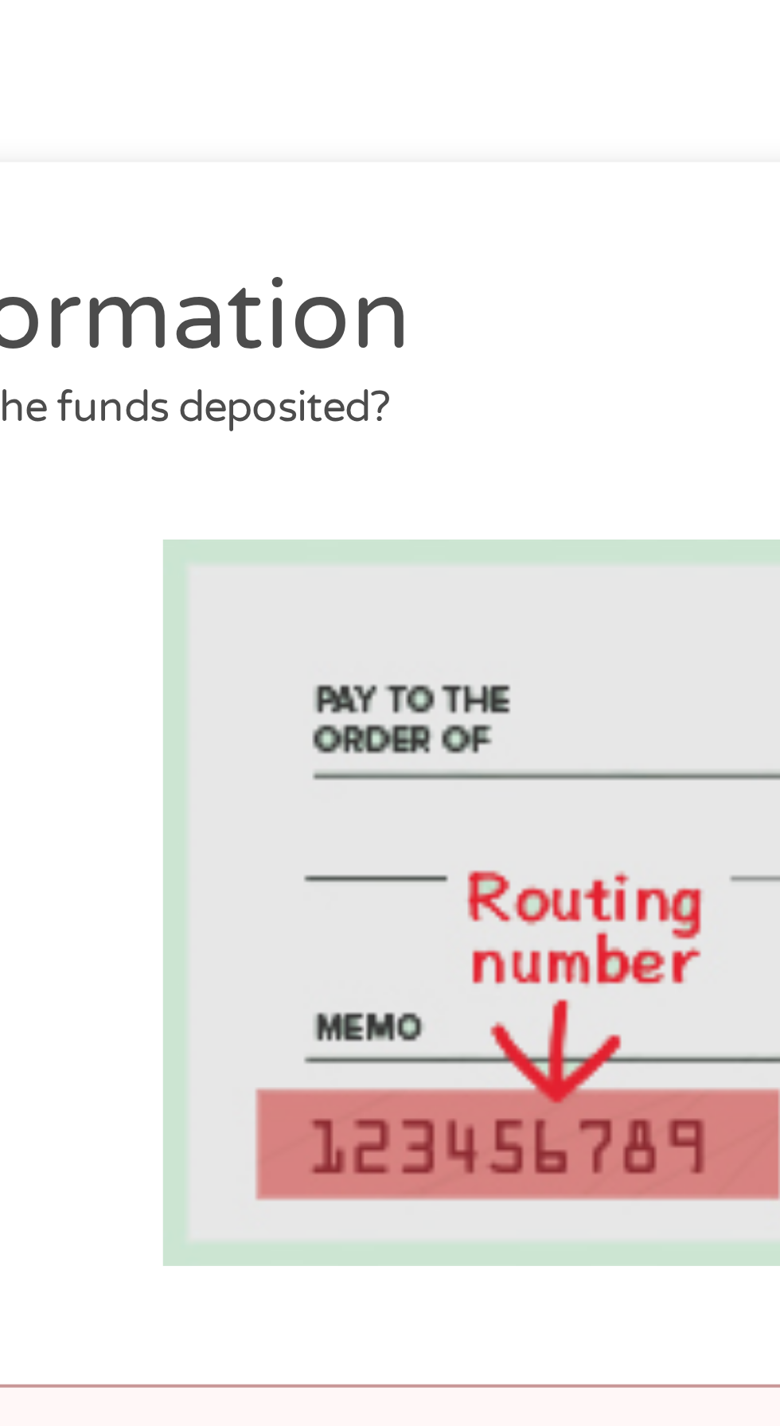
scroll to position [7, 0]
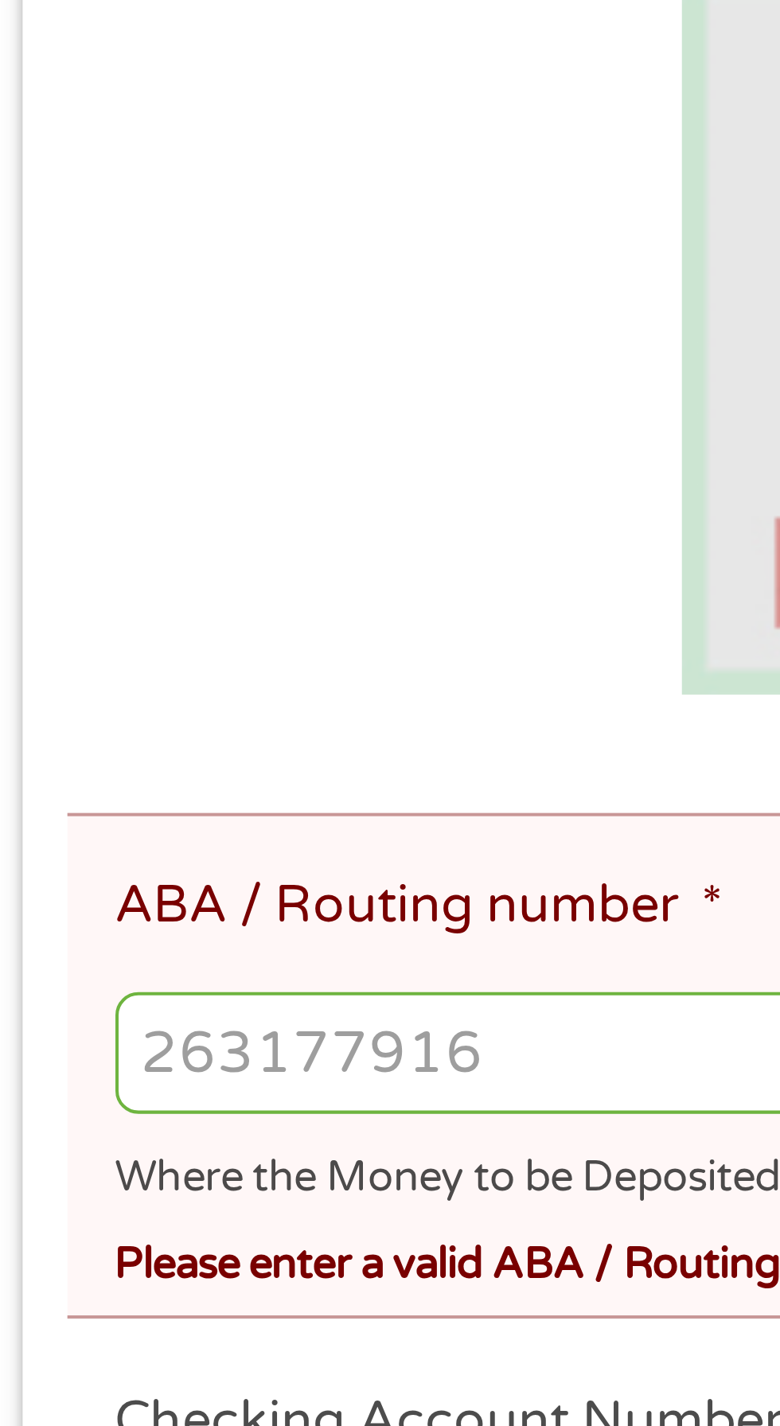
click at [80, 639] on input "ABA / Routing number *" at bounding box center [389, 637] width 705 height 30
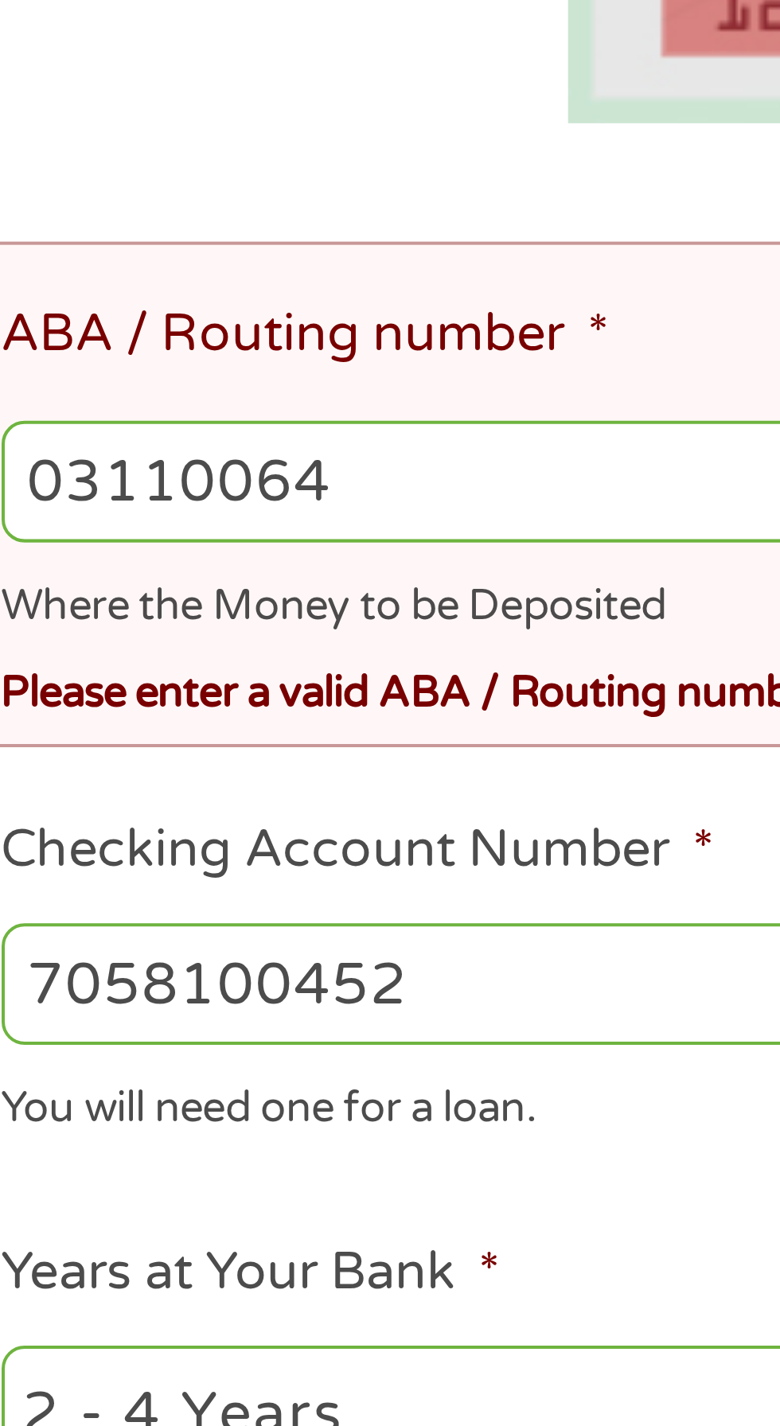
type input "031100649"
type input "DISCOVER BANK"
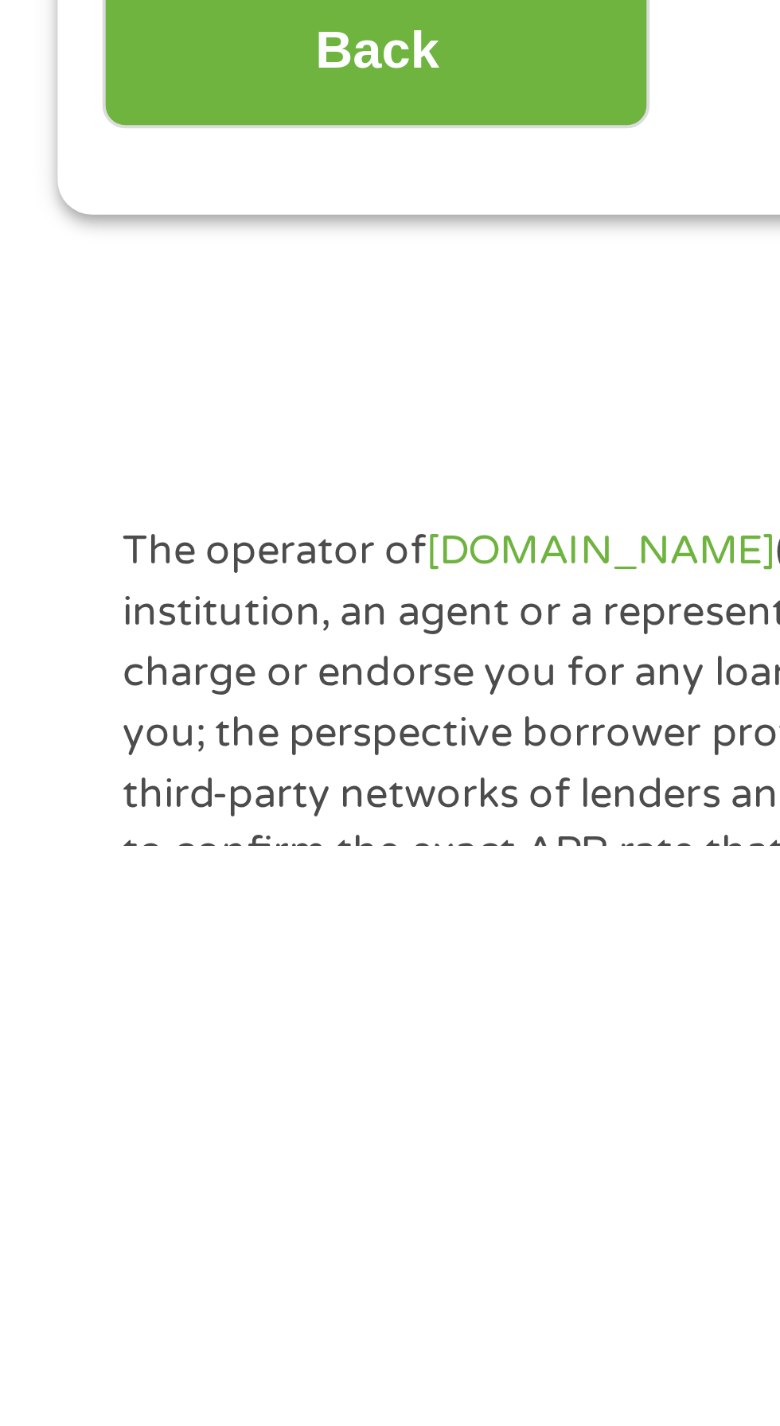
scroll to position [35, 0]
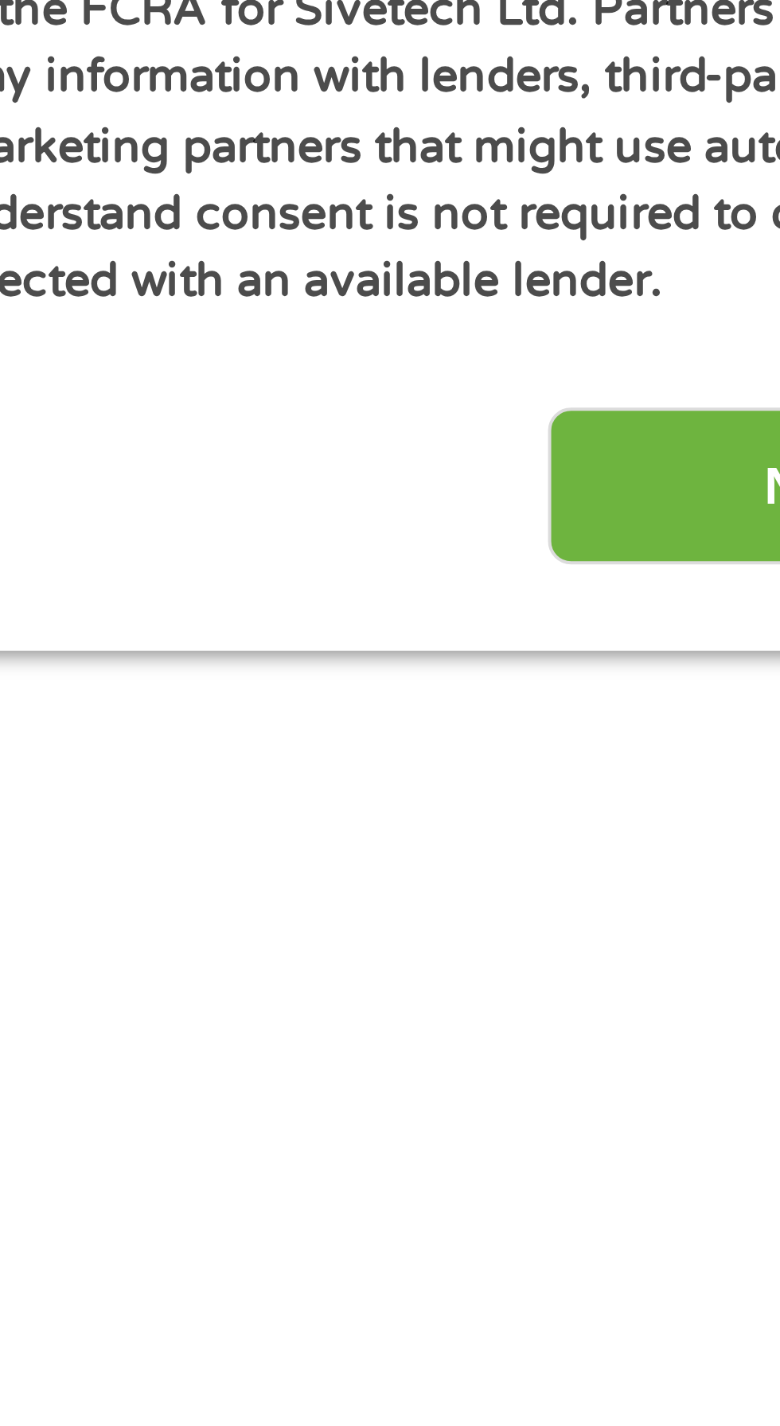
type input "031100649"
click at [641, 1234] on input "Next" at bounding box center [686, 1224] width 136 height 39
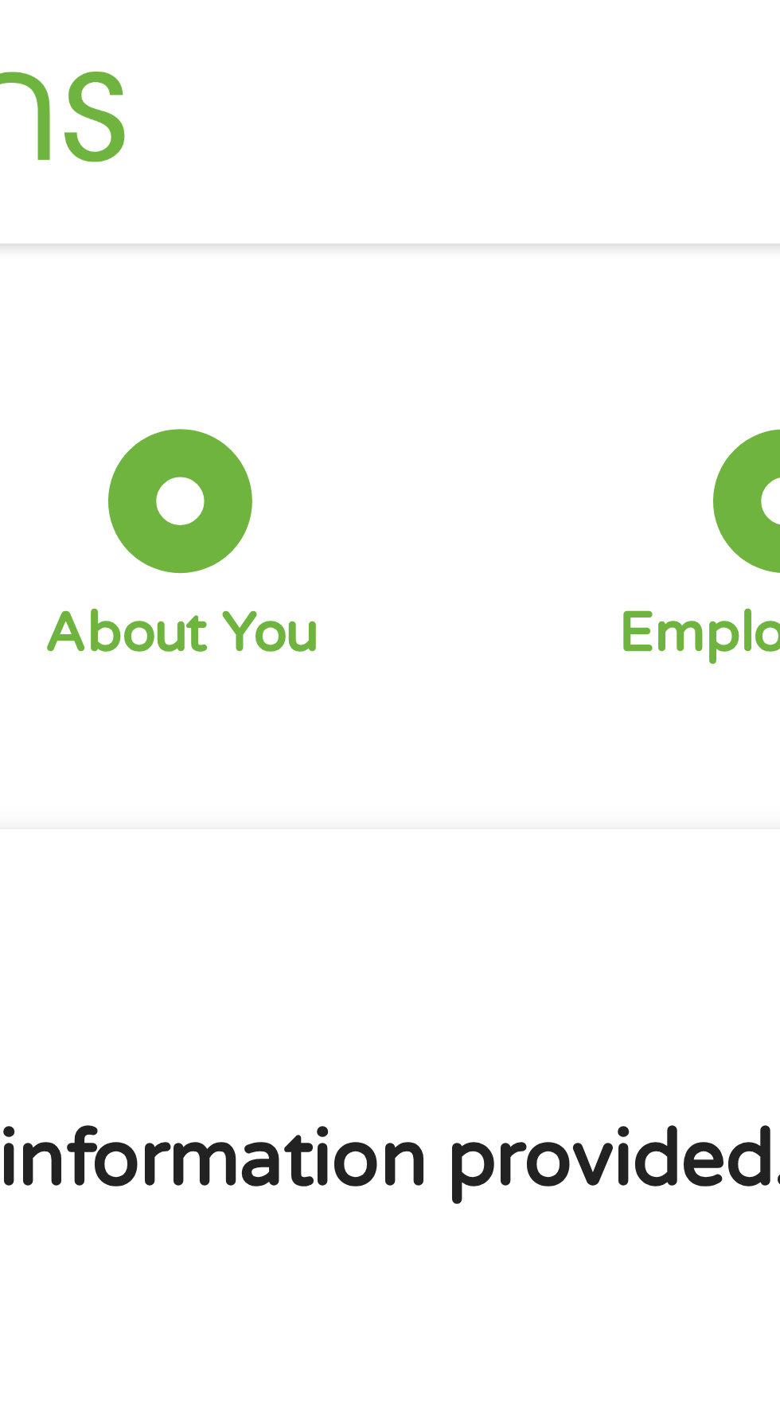
scroll to position [0, 0]
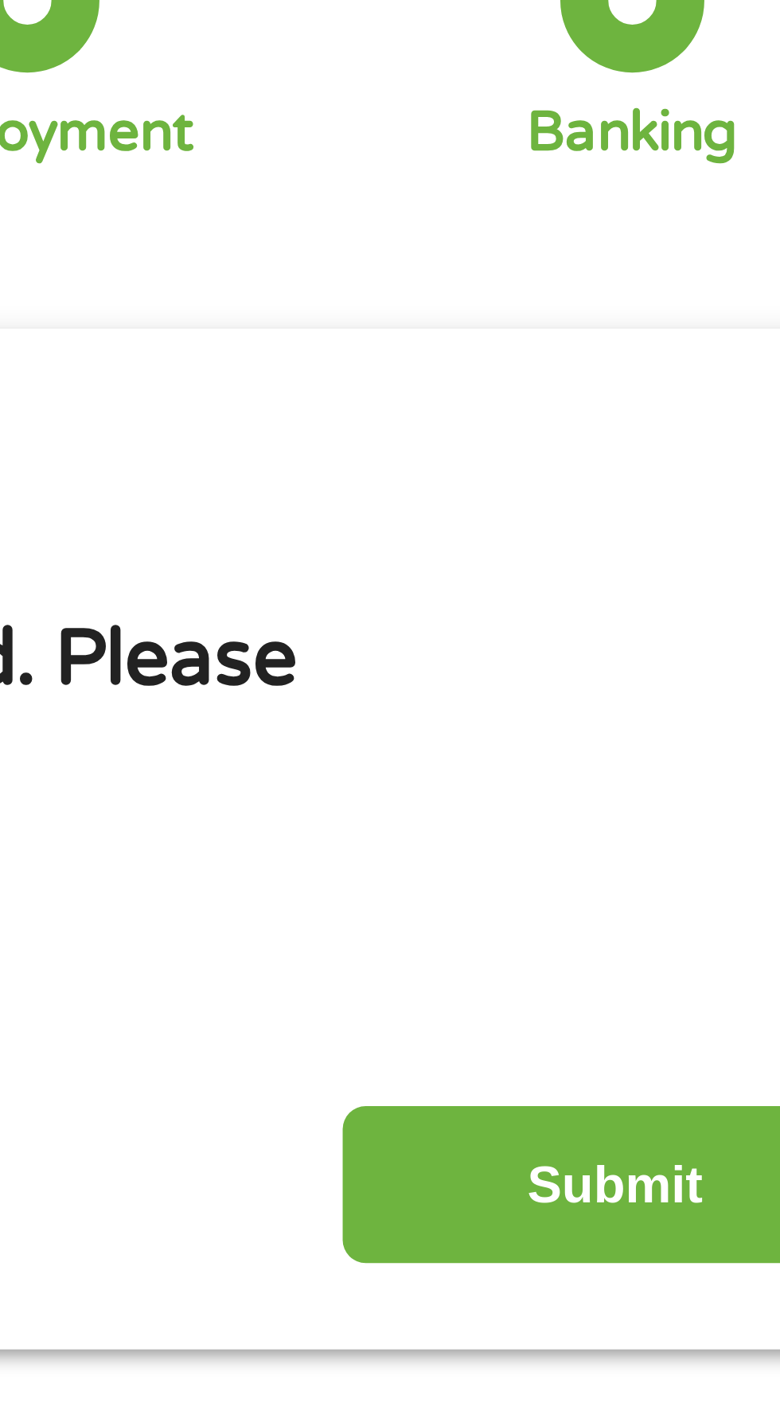
click at [675, 431] on input "Submit" at bounding box center [686, 434] width 136 height 39
